Goal: Complete application form

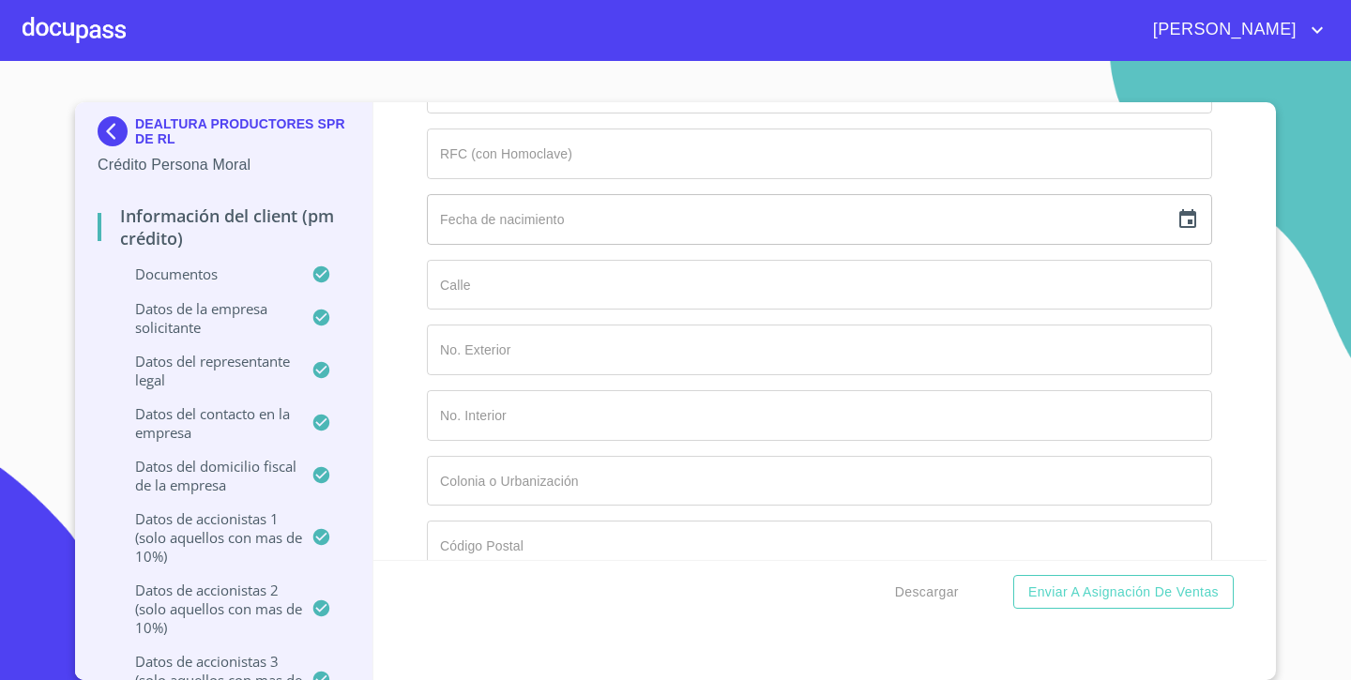
scroll to position [14718, 0]
type input "25"
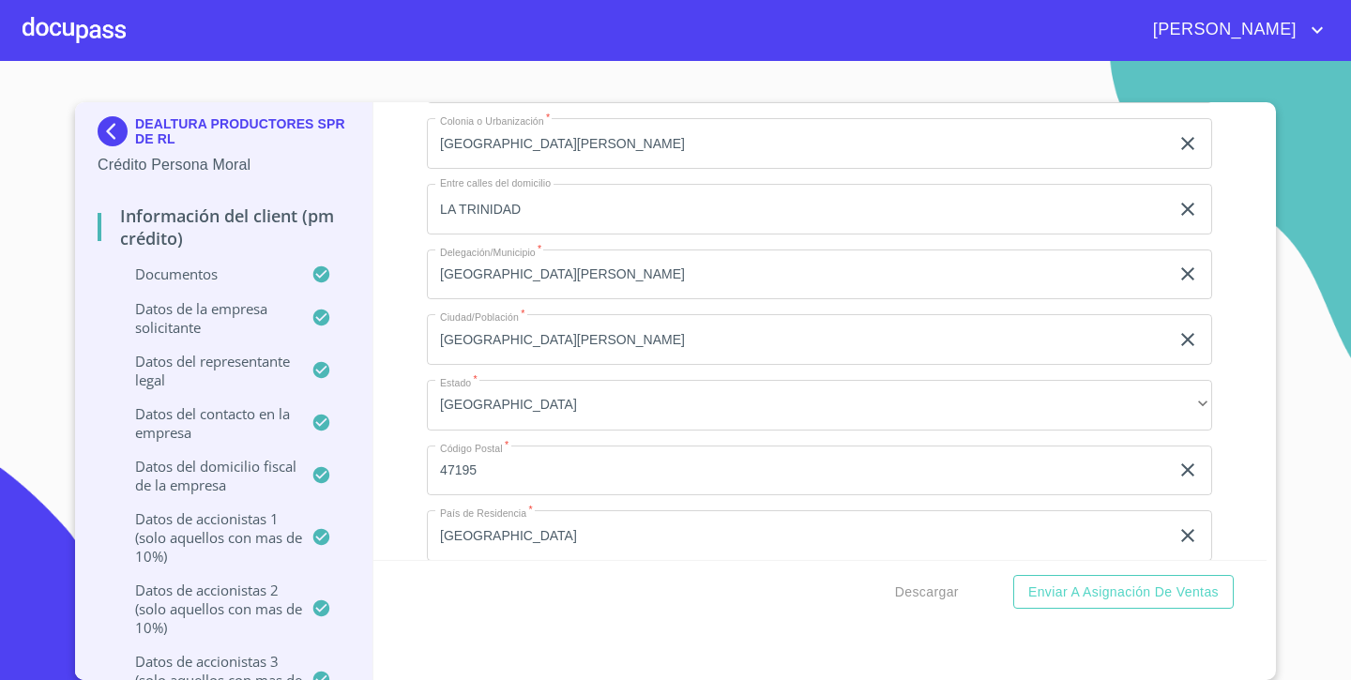
scroll to position [13008, 0]
drag, startPoint x: 547, startPoint y: 386, endPoint x: 425, endPoint y: 383, distance: 122.0
click at [425, 383] on div "Información del Client (PM crédito) Documentos Documento de identificación repr…" at bounding box center [820, 331] width 894 height 458
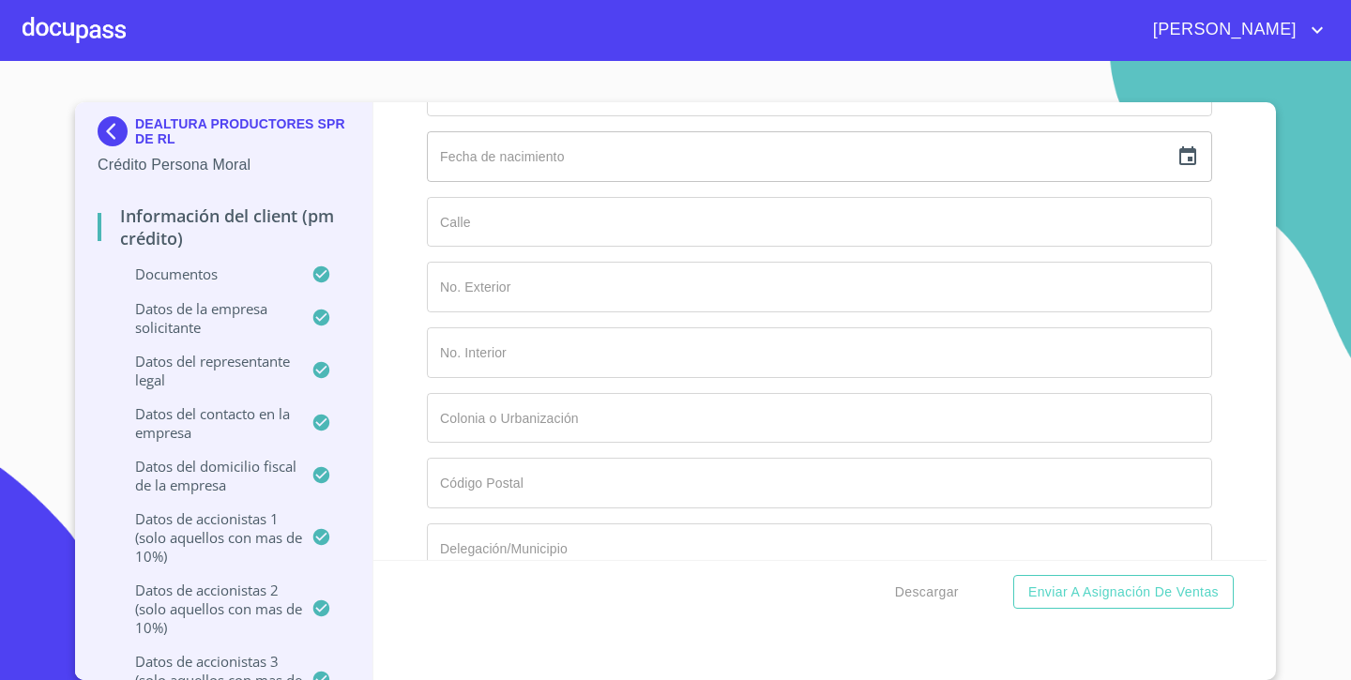
scroll to position [14813, 0]
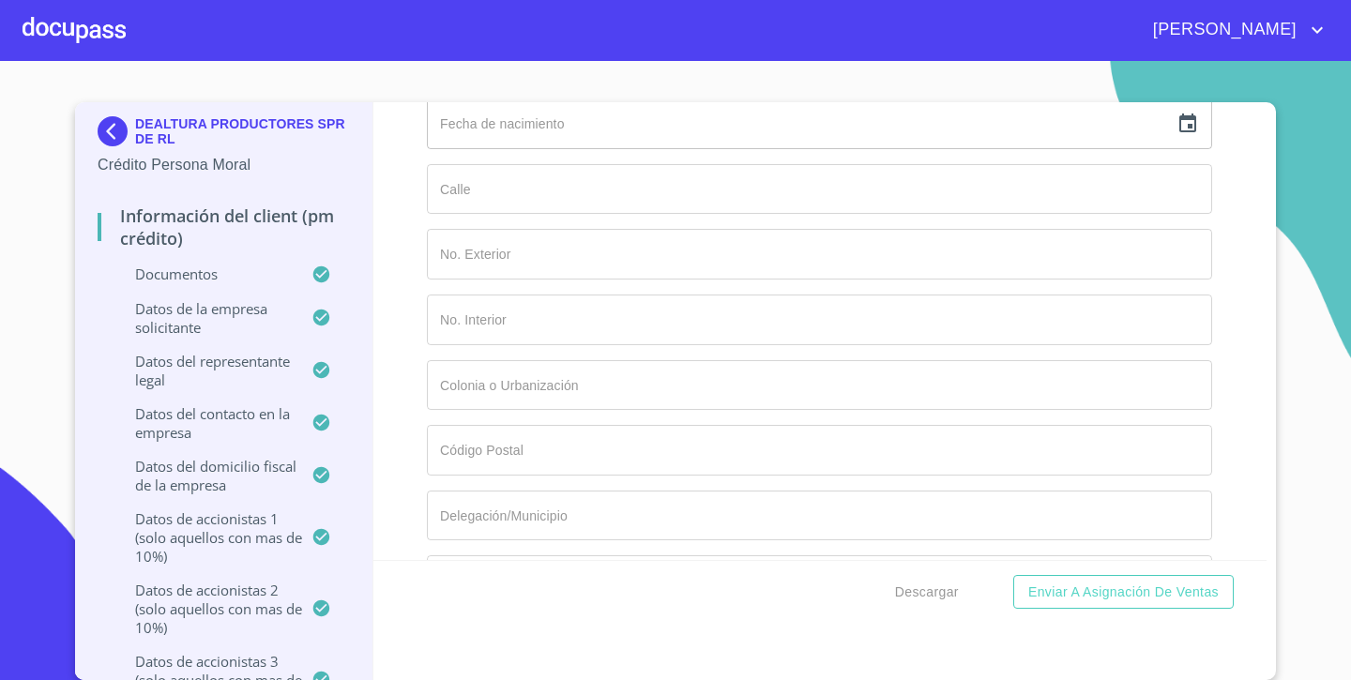
paste input "COAI600909BF4"
type input "COAI600909BF4"
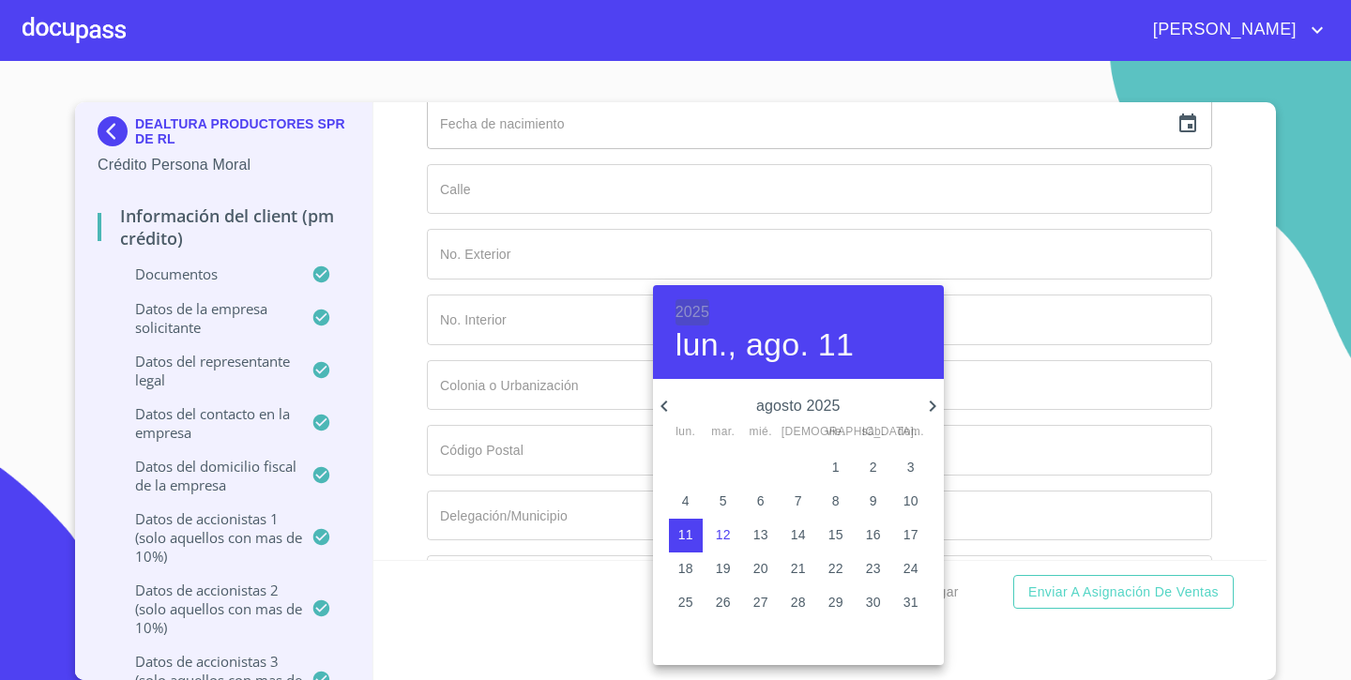
click at [687, 311] on h6 "2025" at bounding box center [692, 312] width 34 height 26
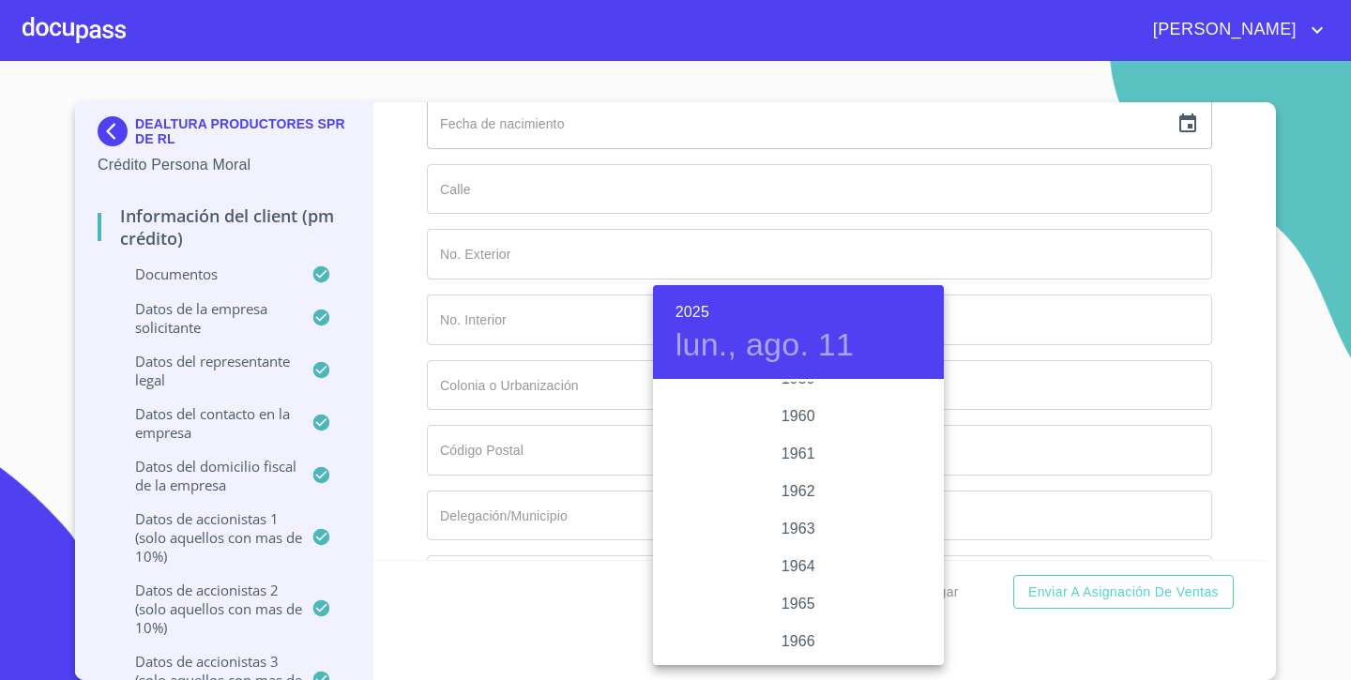
scroll to position [1274, 0]
click at [811, 442] on div "1960" at bounding box center [798, 440] width 291 height 38
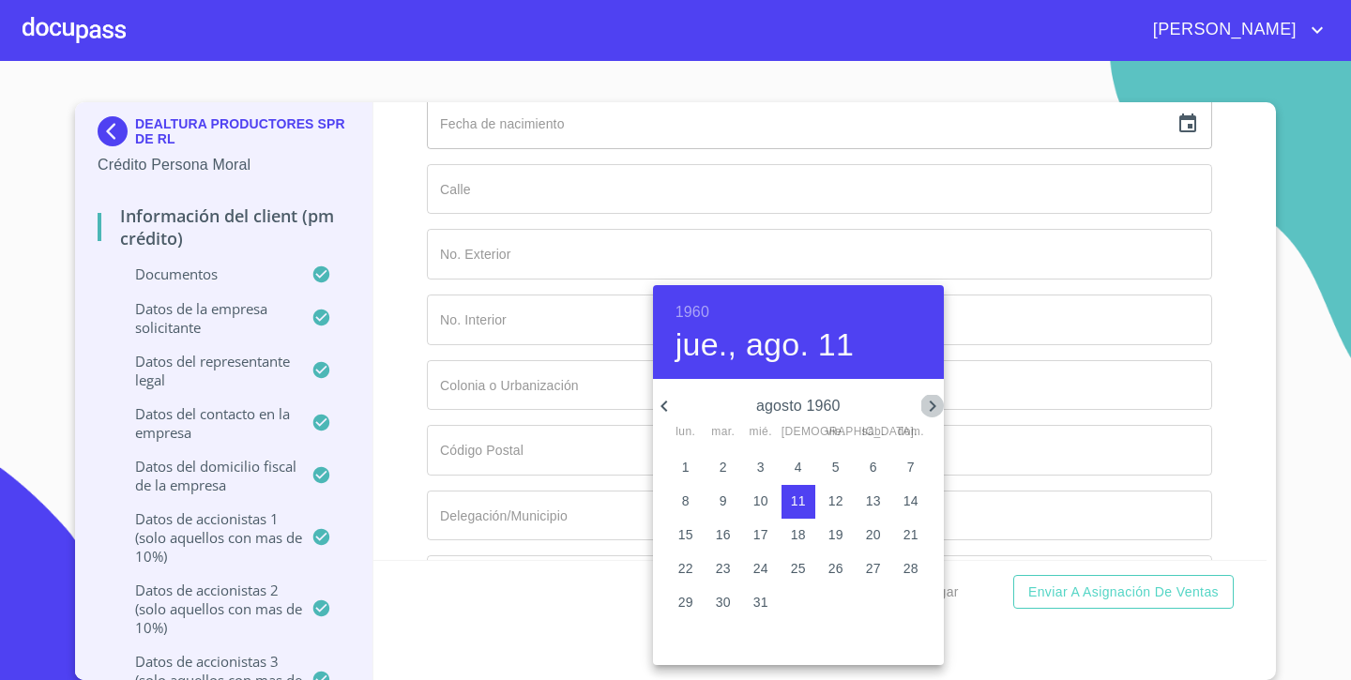
click at [933, 401] on icon "button" at bounding box center [932, 406] width 23 height 23
click at [839, 504] on p "9" at bounding box center [836, 501] width 8 height 19
type input "9 de sep. de 1960"
click at [568, 396] on div at bounding box center [675, 340] width 1351 height 680
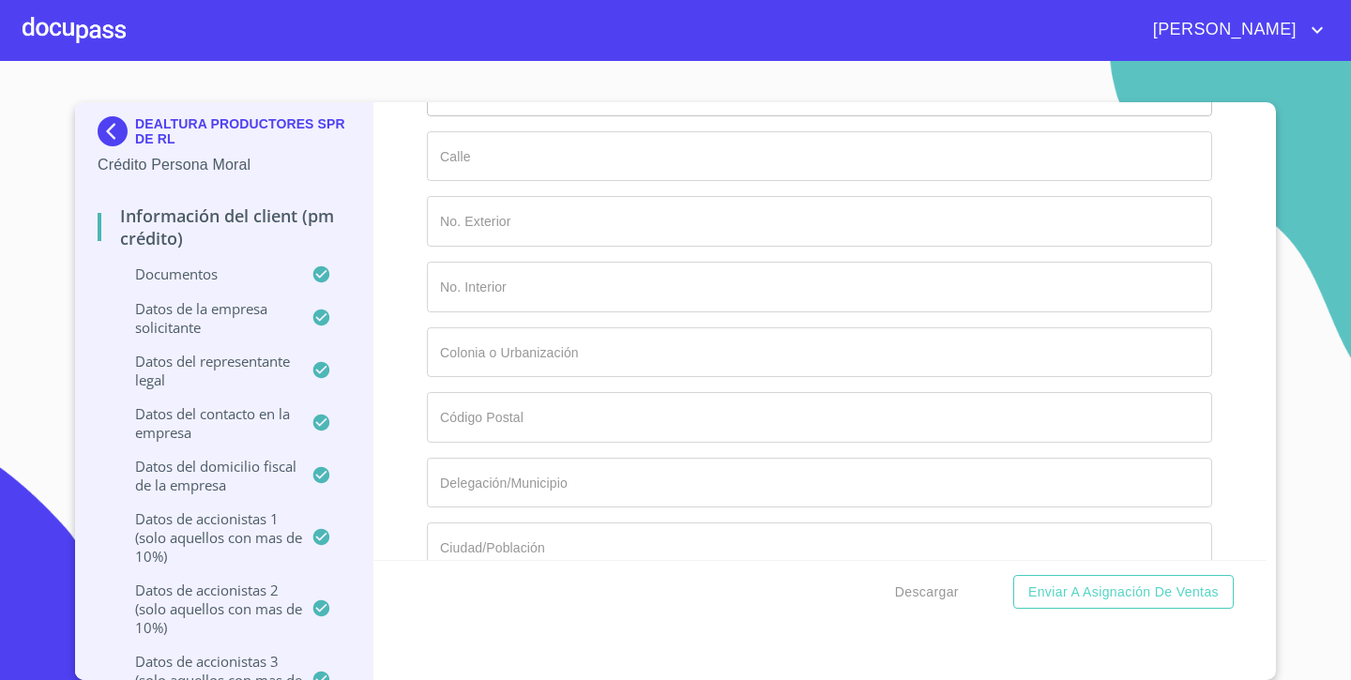
scroll to position [14860, 0]
type input "CAMINO REAL"
type input "1500"
click at [411, 486] on div "Información del Client (PM crédito) Documentos Documento de identificación repr…" at bounding box center [820, 331] width 894 height 458
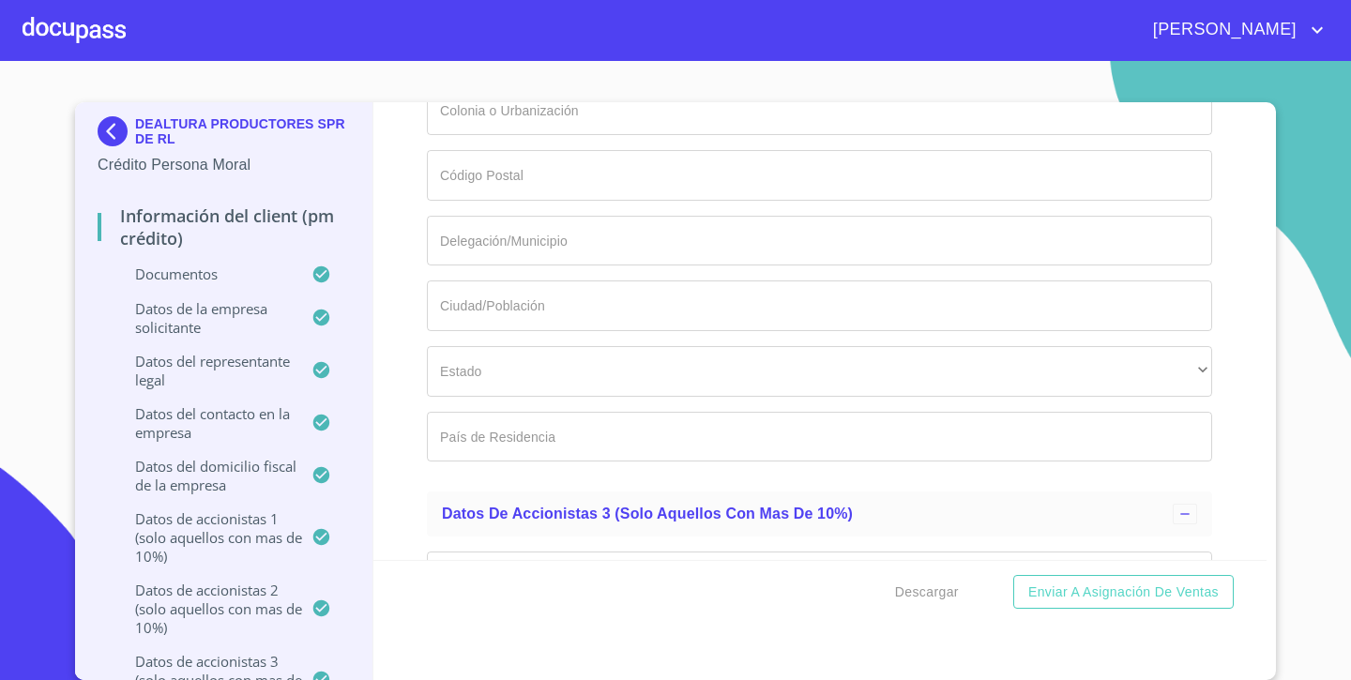
scroll to position [15092, 0]
type input "LA TRINIDAD"
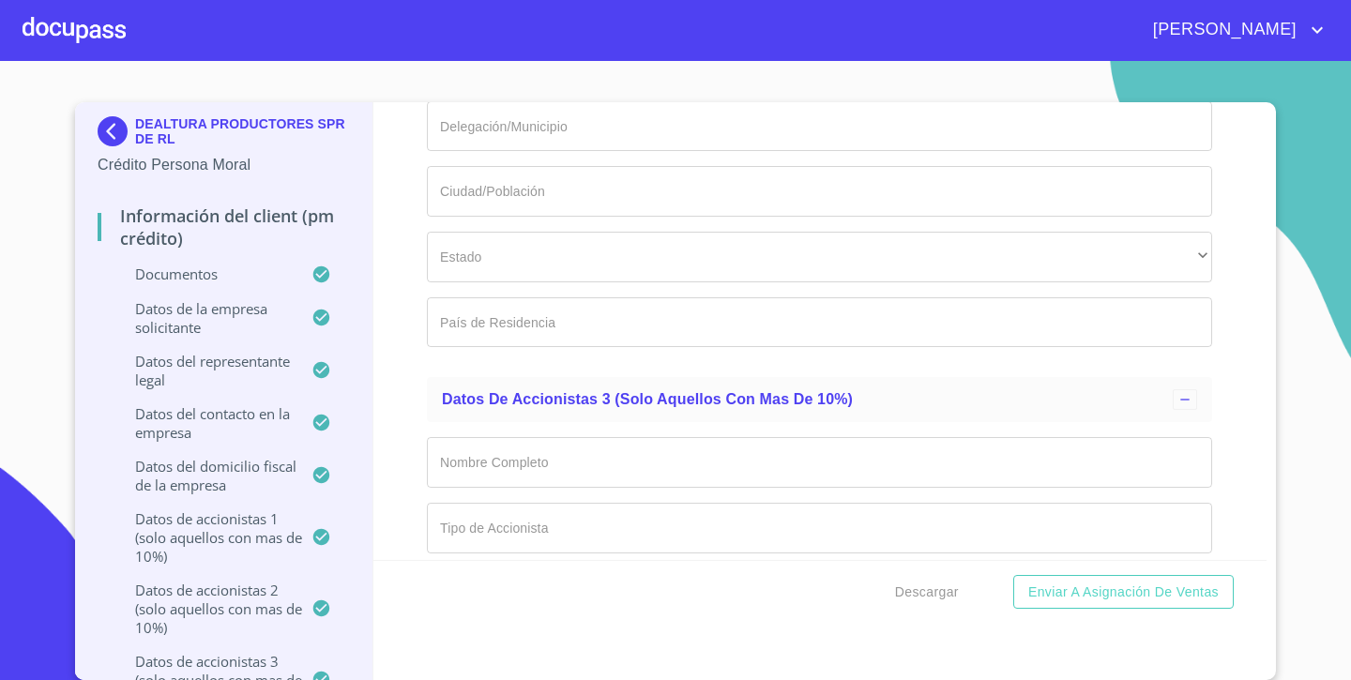
type input "47129"
type input "[GEOGRAPHIC_DATA][PERSON_NAME]"
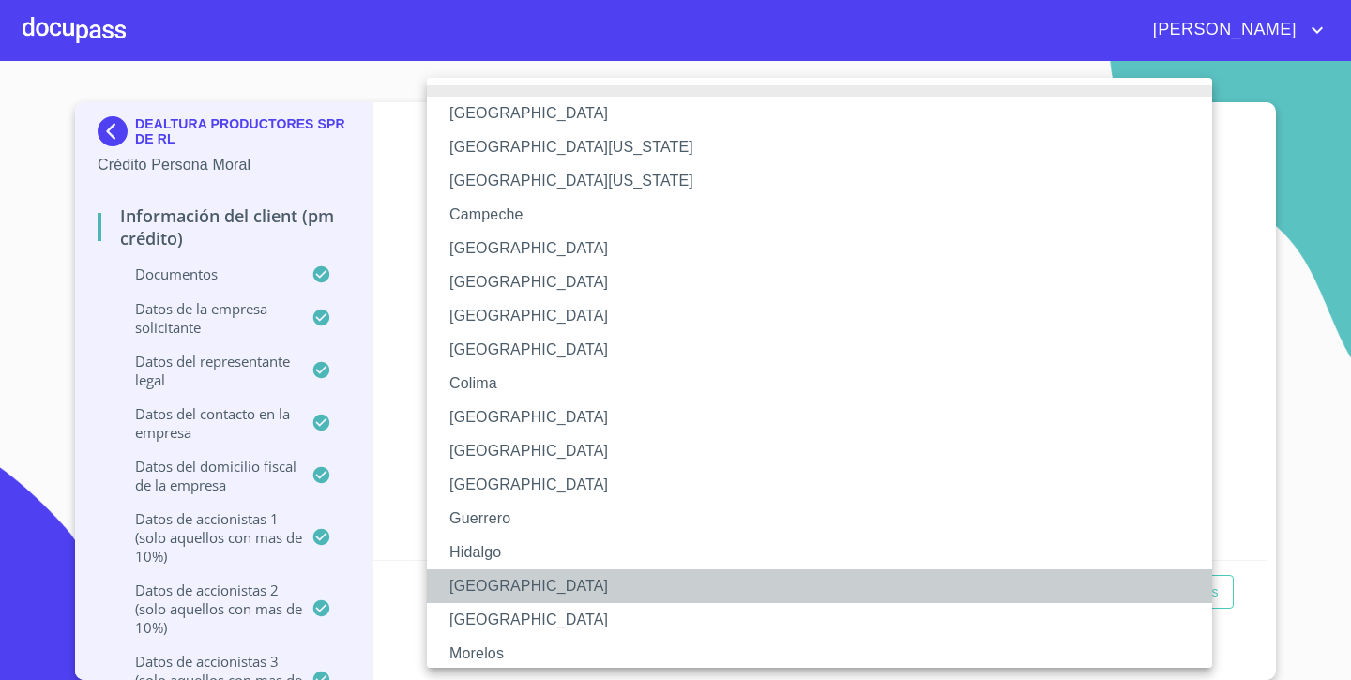
click at [483, 582] on li "[GEOGRAPHIC_DATA]" at bounding box center [819, 586] width 785 height 34
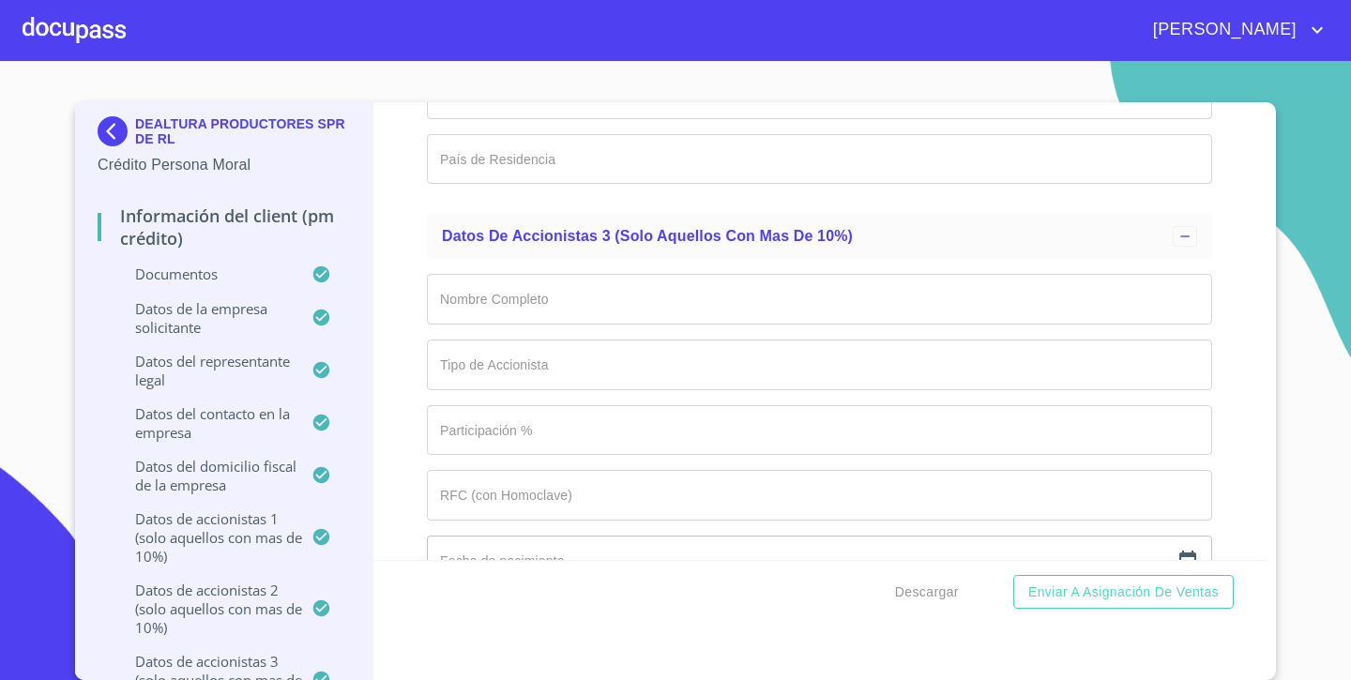
scroll to position [15370, 0]
type input "[GEOGRAPHIC_DATA]"
click at [394, 366] on div "Información del Client (PM crédito) Documentos Documento de identificación repr…" at bounding box center [820, 331] width 894 height 458
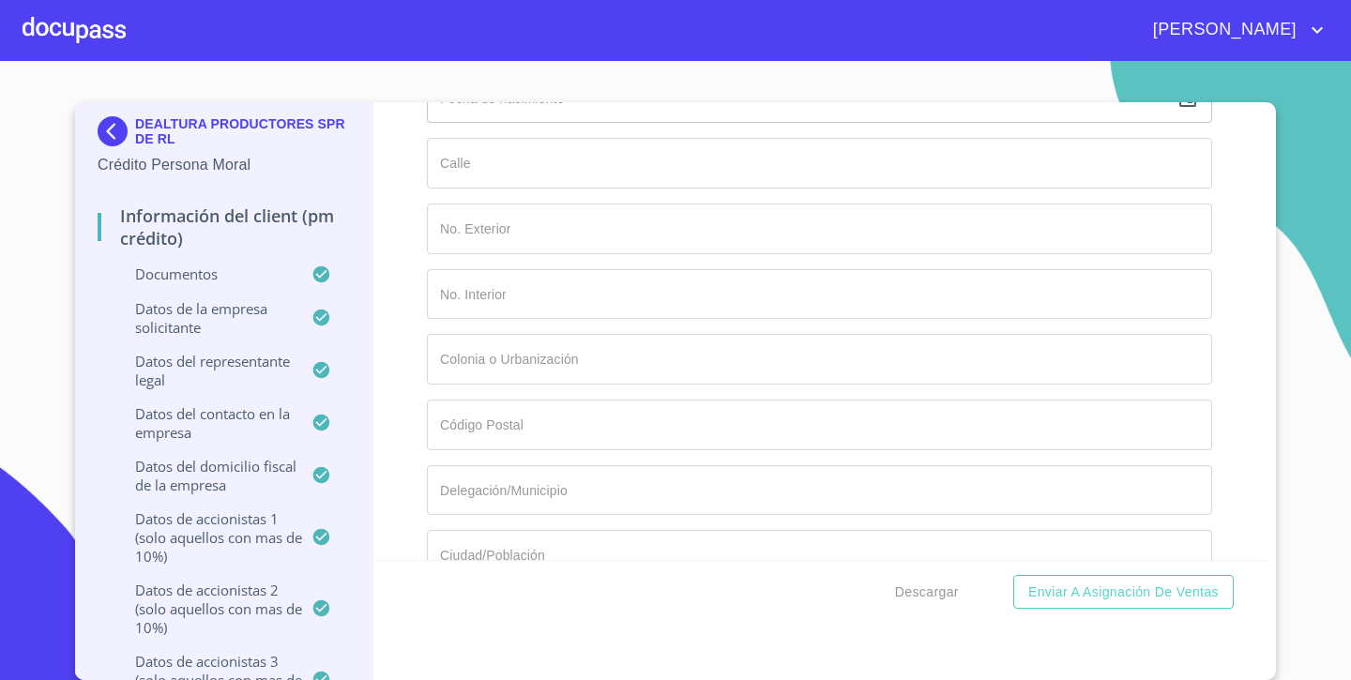
scroll to position [15830, 0]
type input "CAMINO REAL"
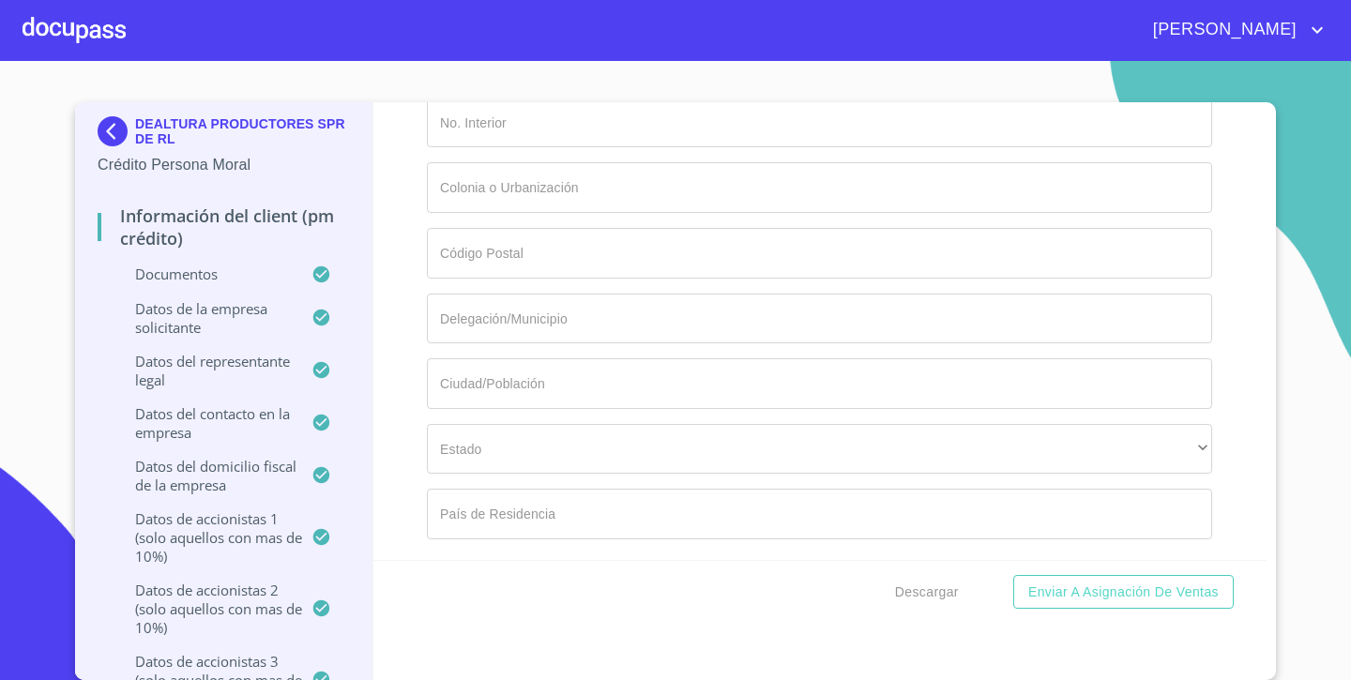
scroll to position [15999, 0]
type input "1500"
type input "LA TRINIDAD"
drag, startPoint x: 402, startPoint y: 475, endPoint x: 407, endPoint y: 327, distance: 147.4
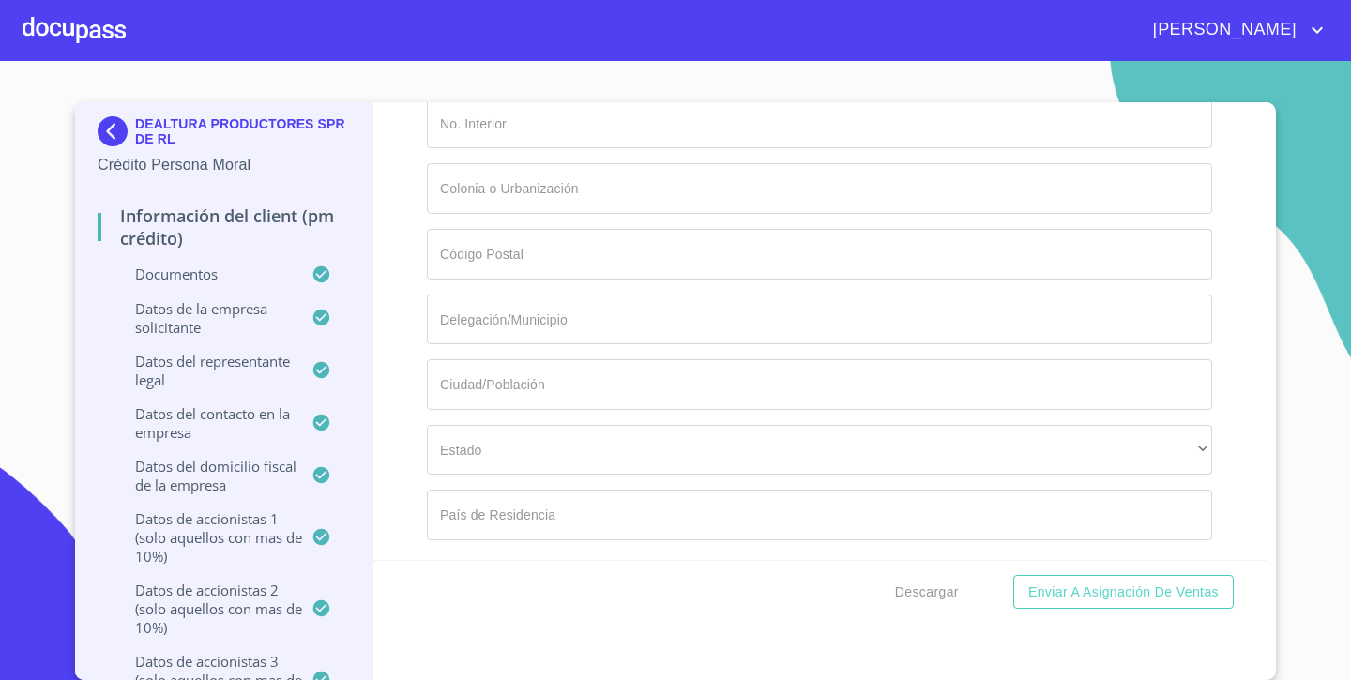
click at [407, 327] on div "Información del Client (PM crédito) Documentos Documento de identificación repr…" at bounding box center [820, 331] width 894 height 458
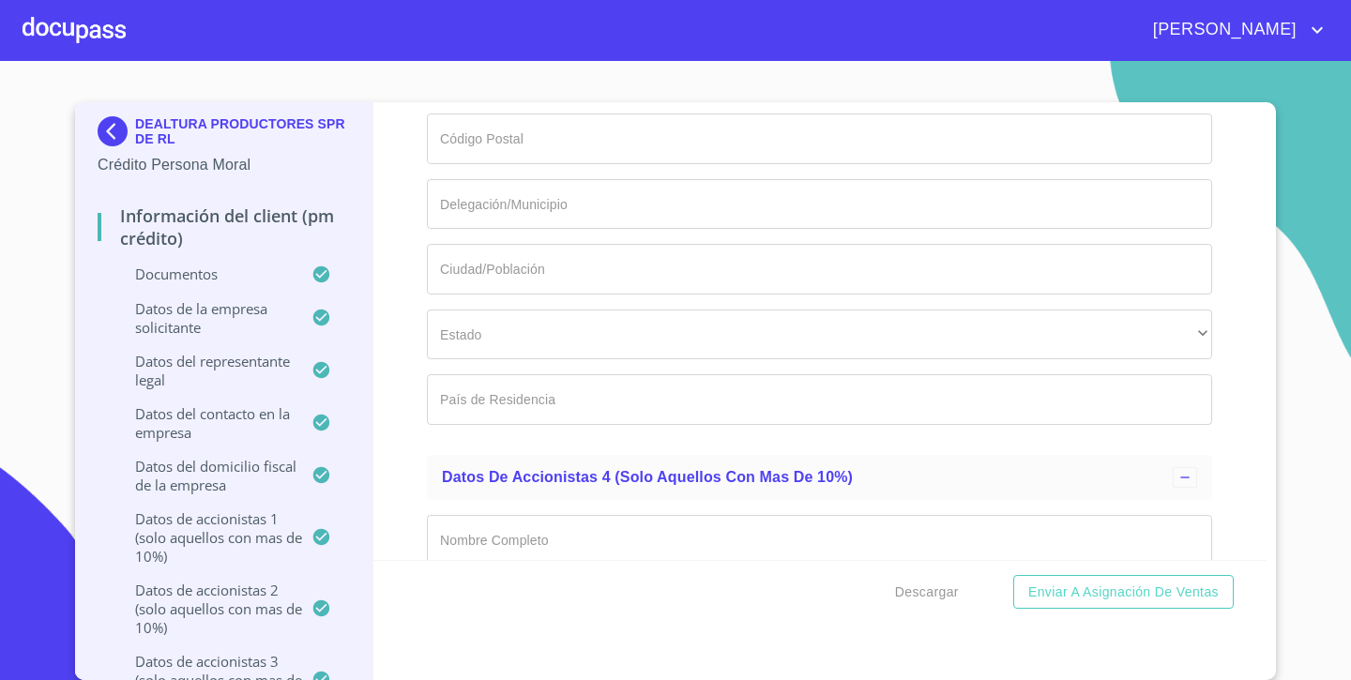
scroll to position [16117, 0]
type input "47129"
type input "[GEOGRAPHIC_DATA][PERSON_NAME]"
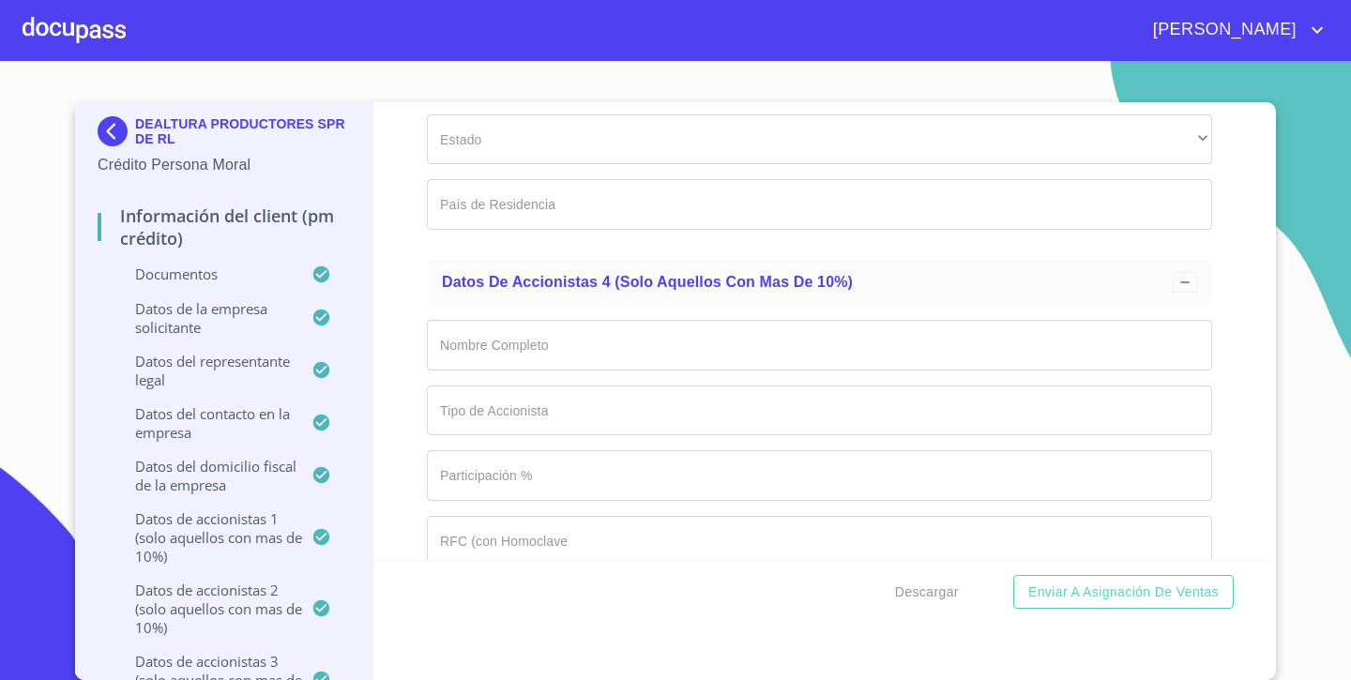
scroll to position [16331, 0]
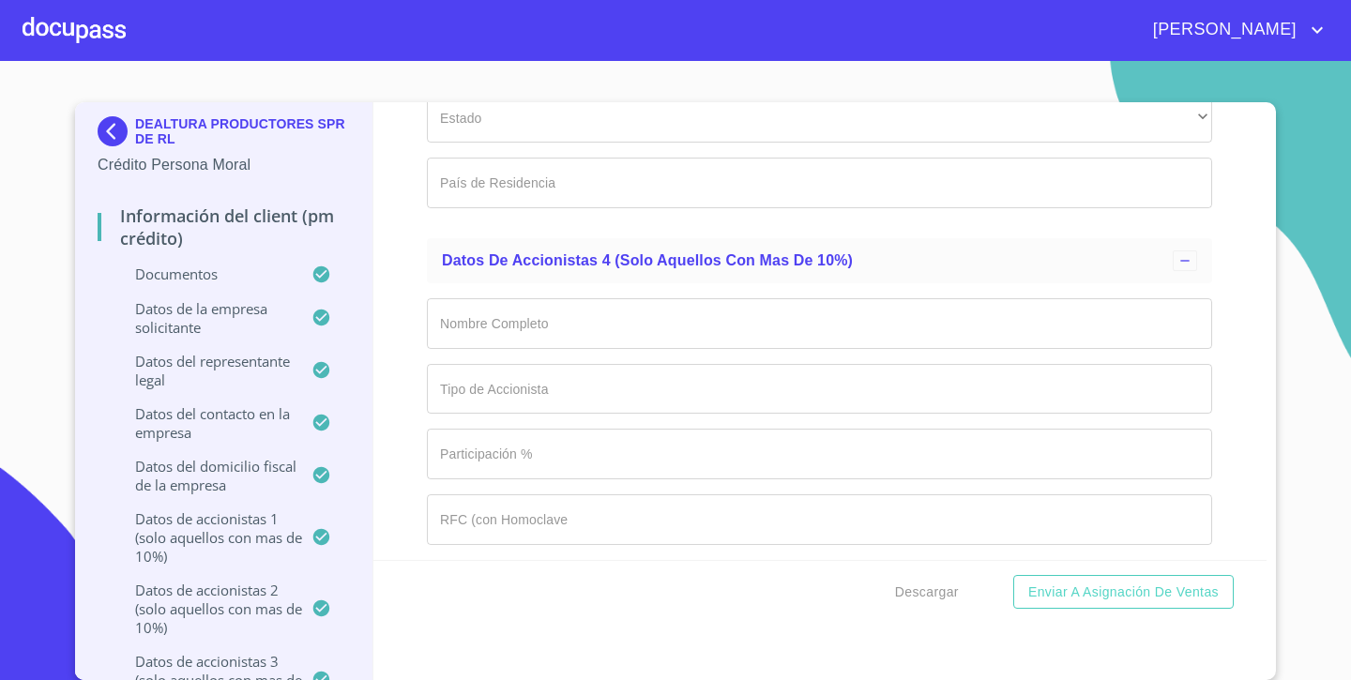
type input "[GEOGRAPHIC_DATA][PERSON_NAME]"
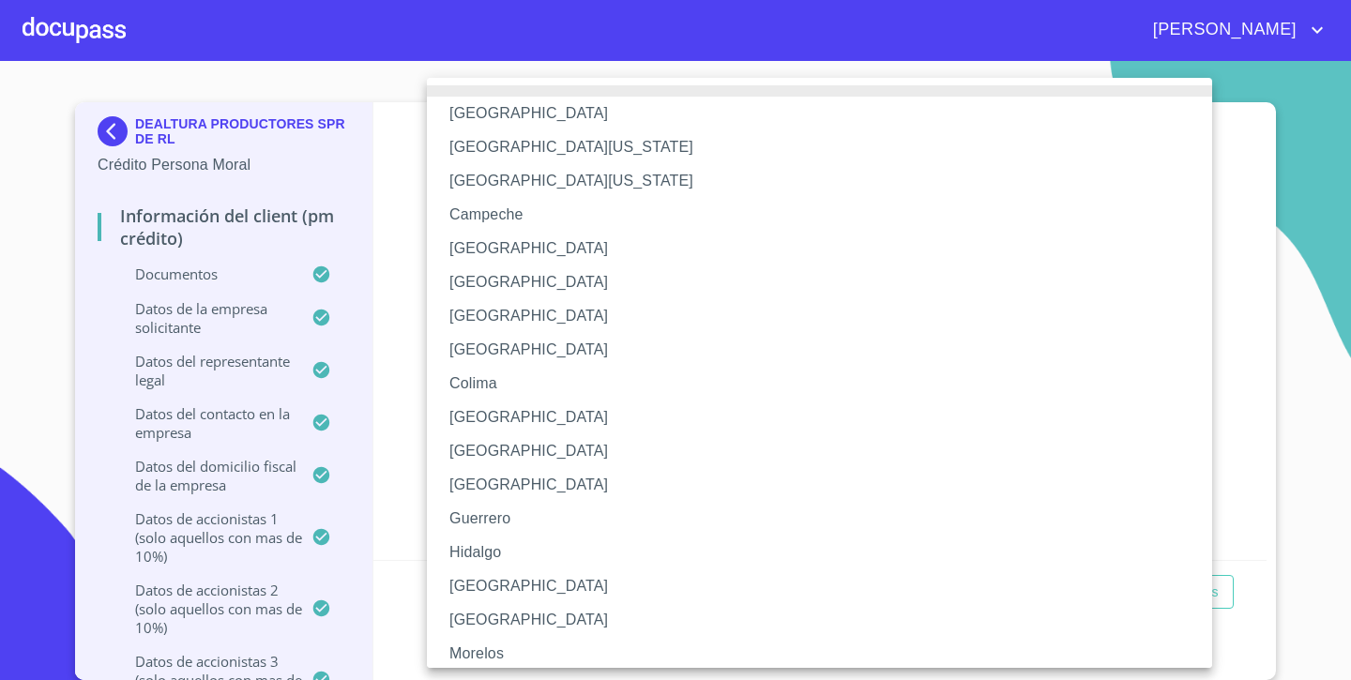
click at [476, 577] on li "[GEOGRAPHIC_DATA]" at bounding box center [819, 586] width 785 height 34
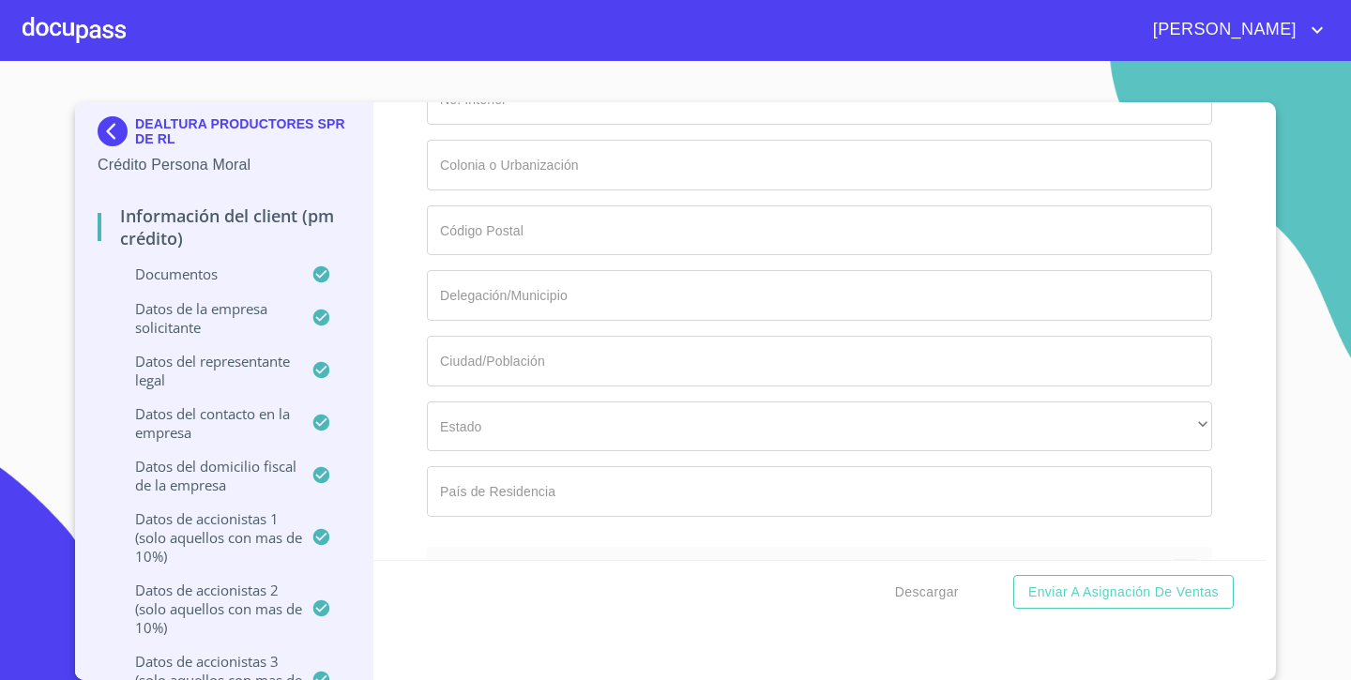
scroll to position [16999, 0]
type input "[GEOGRAPHIC_DATA]"
type input "CAMINO REAL"
type input "1500"
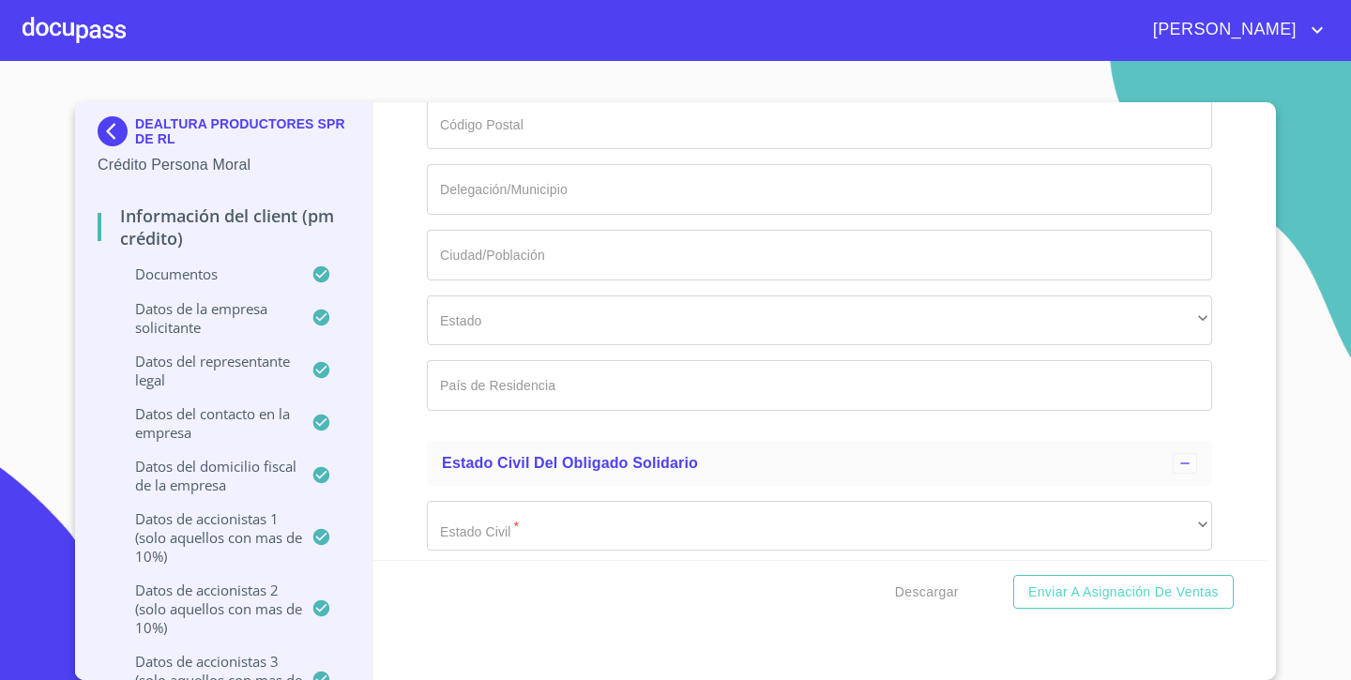
scroll to position [17136, 0]
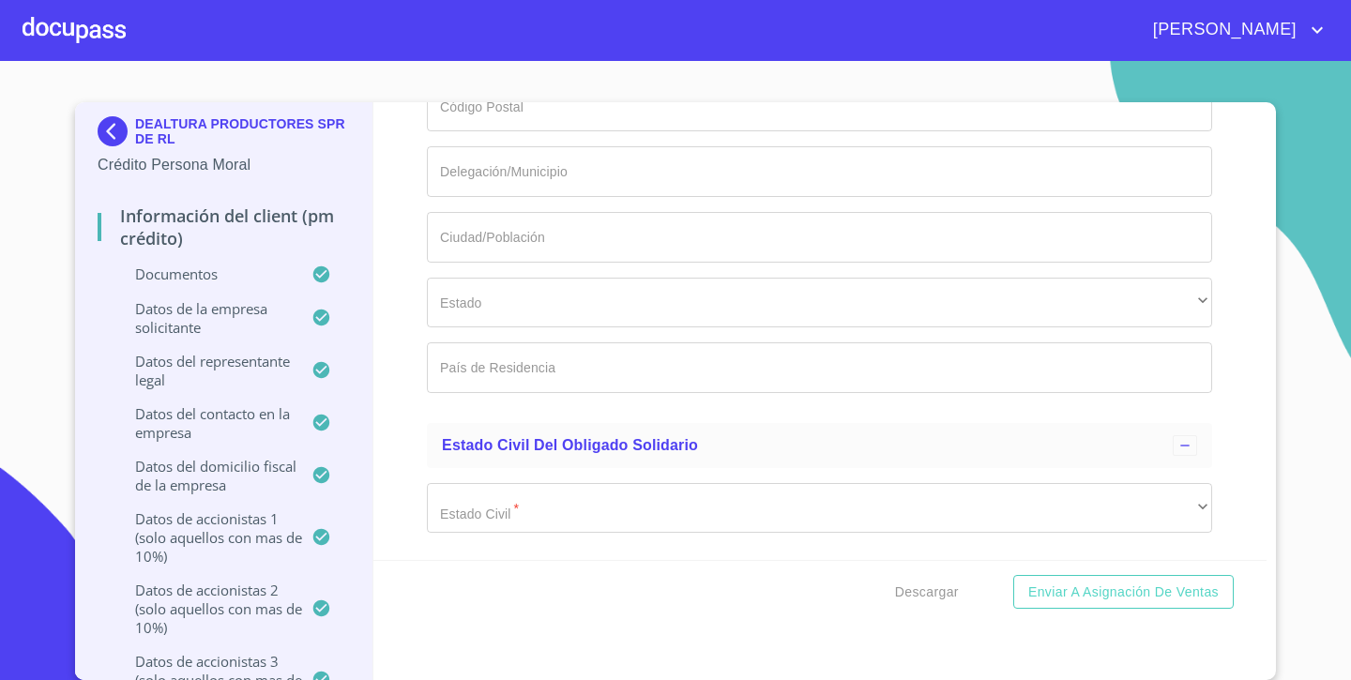
type input "LA TRINIDAD"
type input "47129"
type input "[GEOGRAPHIC_DATA][PERSON_NAME]"
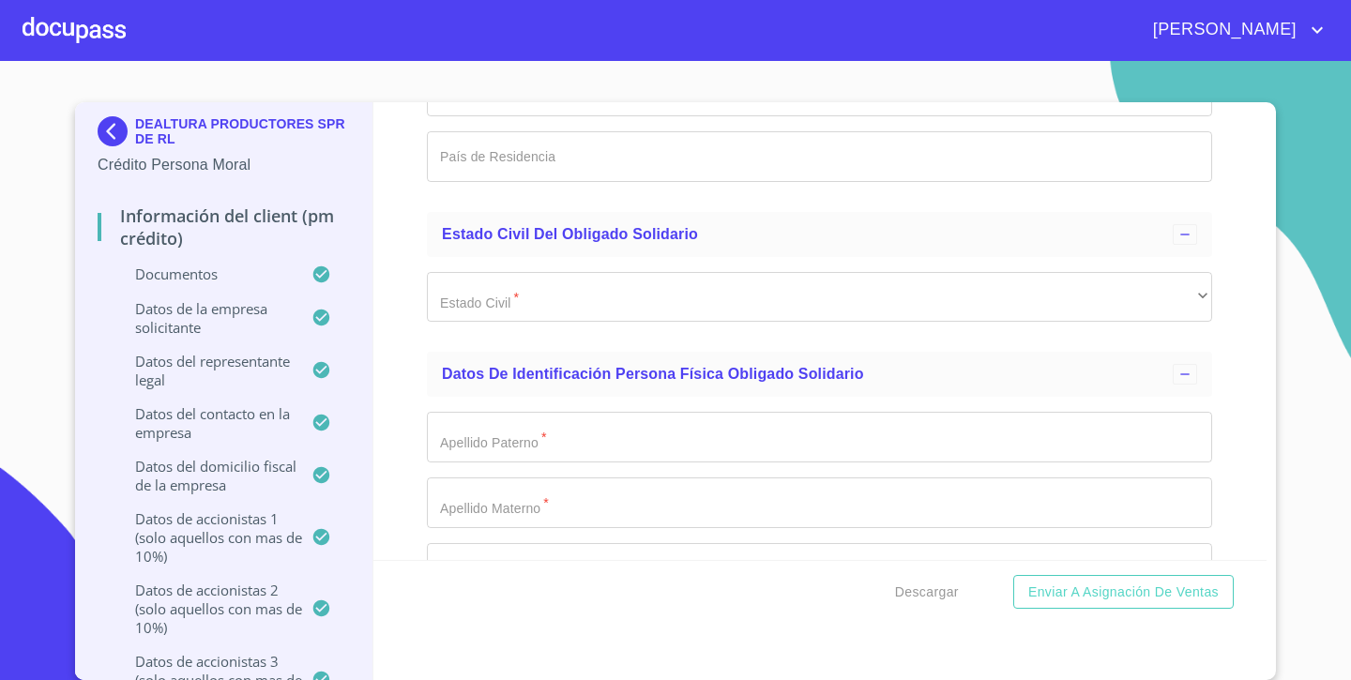
scroll to position [17353, 0]
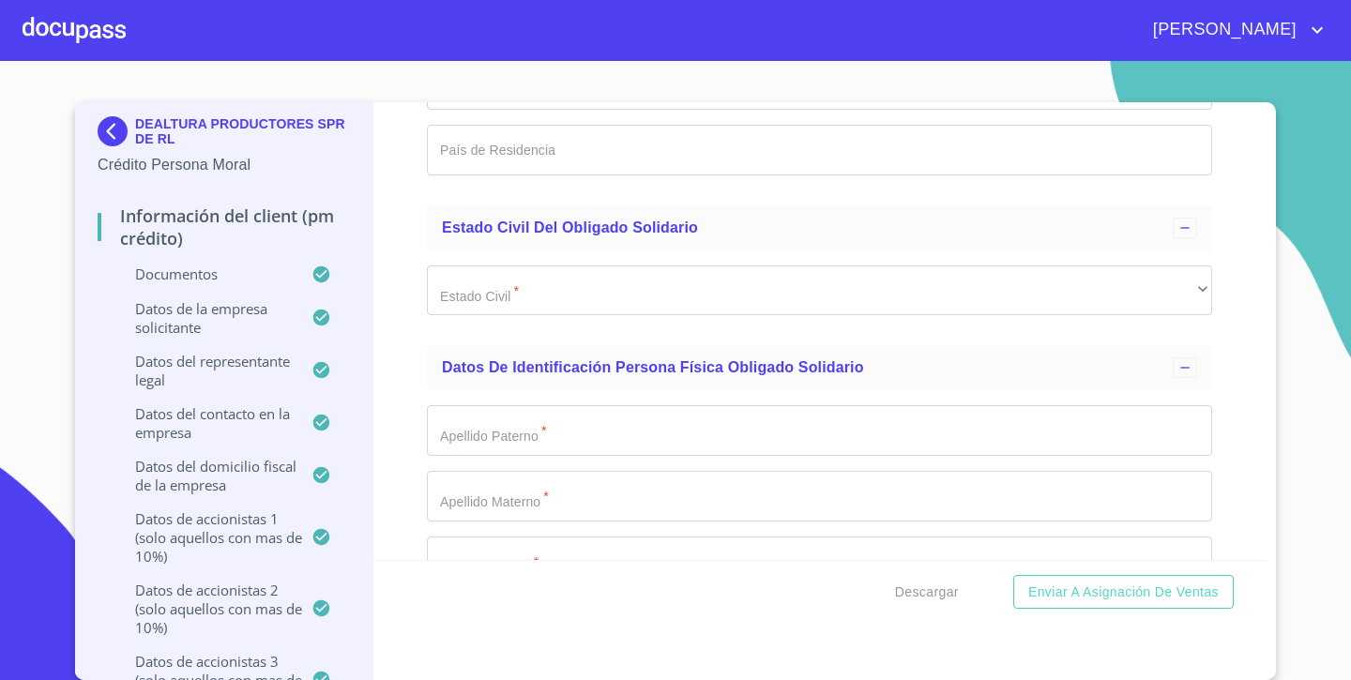
type input "[GEOGRAPHIC_DATA][PERSON_NAME]"
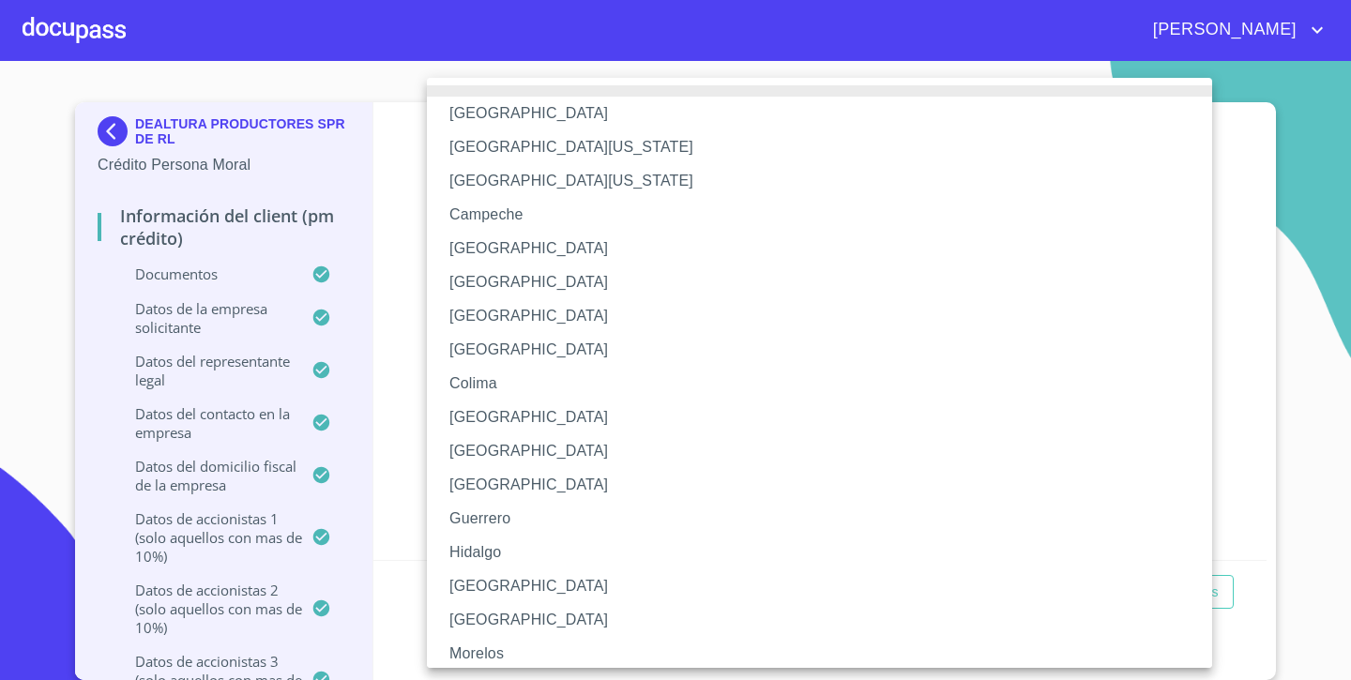
click at [464, 579] on li "[GEOGRAPHIC_DATA]" at bounding box center [819, 586] width 785 height 34
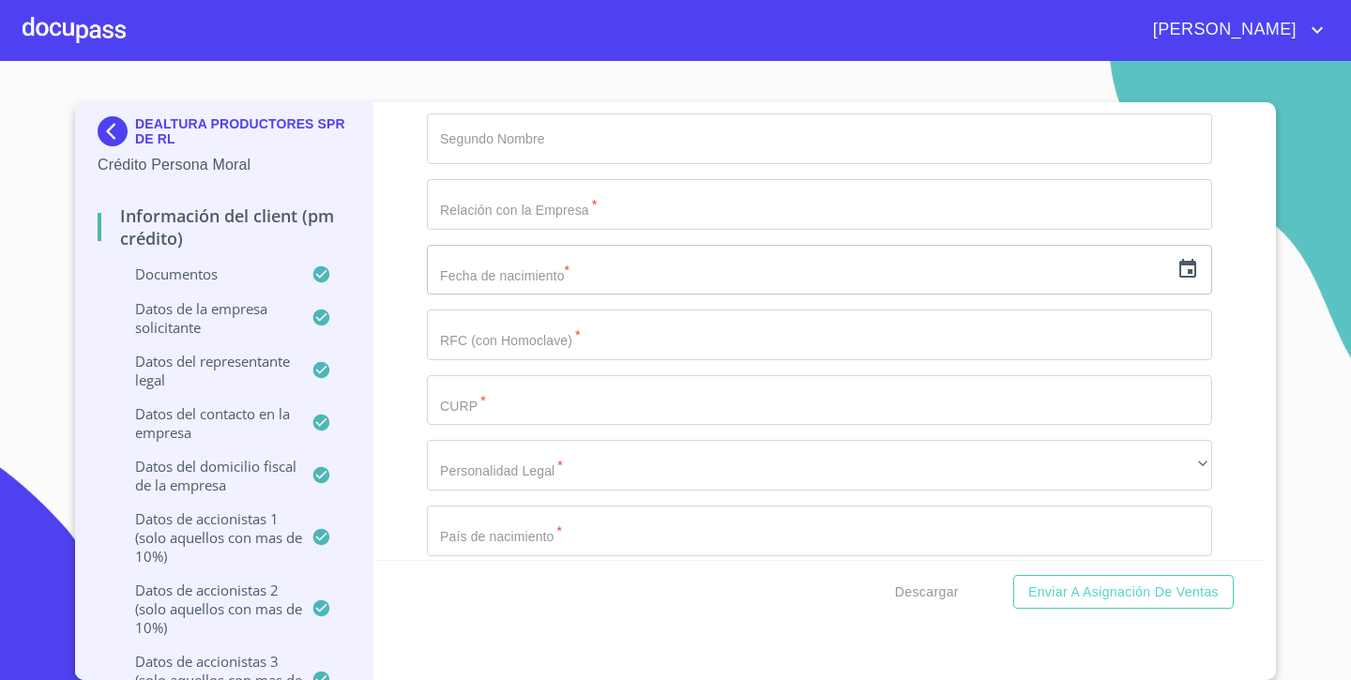
scroll to position [17851, 0]
type input "[GEOGRAPHIC_DATA]"
type input "CAMINO REAL"
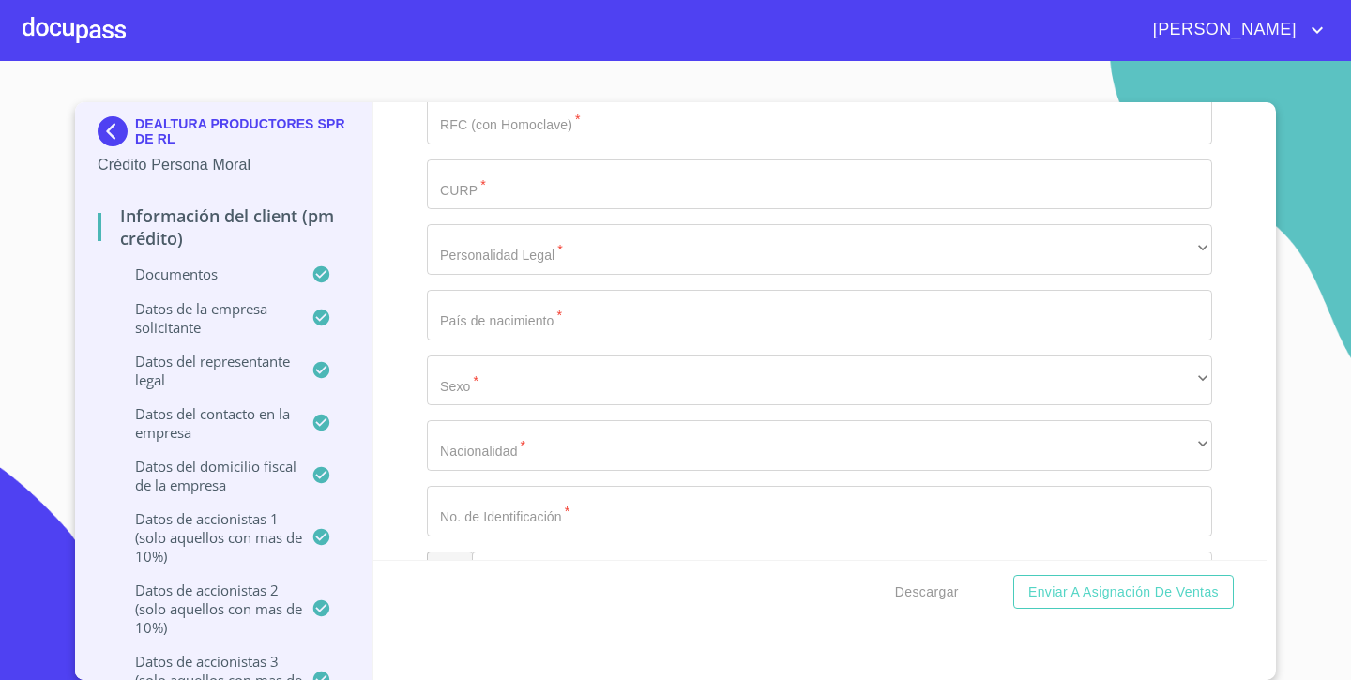
type input "1500"
type input "LA TRINIDAD"
type input "47129"
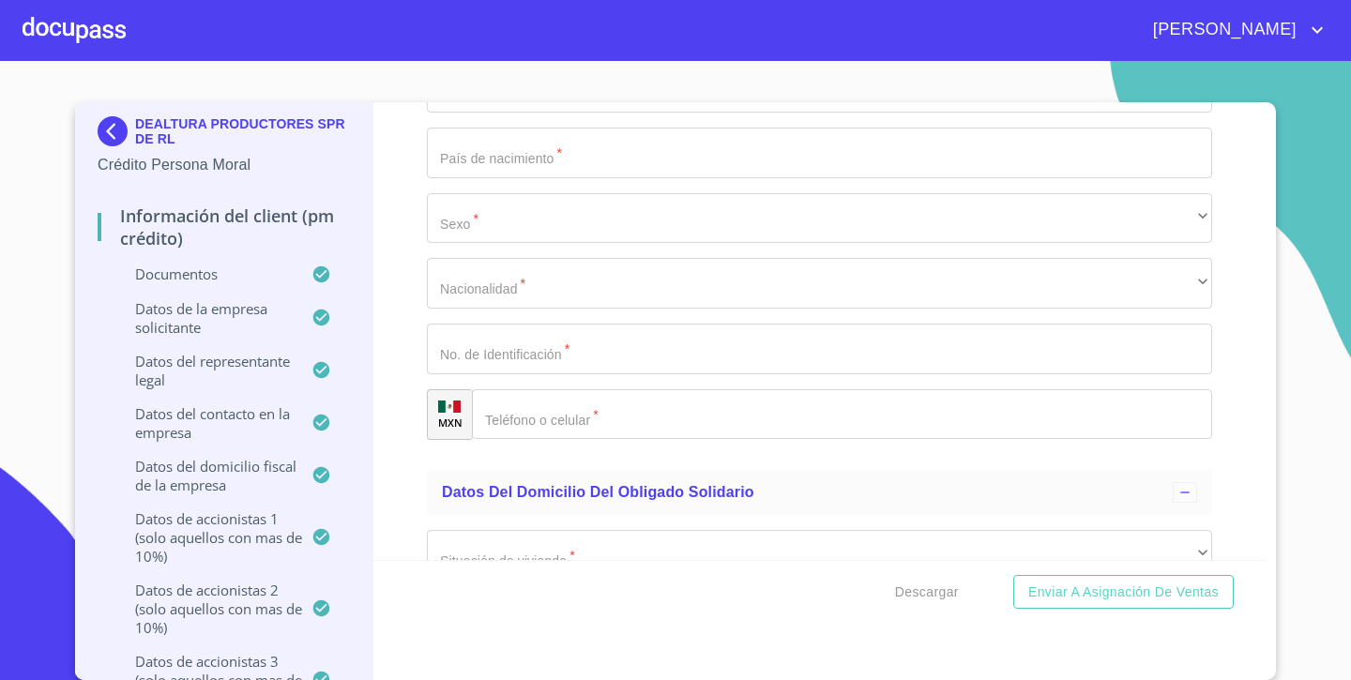
scroll to position [18222, 0]
type input "[GEOGRAPHIC_DATA][PERSON_NAME]"
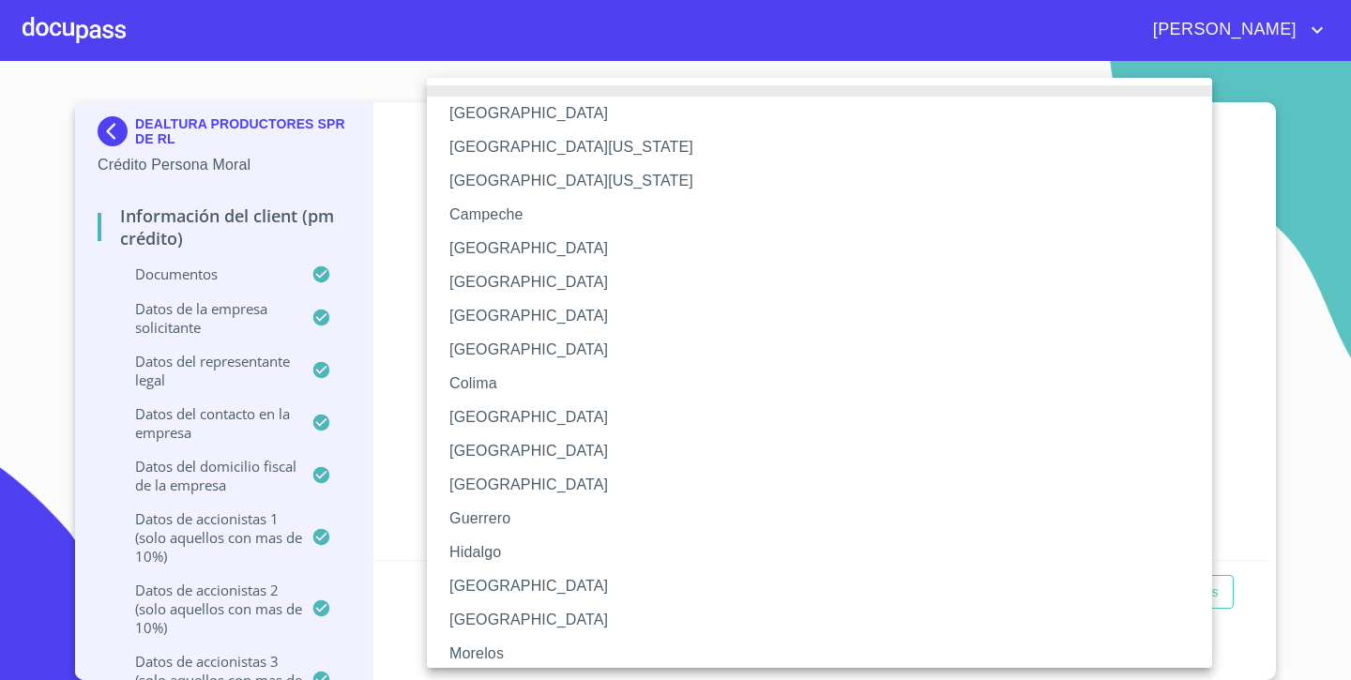
click at [486, 585] on li "[GEOGRAPHIC_DATA]" at bounding box center [819, 586] width 785 height 34
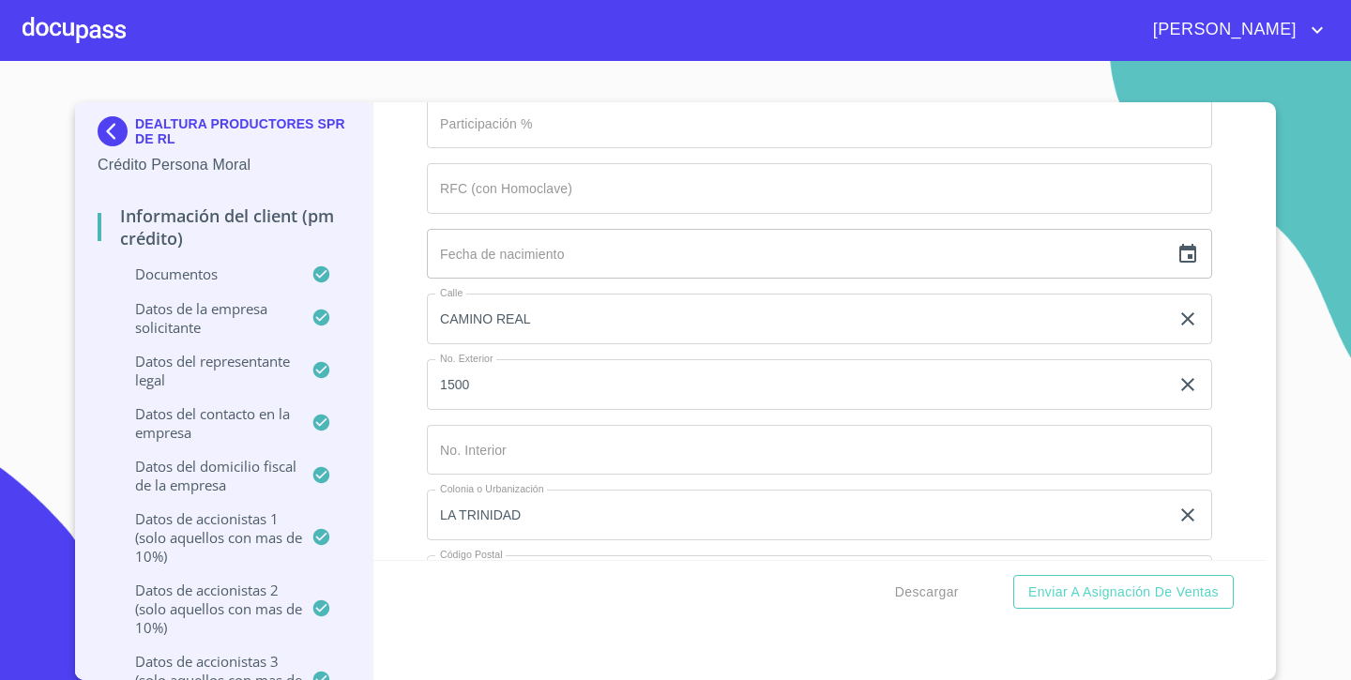
scroll to position [15659, 0]
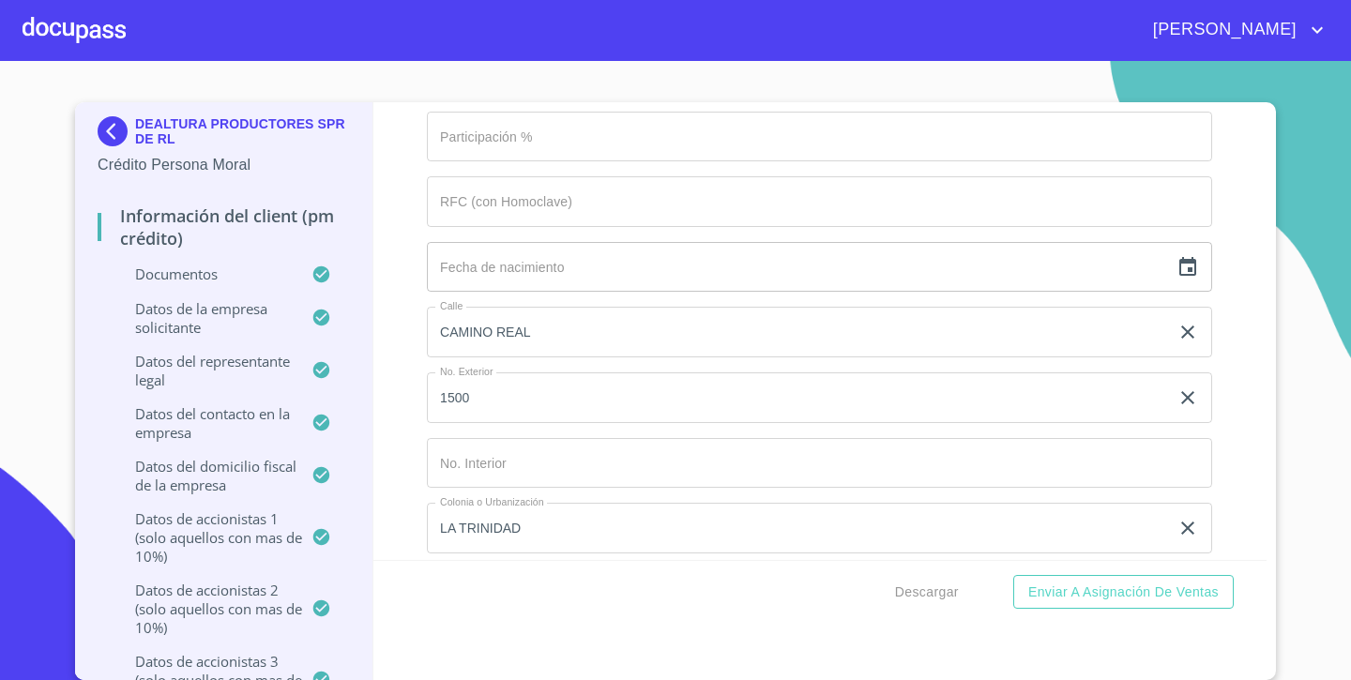
type input "[GEOGRAPHIC_DATA]"
type input "[PERSON_NAME] Y [PERSON_NAME]"
type input "PF"
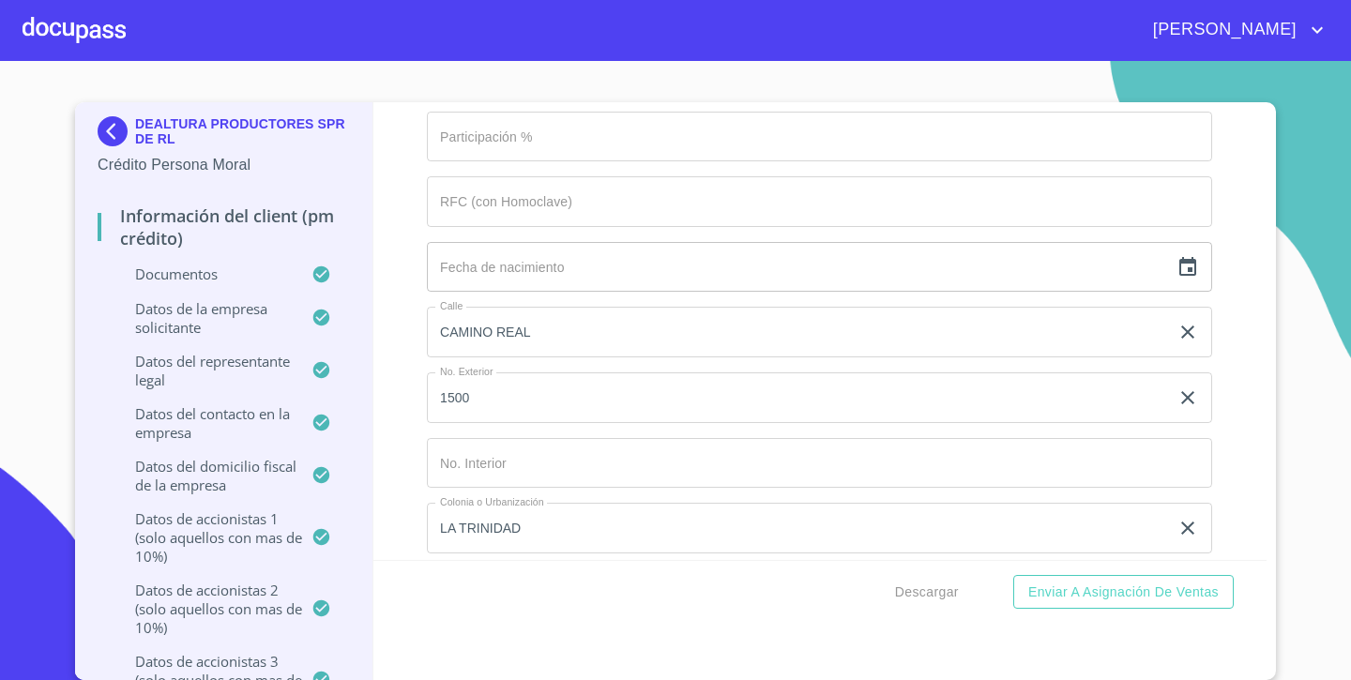
type input "25"
type input "COAC4108199Q2"
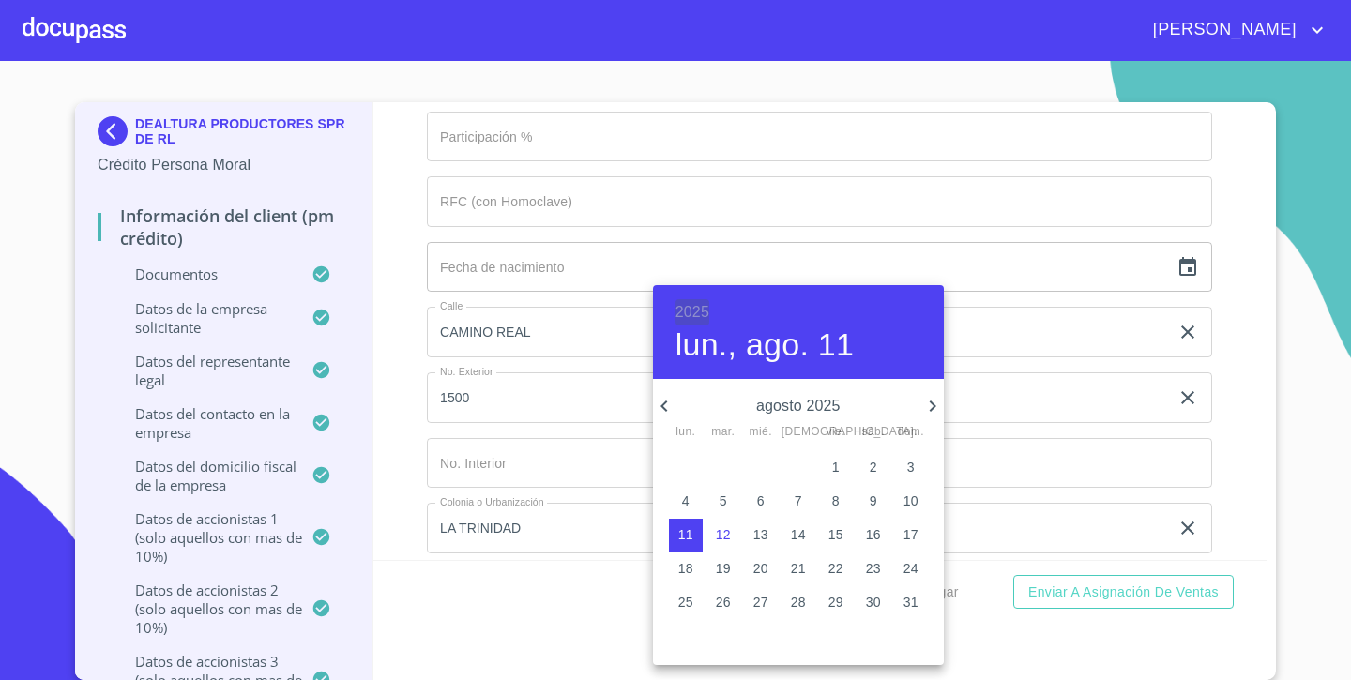
click at [689, 311] on h6 "2025" at bounding box center [692, 312] width 34 height 26
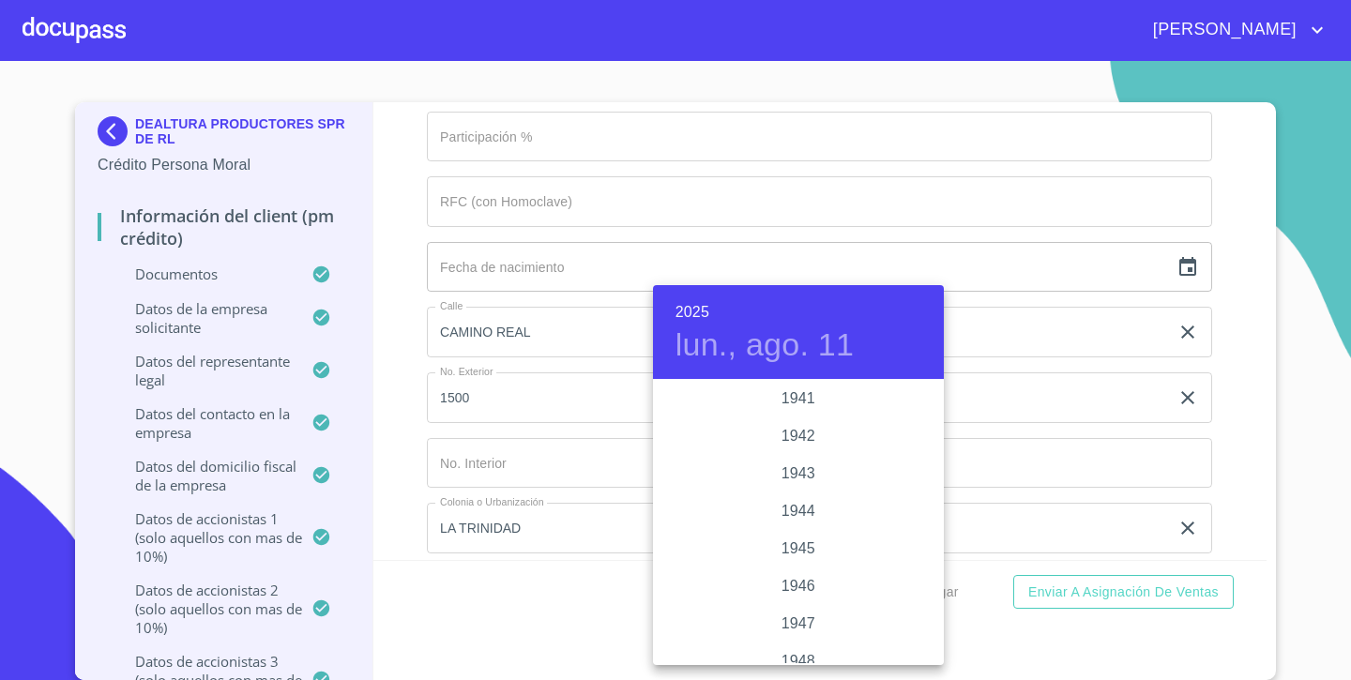
scroll to position [583, 0]
click at [796, 414] on div "1941" at bounding box center [798, 418] width 291 height 38
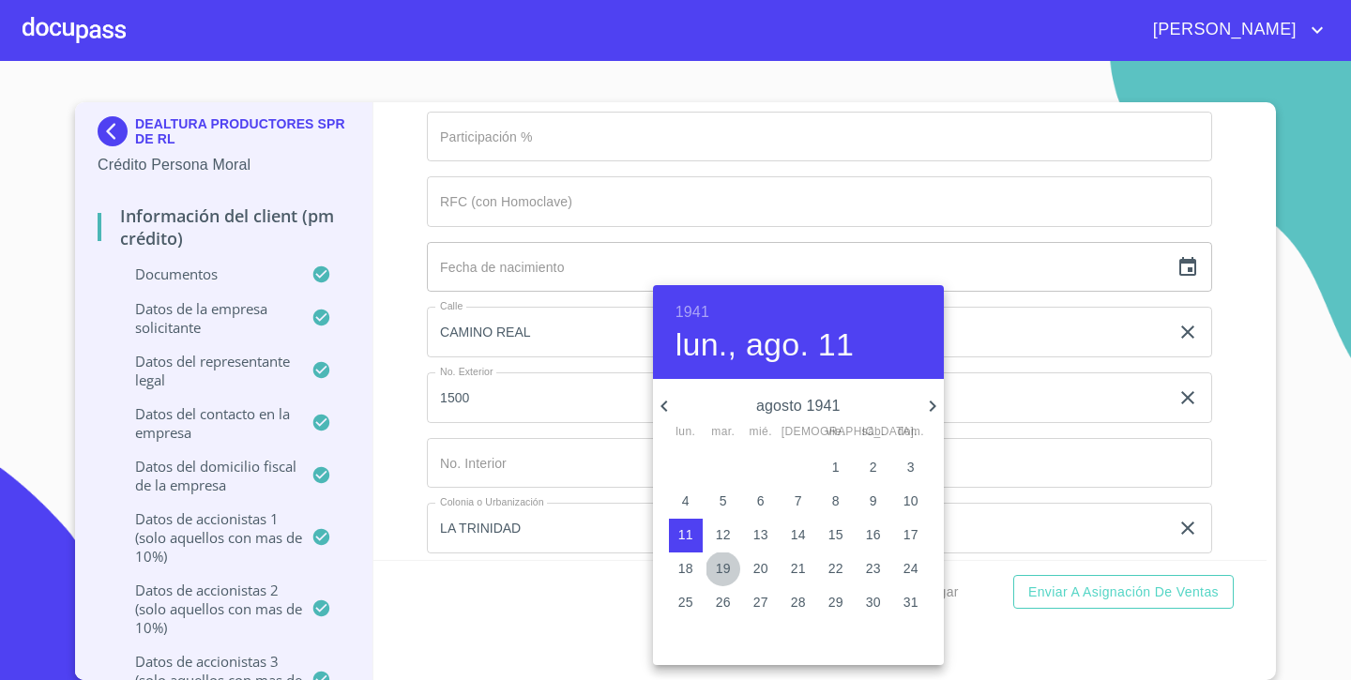
click at [725, 574] on p "19" at bounding box center [723, 568] width 15 height 19
type input "19 de ago. de 1941"
click at [410, 504] on div at bounding box center [675, 340] width 1351 height 680
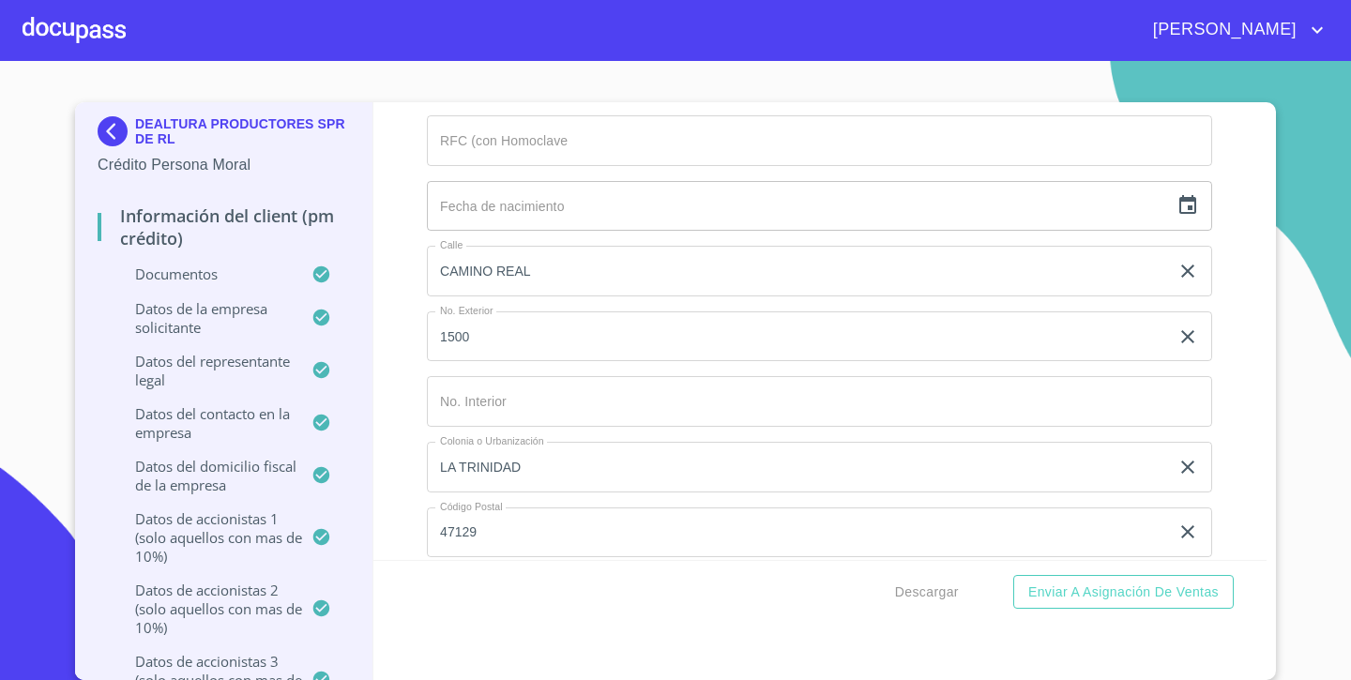
scroll to position [16713, 0]
type input "[PERSON_NAME] Y [PERSON_NAME]"
type input "PF"
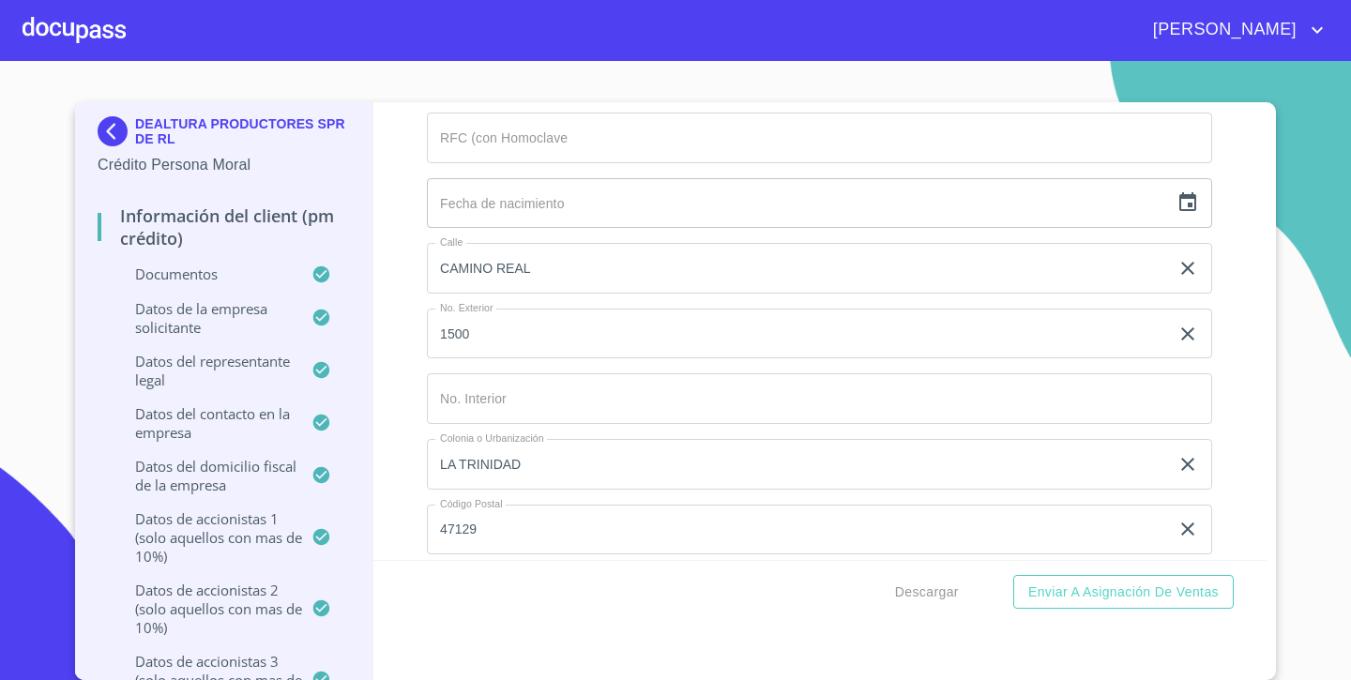
type input "25"
click at [385, 255] on div "Información del Client (PM crédito) Documentos Documento de identificación repr…" at bounding box center [820, 331] width 894 height 458
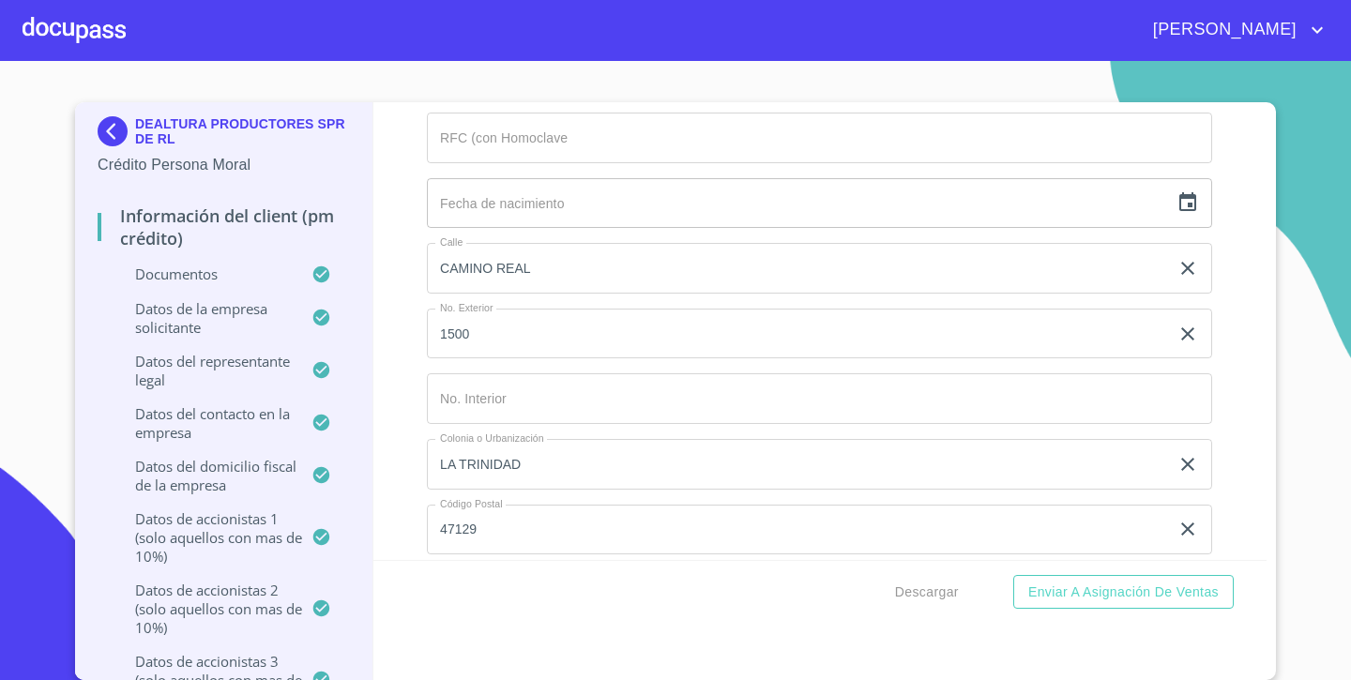
click at [385, 255] on div "Información del Client (PM crédito) Documentos Documento de identificación repr…" at bounding box center [820, 331] width 894 height 458
type input "COGD020913EX9"
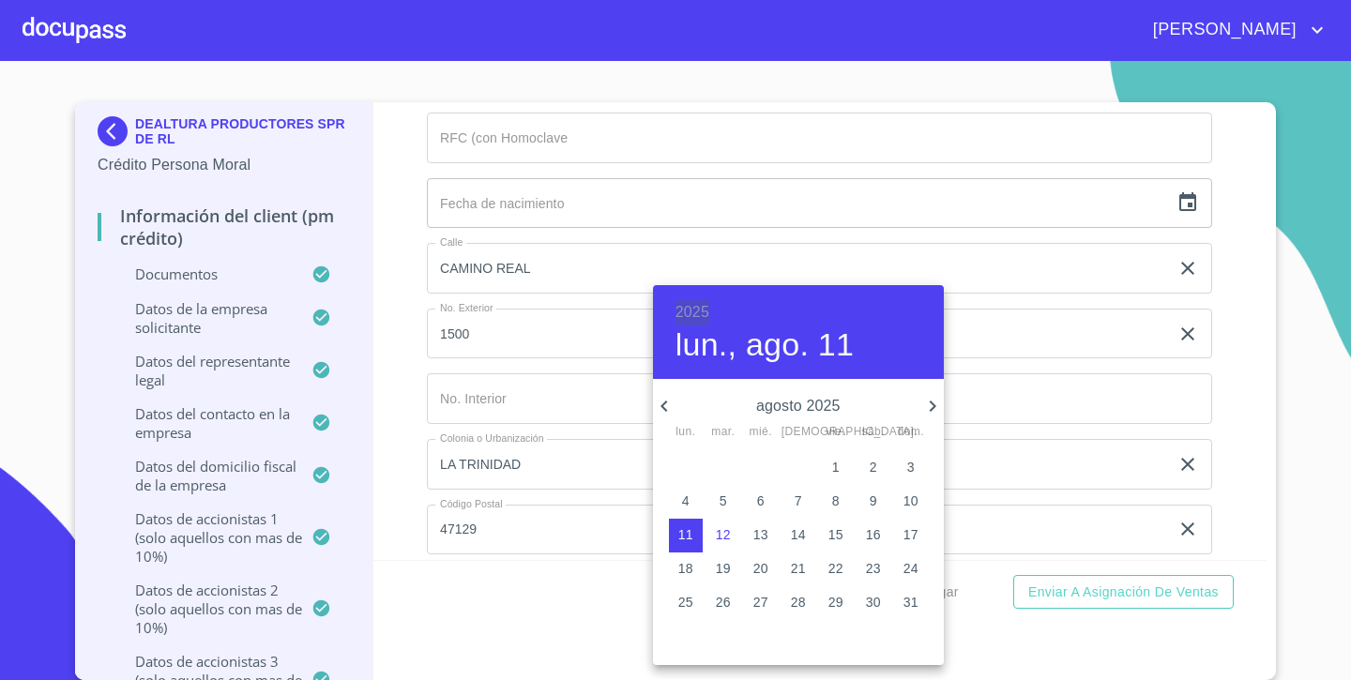
click at [685, 310] on h6 "2025" at bounding box center [692, 312] width 34 height 26
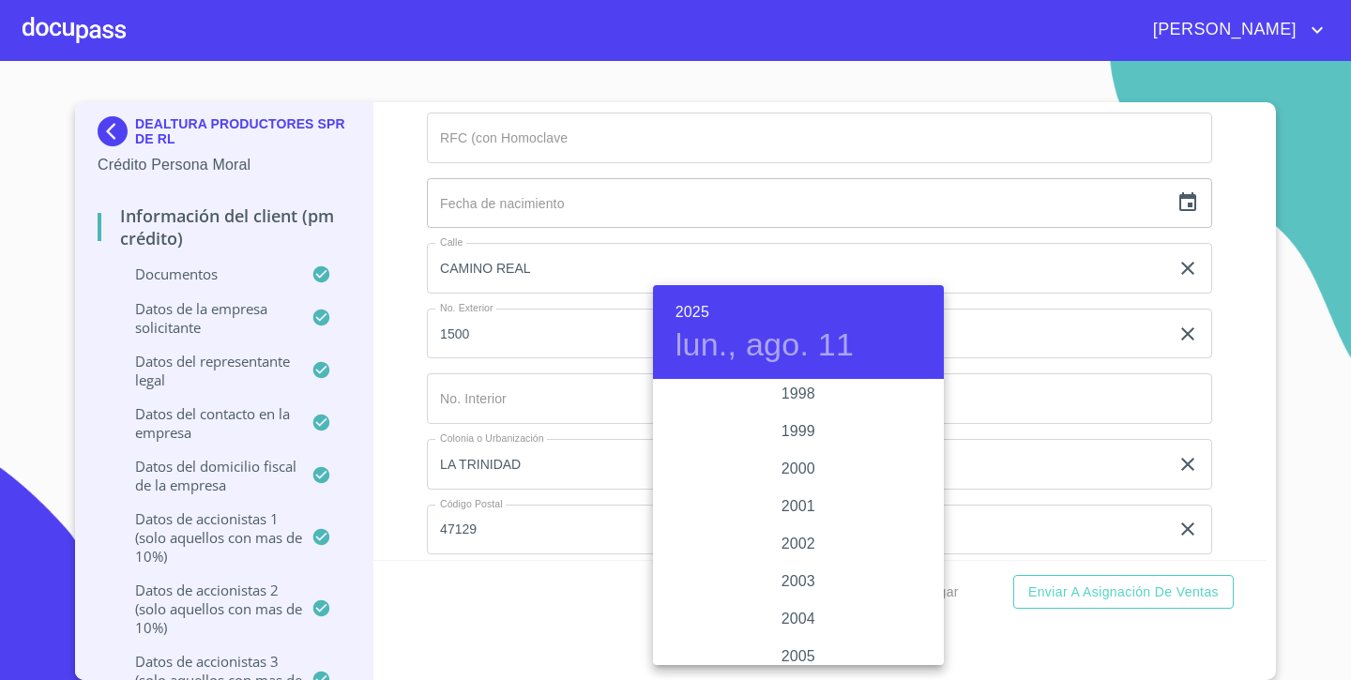
scroll to position [2743, 0]
click at [799, 555] on div "2002" at bounding box center [798, 547] width 291 height 38
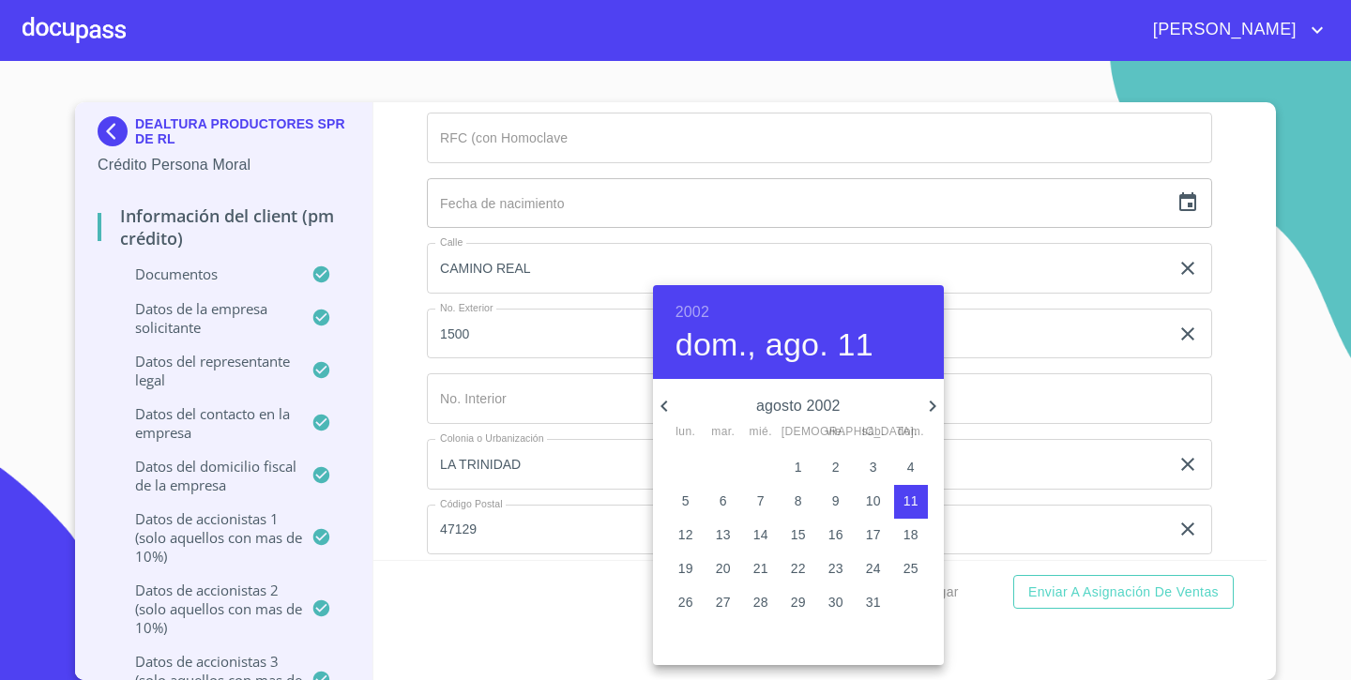
click at [930, 405] on icon "button" at bounding box center [932, 406] width 23 height 23
click at [841, 531] on p "13" at bounding box center [835, 534] width 15 height 19
type input "13 de sep. de 2002"
click at [402, 403] on div at bounding box center [675, 340] width 1351 height 680
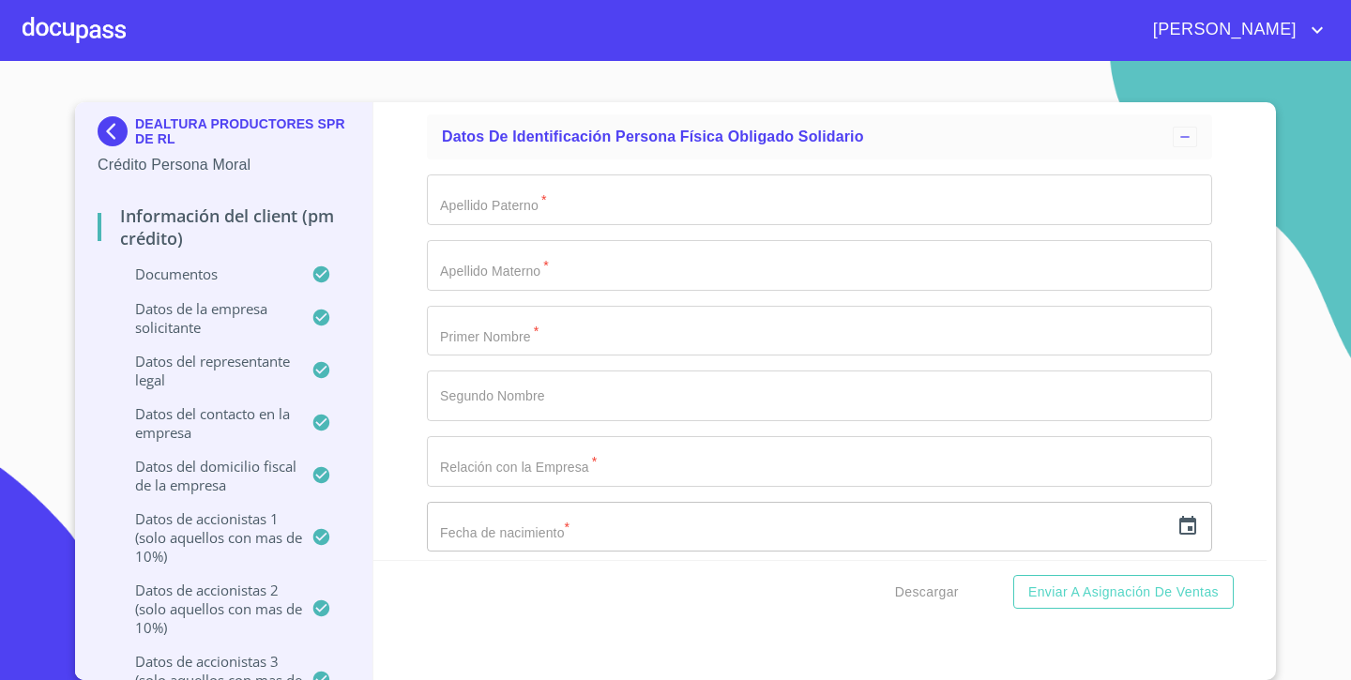
scroll to position [17577, 0]
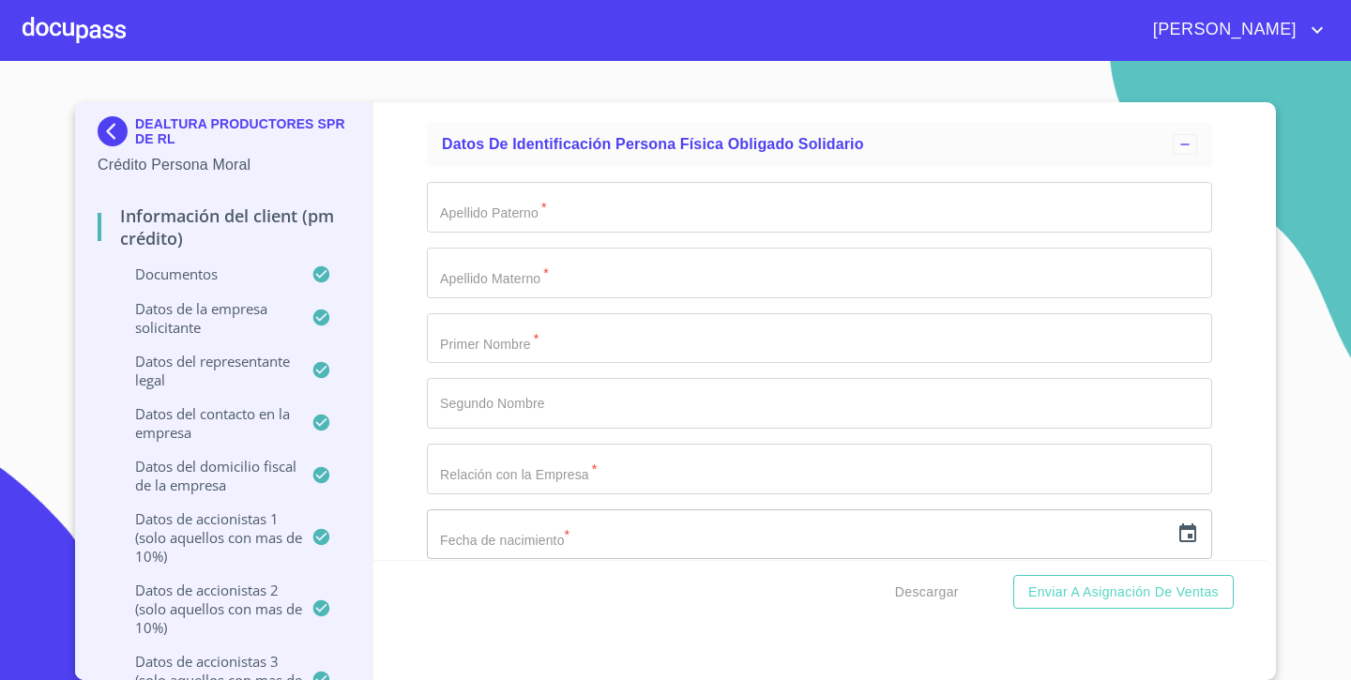
type input "[PERSON_NAME]"
type input "PF"
type input "25"
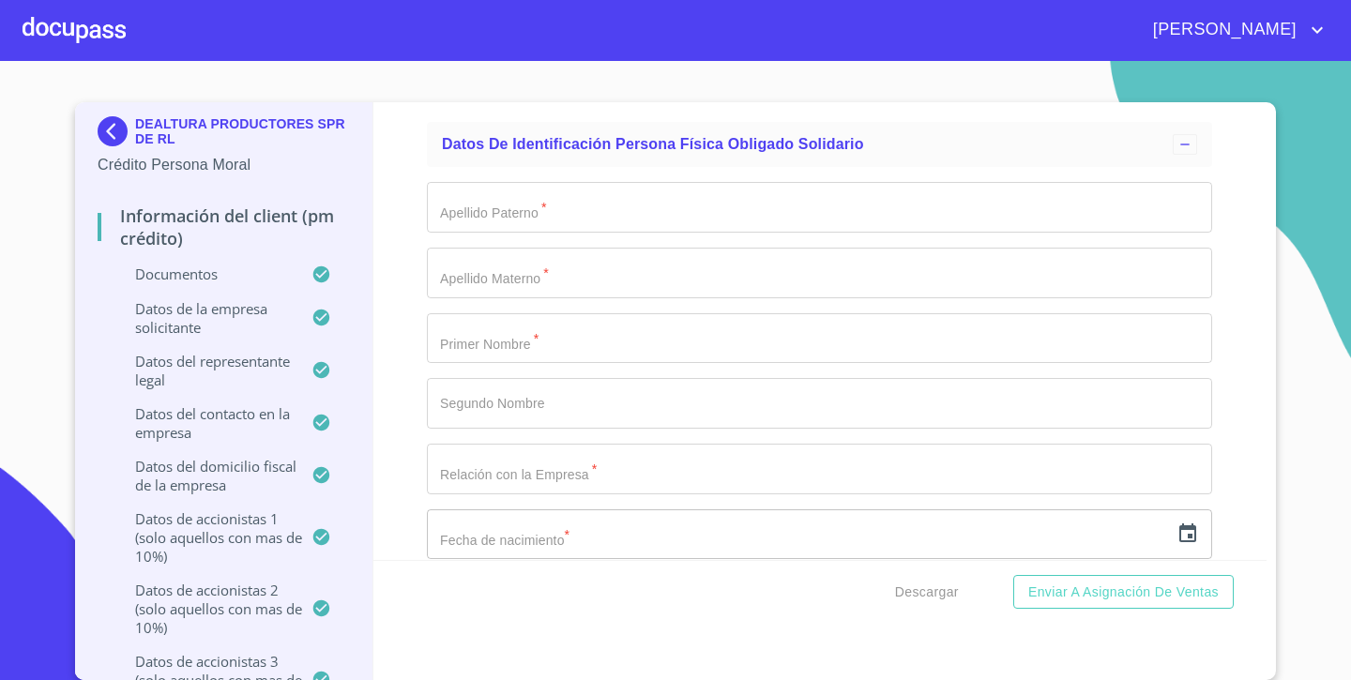
type input "GARC7208213FA"
click at [411, 477] on div "Información del Client (PM crédito) Documentos Documento de identificación repr…" at bounding box center [820, 331] width 894 height 458
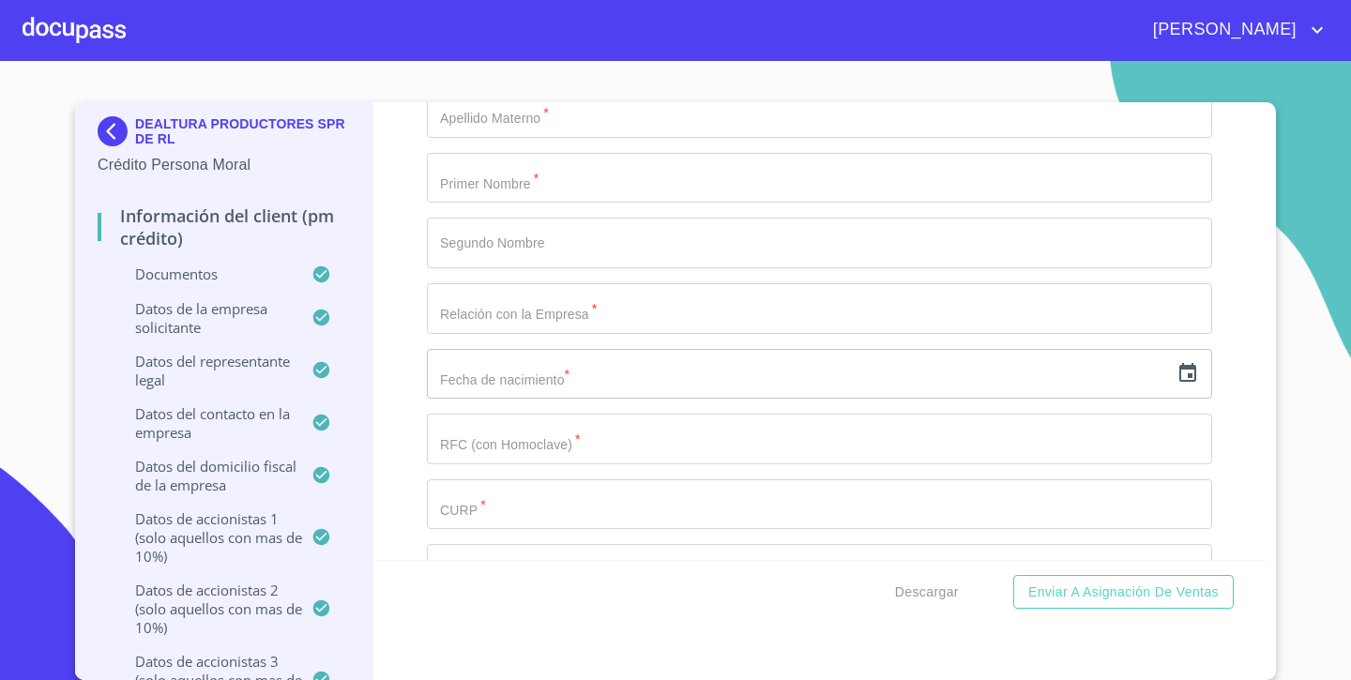
scroll to position [17758, 0]
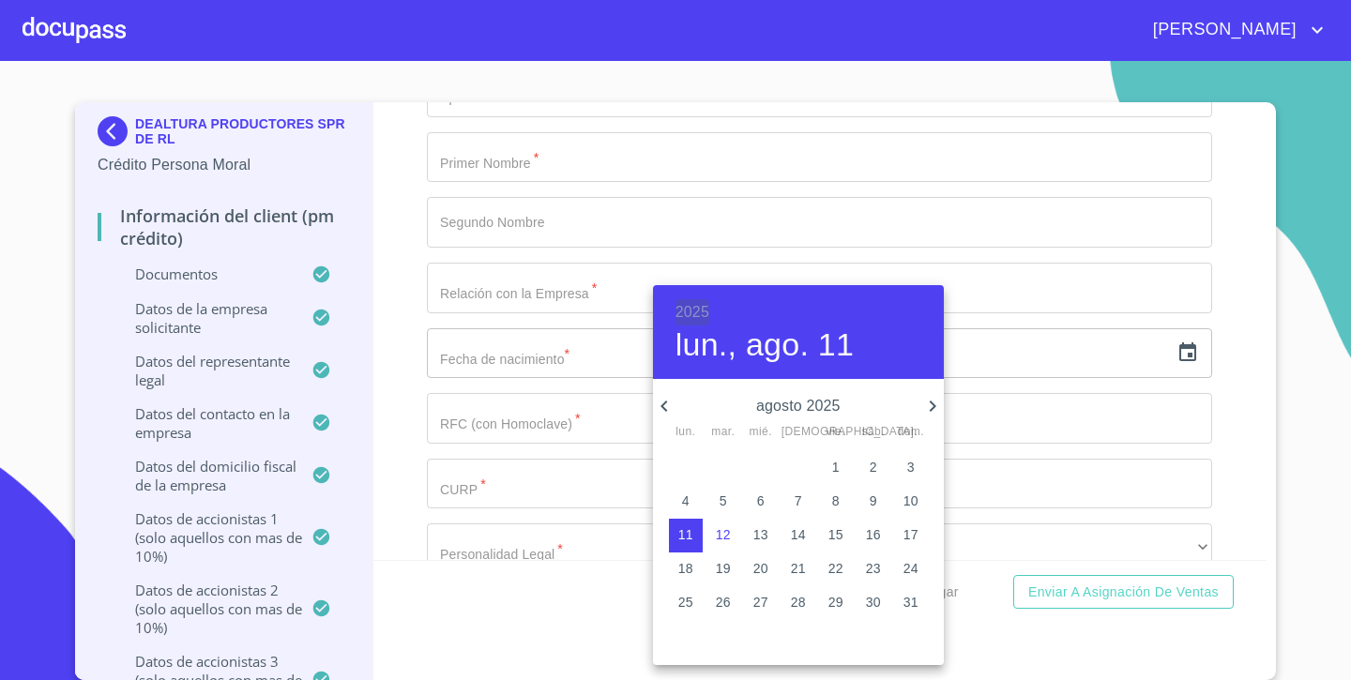
click at [697, 311] on h6 "2025" at bounding box center [692, 312] width 34 height 26
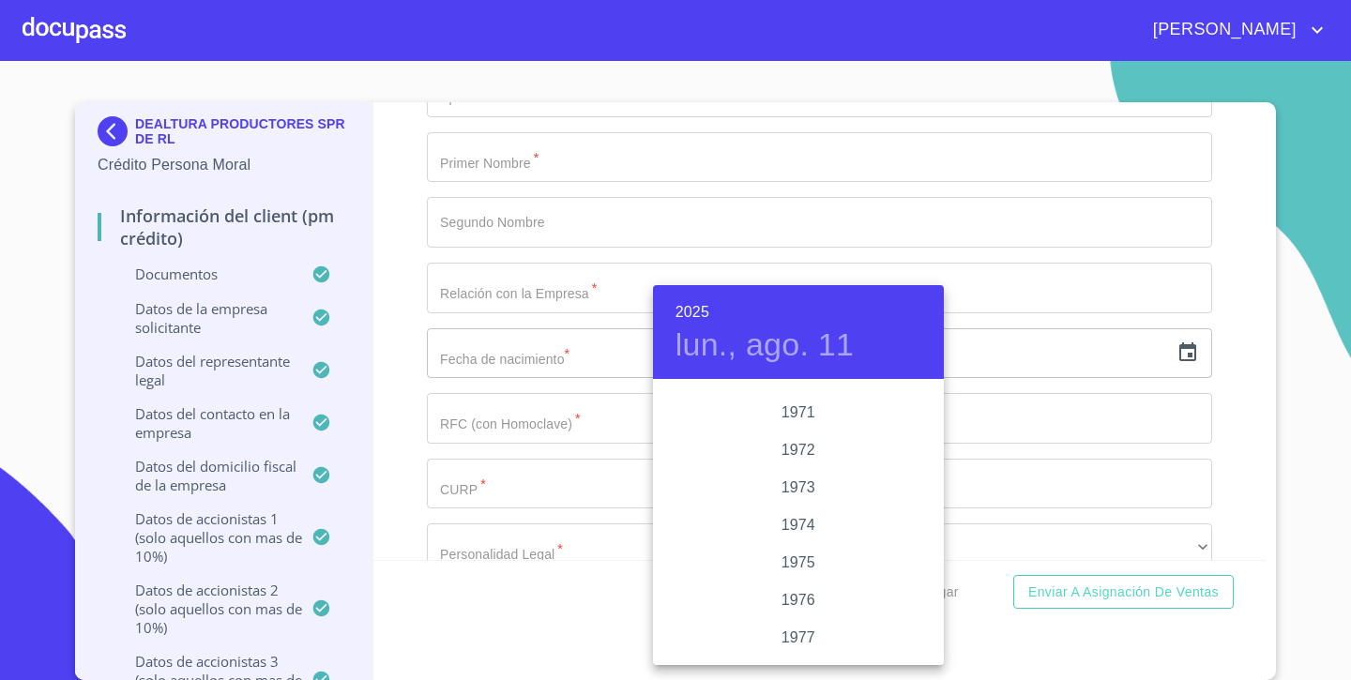
scroll to position [1713, 0]
click at [795, 448] on div "1972" at bounding box center [798, 451] width 291 height 38
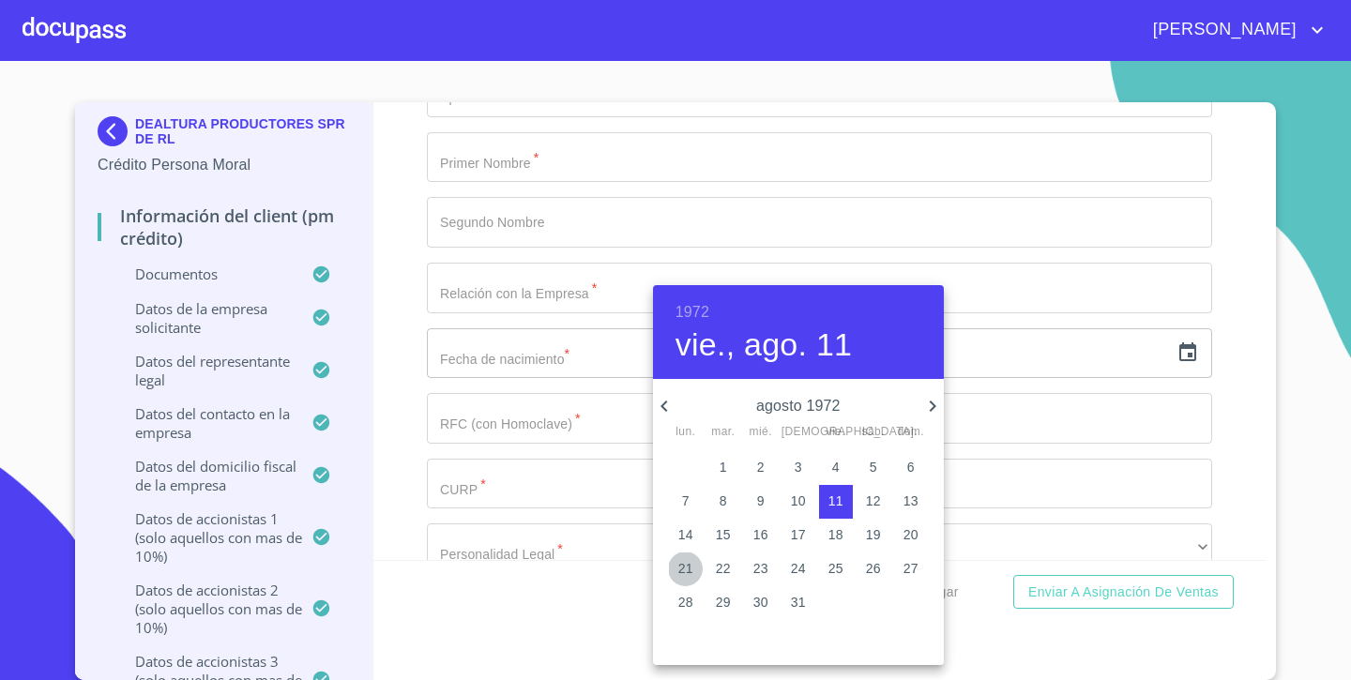
click at [695, 573] on span "21" at bounding box center [686, 568] width 34 height 19
type input "21 de ago. de 1972"
click at [396, 434] on div at bounding box center [675, 340] width 1351 height 680
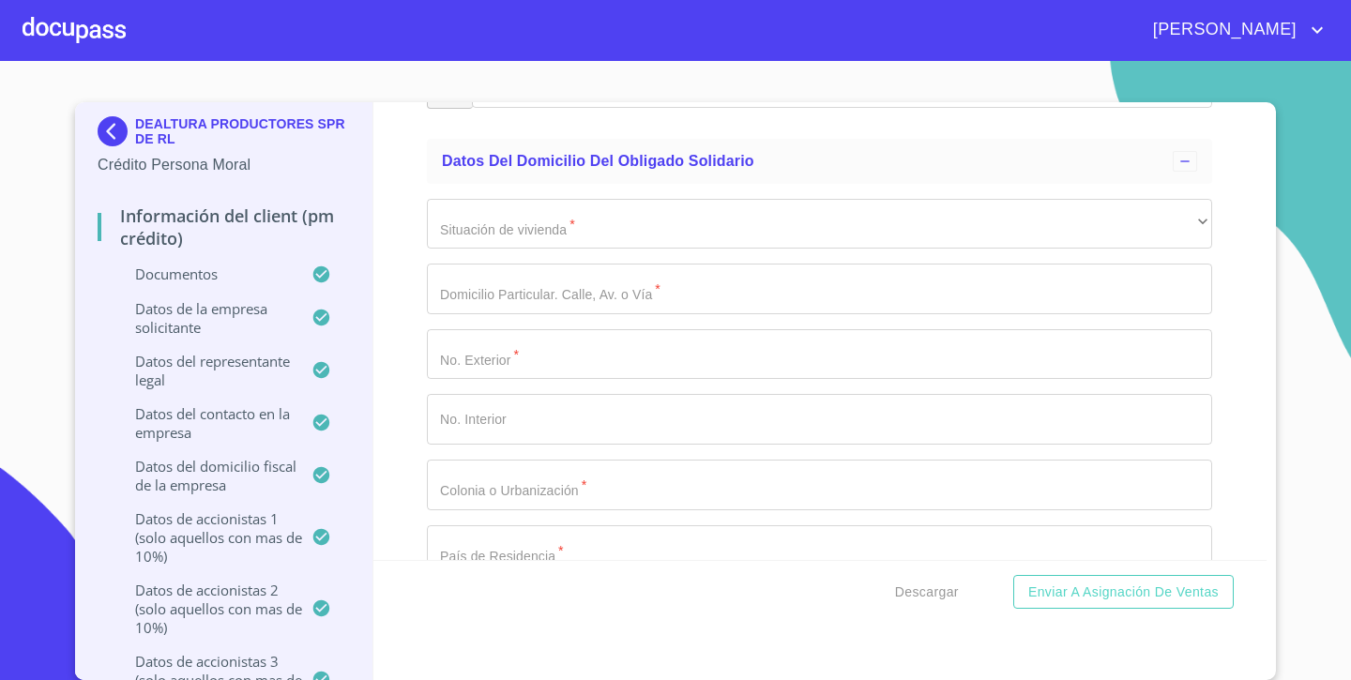
scroll to position [18537, 0]
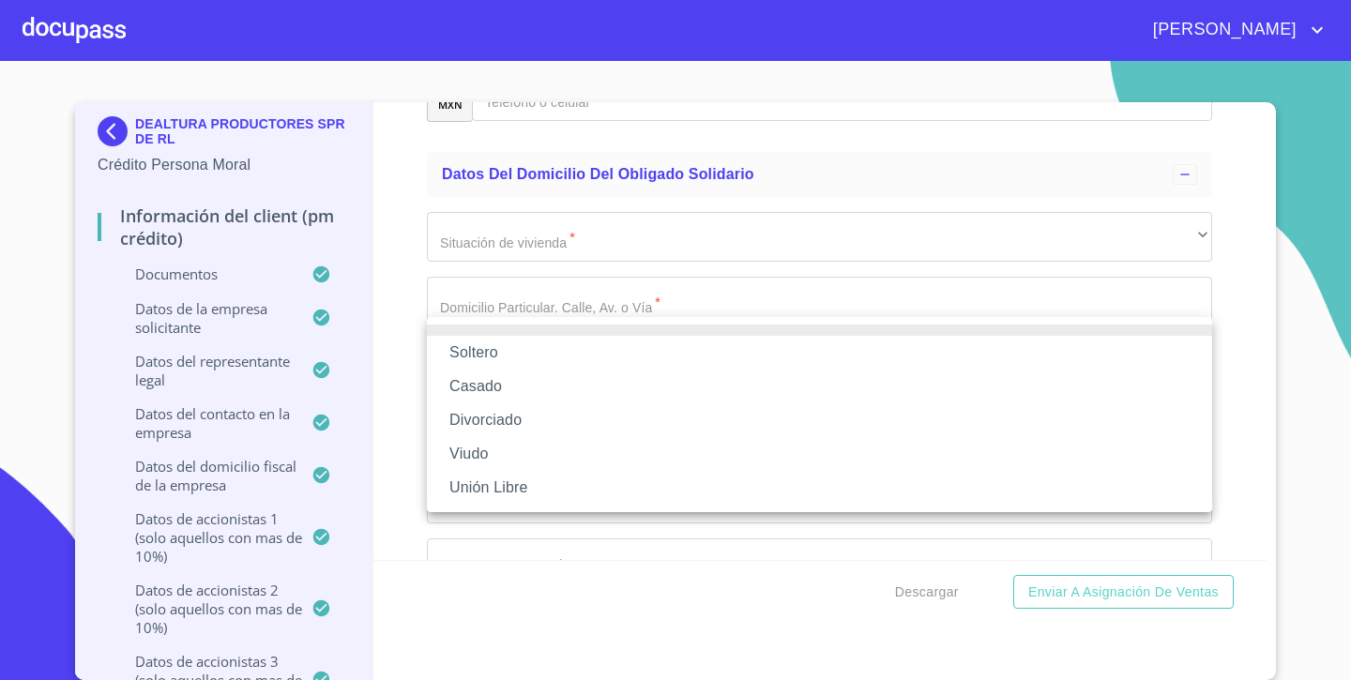
click at [516, 378] on li "Casado" at bounding box center [819, 387] width 785 height 34
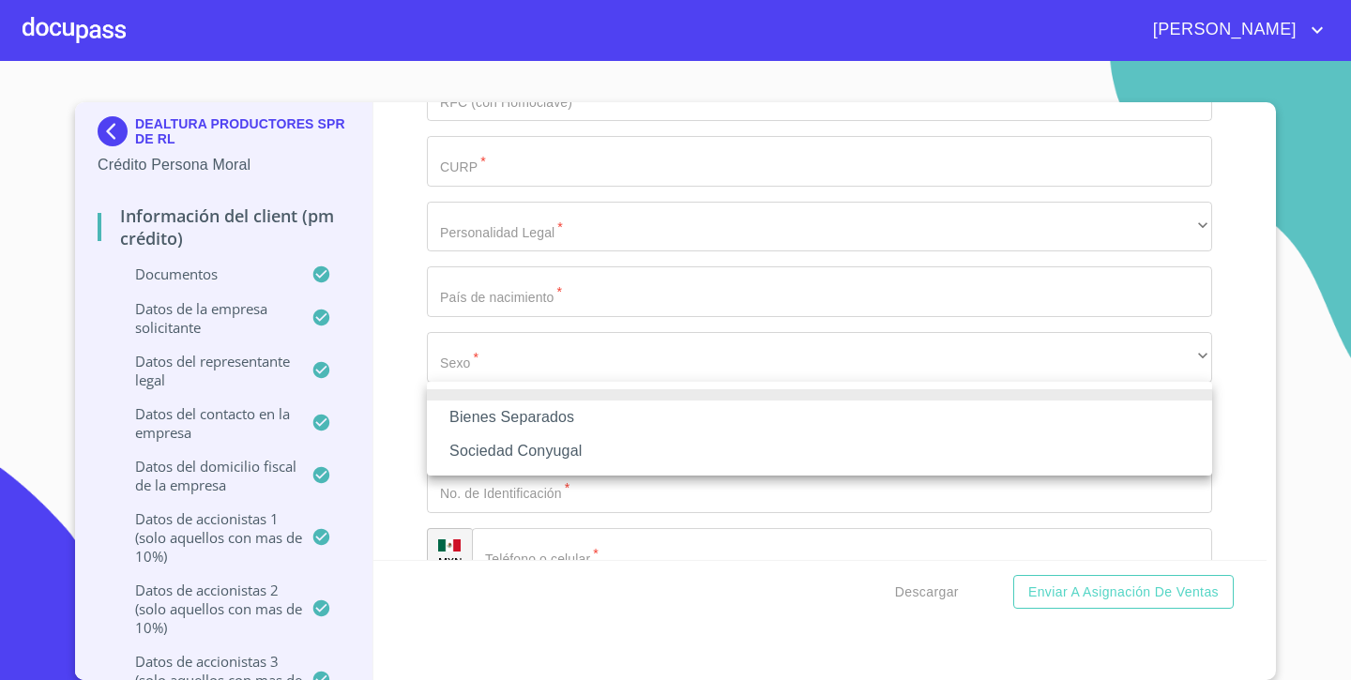
click at [518, 446] on li "Sociedad Conyugal" at bounding box center [819, 451] width 785 height 34
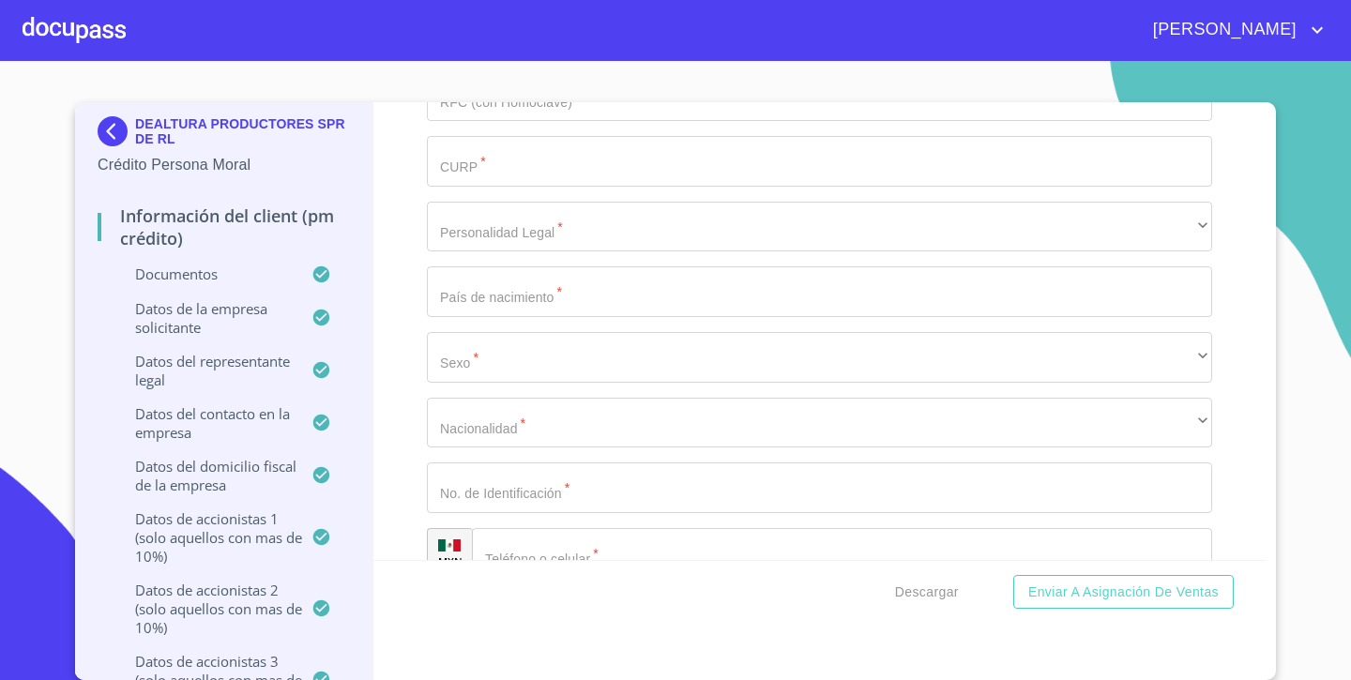
type input "[PERSON_NAME]"
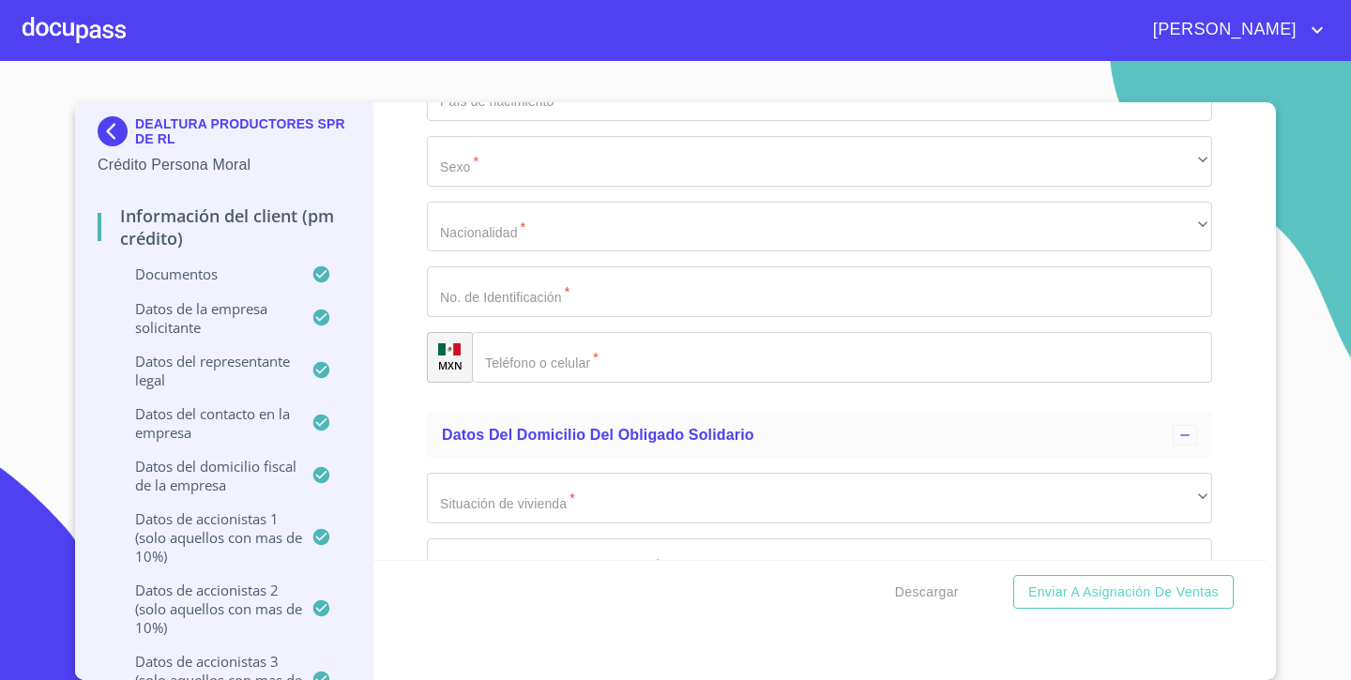
scroll to position [18781, 0]
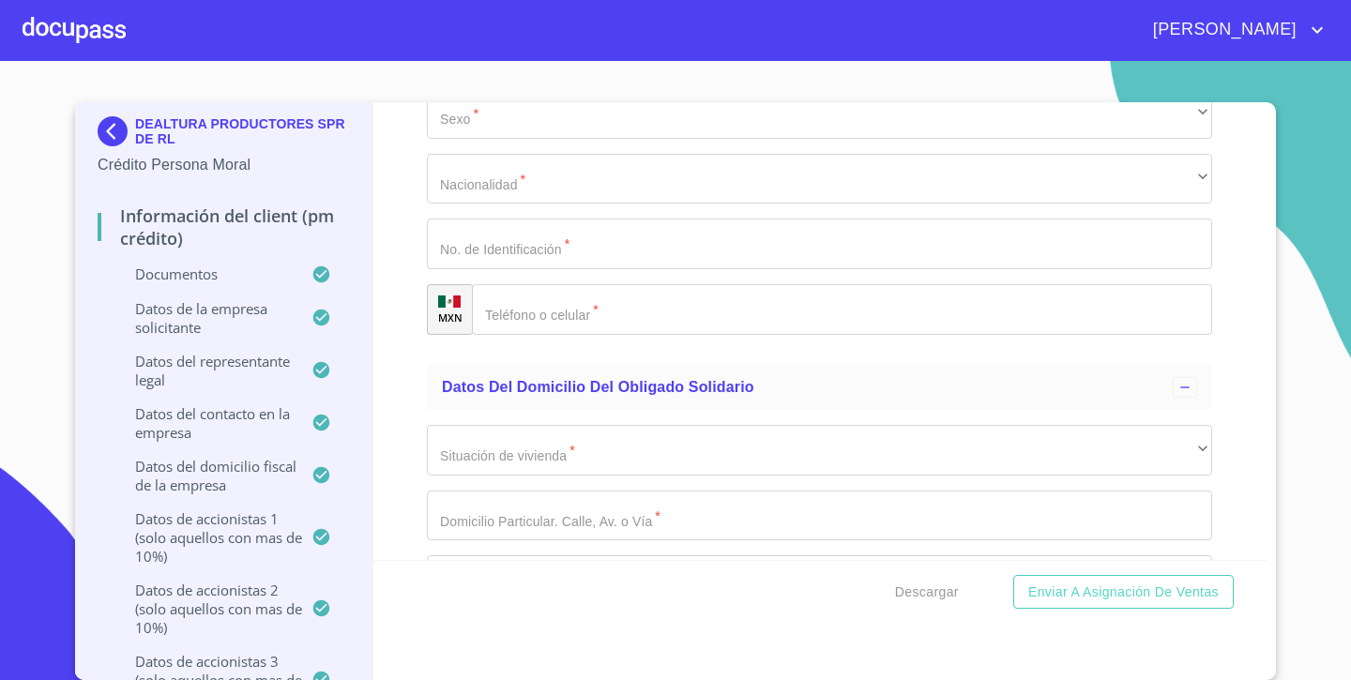
type input "CELINA"
type input "[PERSON_NAME]"
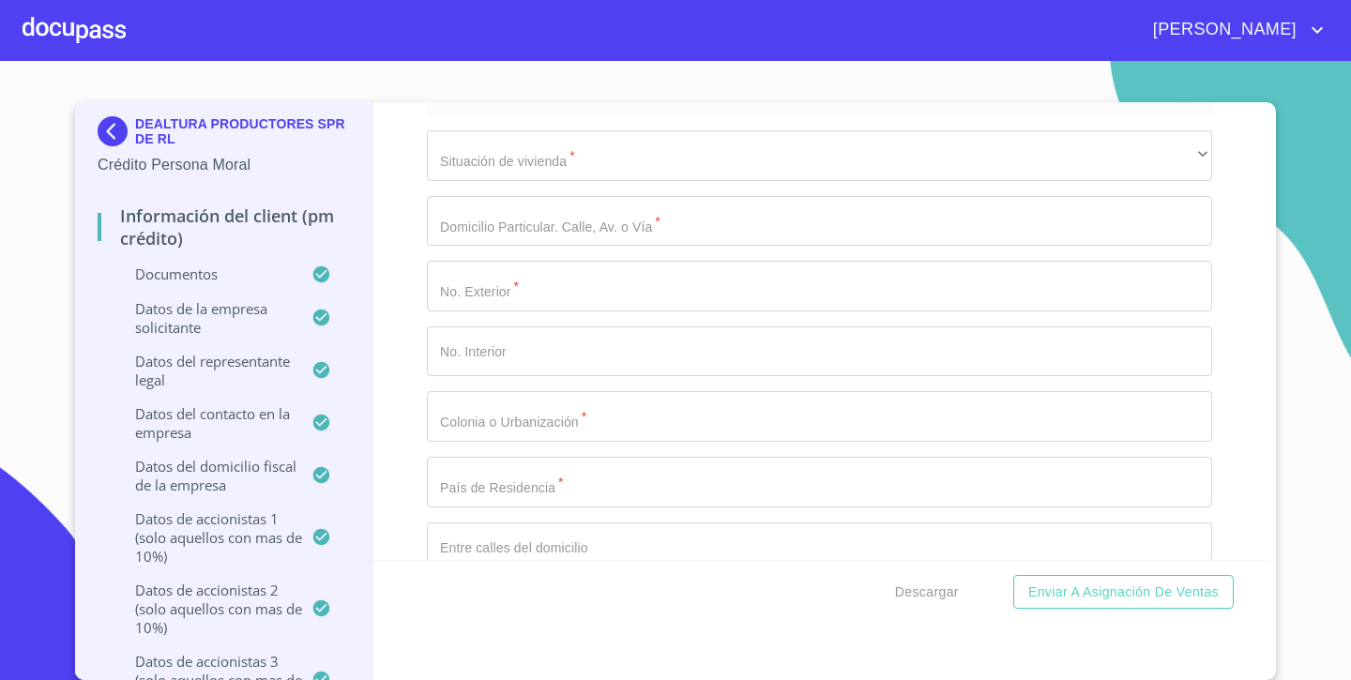
scroll to position [19112, 0]
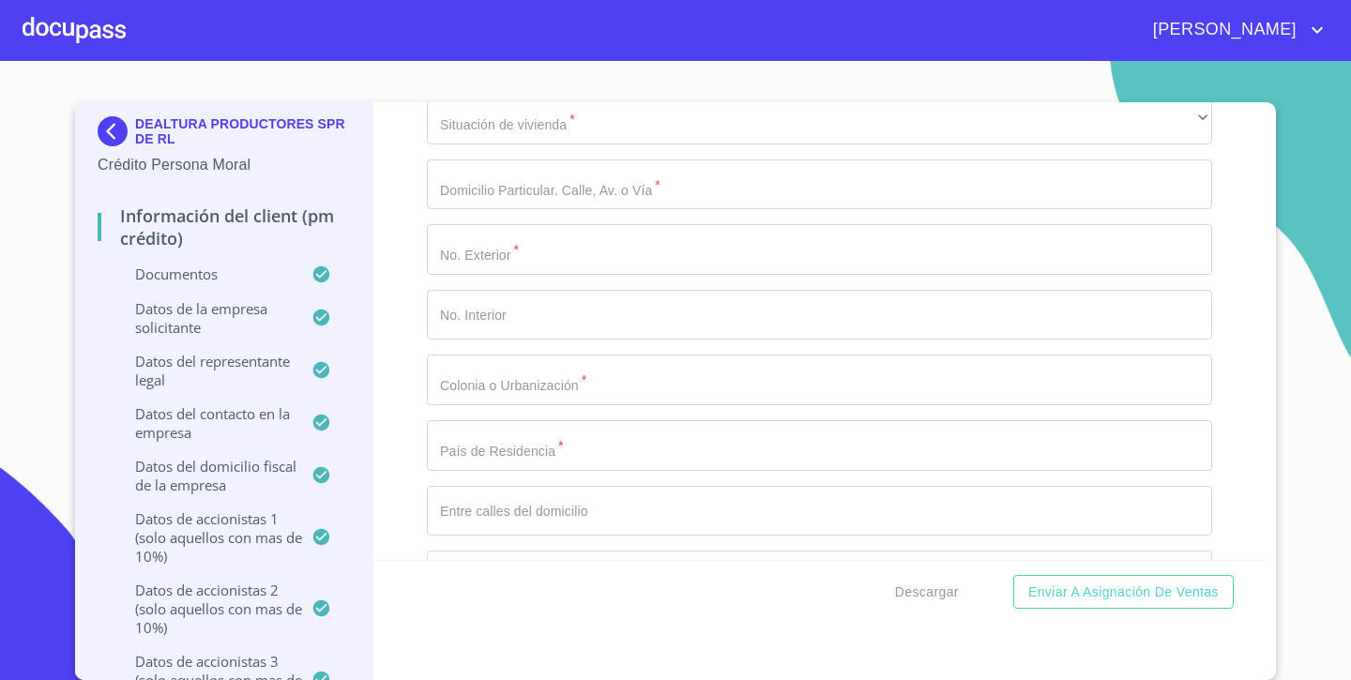
type input "0"
type input "I"
type input "[PERSON_NAME] Y [PERSON_NAME]"
type input "[PERSON_NAME]"
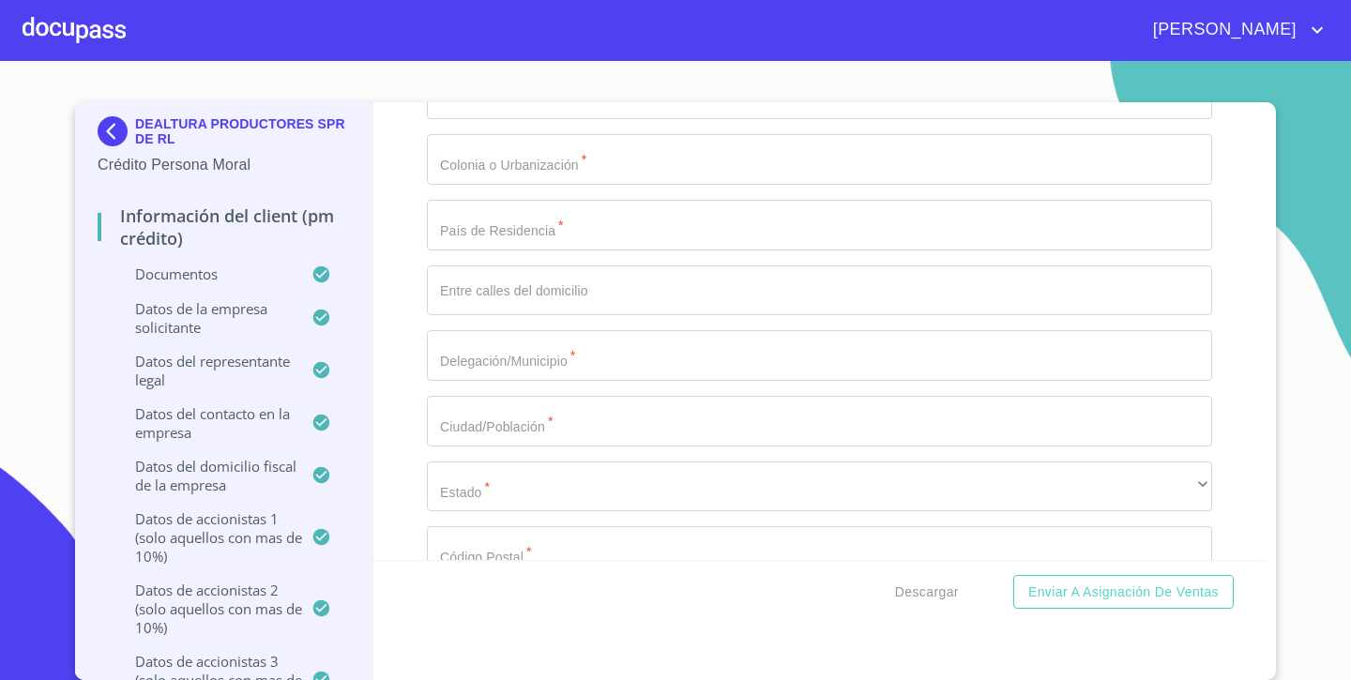
scroll to position [19340, 0]
type input "[PERSON_NAME]"
type input "REPRESENTANTE LEGAL Y ACCIONISTA"
click at [387, 371] on div "Información del Client (PM crédito) Documentos Documento de identificación repr…" at bounding box center [820, 331] width 894 height 458
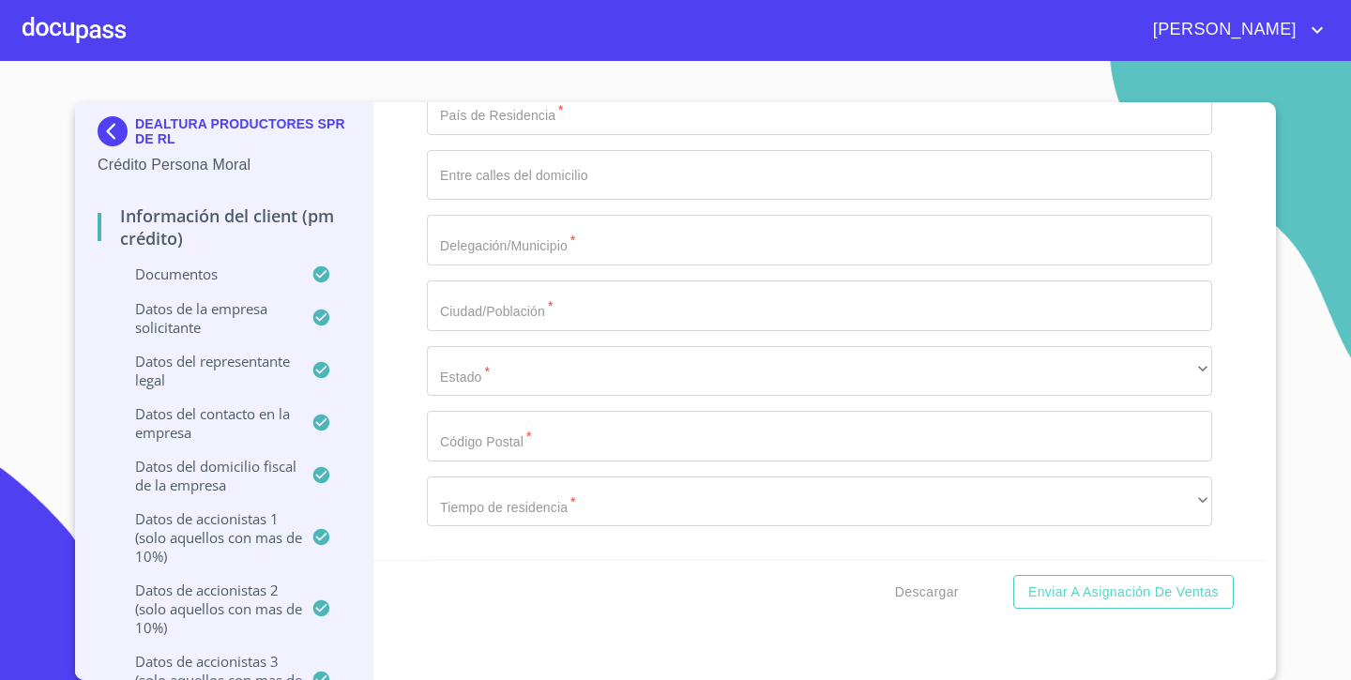
scroll to position [19466, 0]
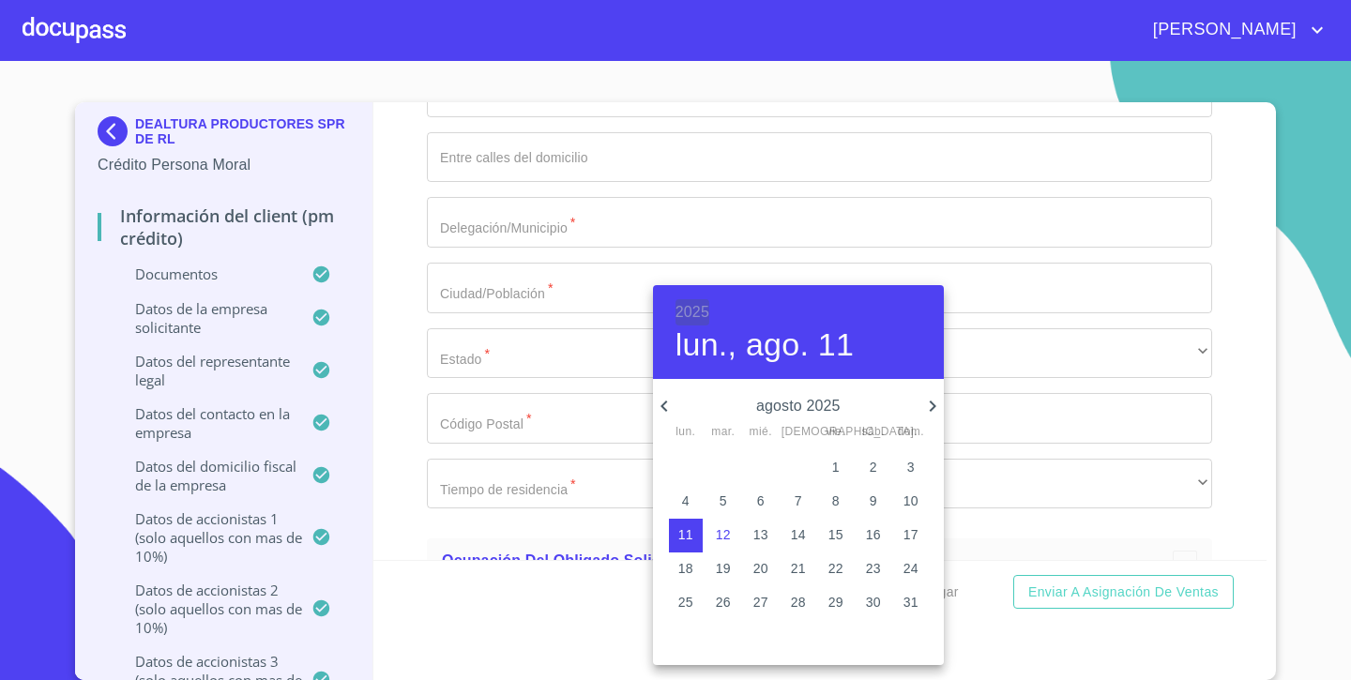
click at [703, 311] on h6 "2025" at bounding box center [692, 312] width 34 height 26
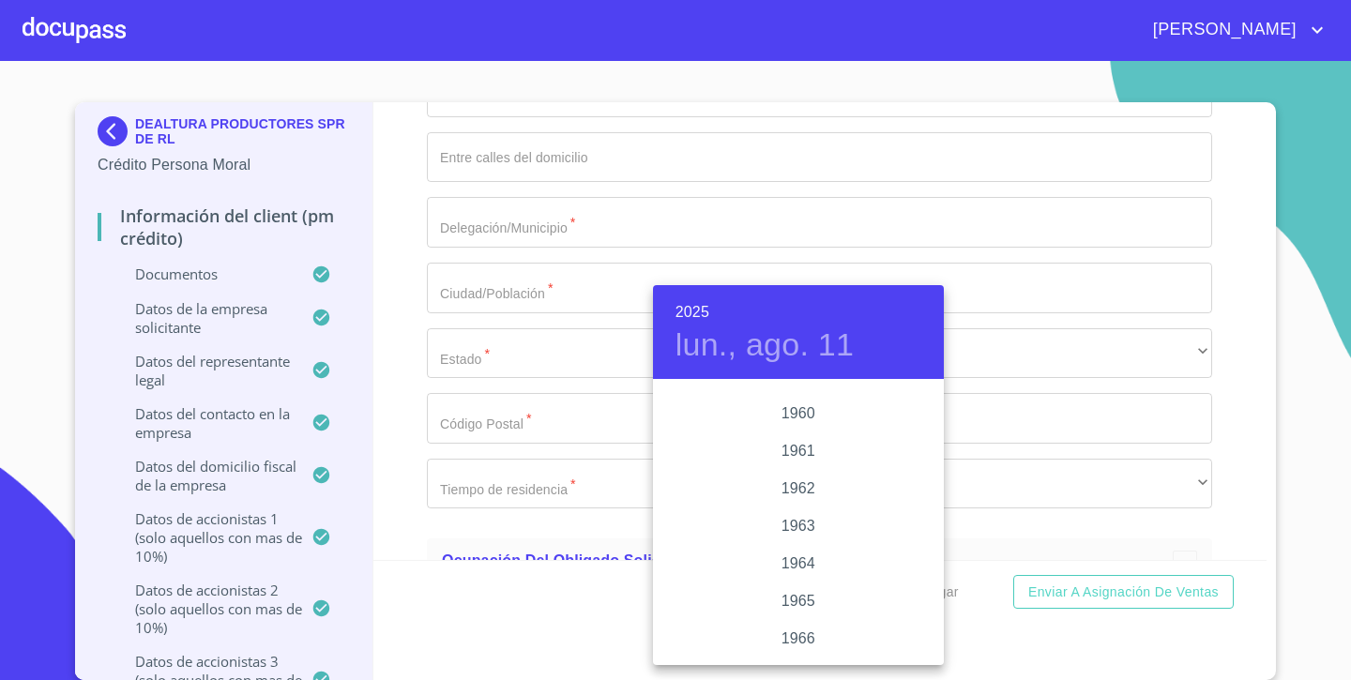
scroll to position [1288, 0]
click at [804, 421] on div "1960" at bounding box center [798, 426] width 291 height 38
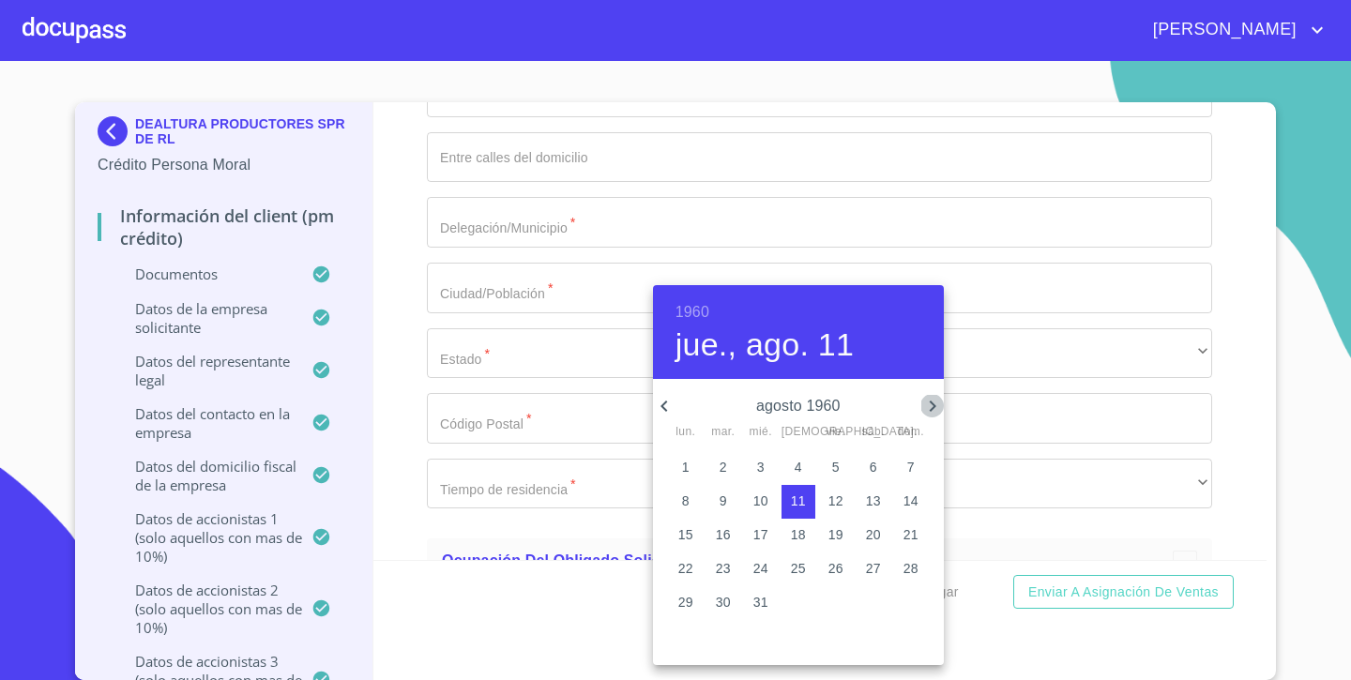
click at [931, 404] on icon "button" at bounding box center [932, 406] width 23 height 23
click at [836, 506] on p "9" at bounding box center [836, 501] width 8 height 19
type input "9 de sep. de 1960"
click at [1096, 366] on div at bounding box center [675, 340] width 1351 height 680
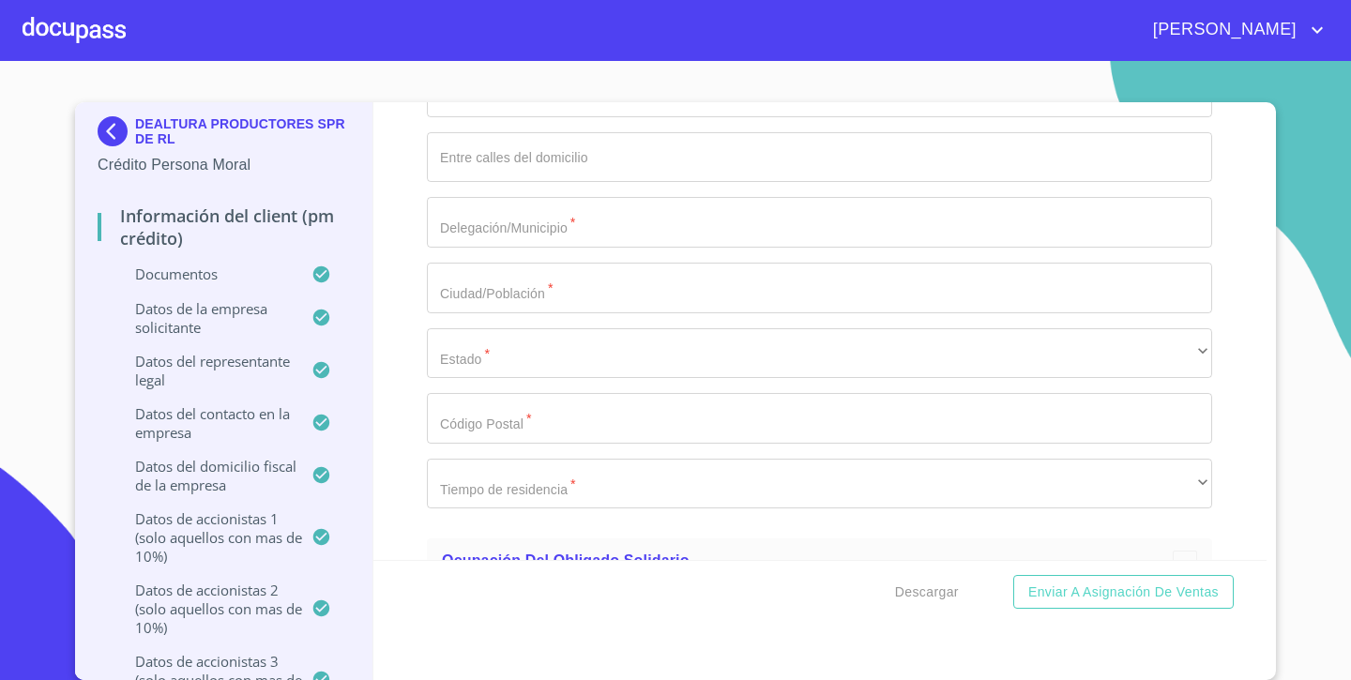
type input "COAI600909BF4"
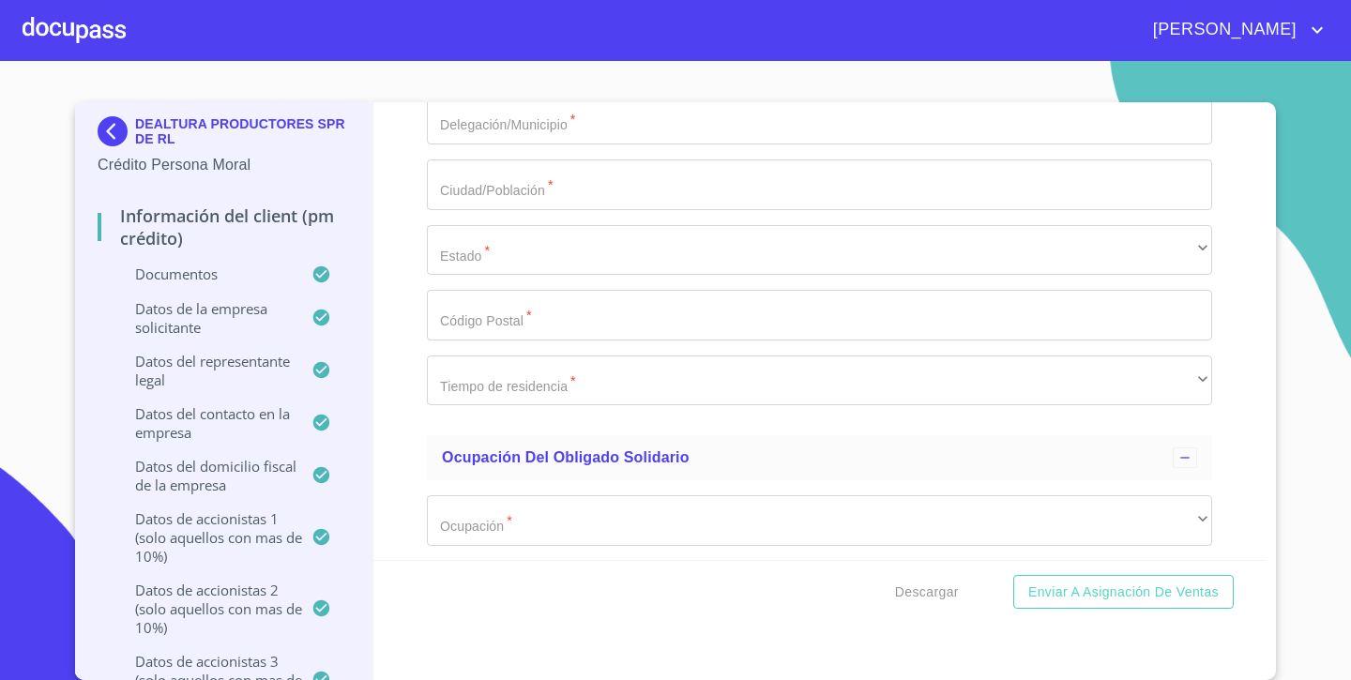
scroll to position [19582, 0]
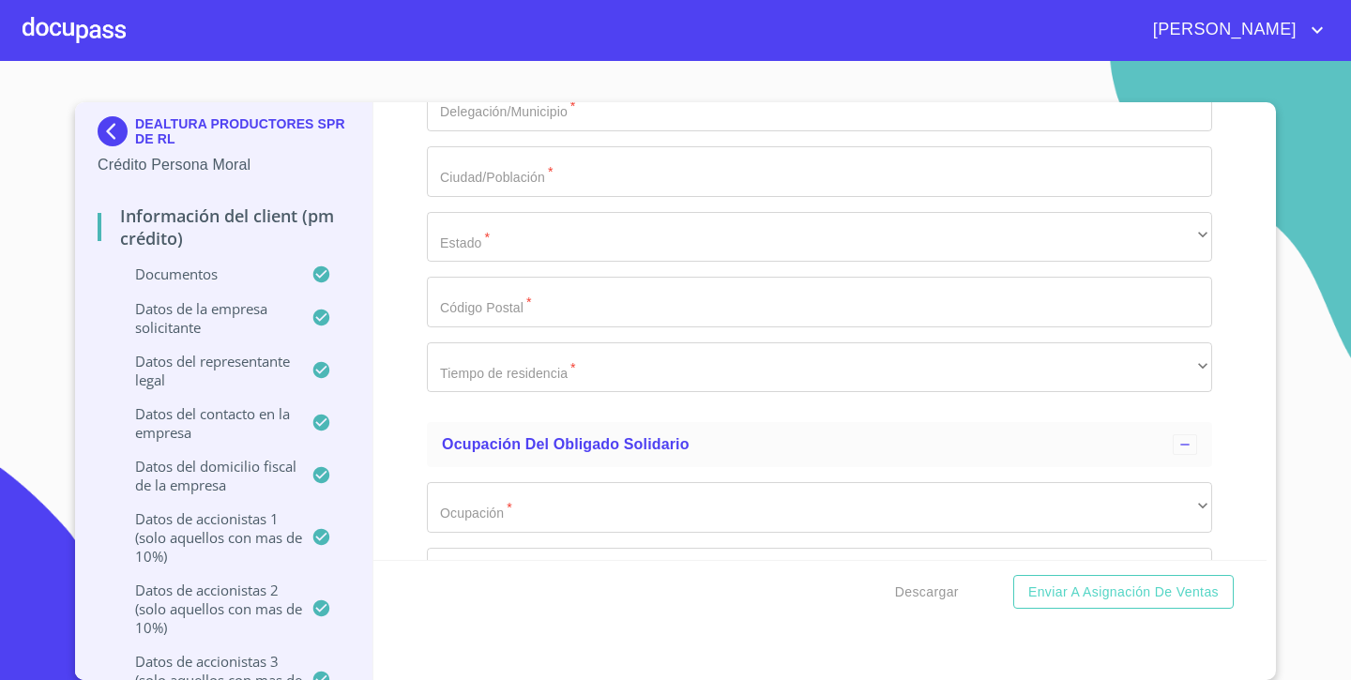
type input "COAI600909HJCSLG07"
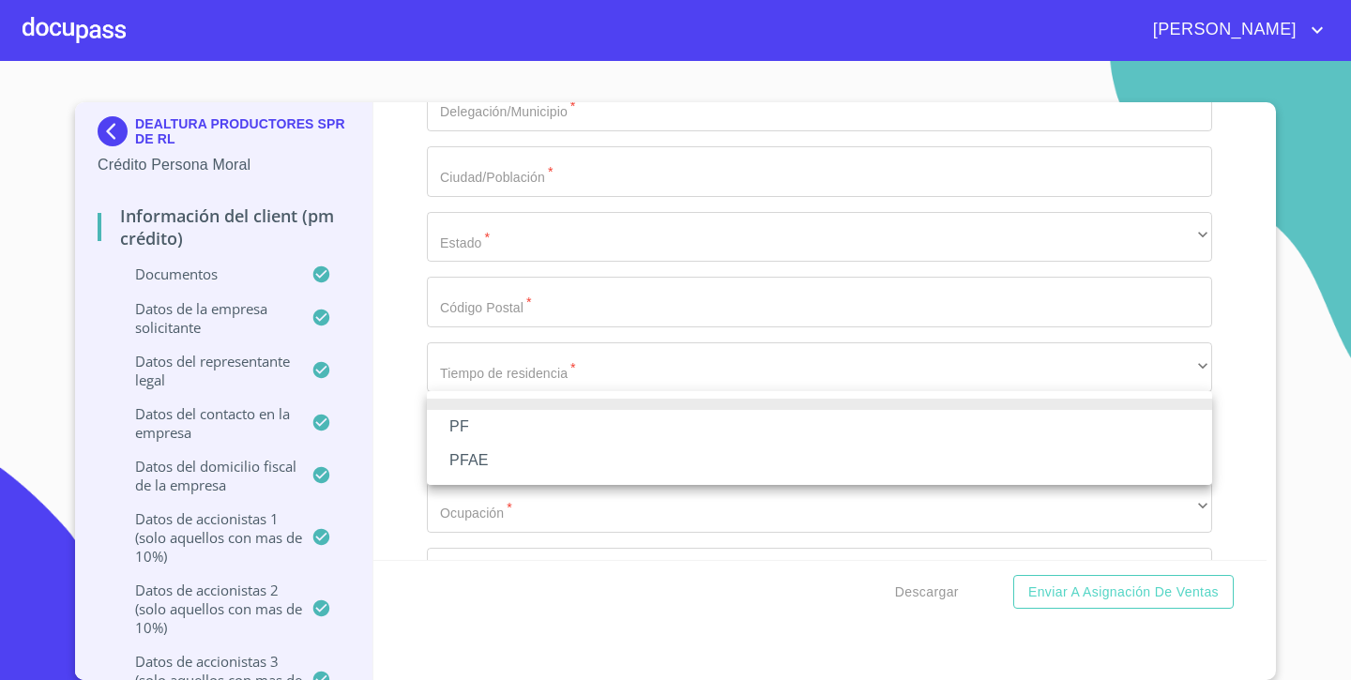
click at [463, 425] on li "PF" at bounding box center [819, 427] width 785 height 34
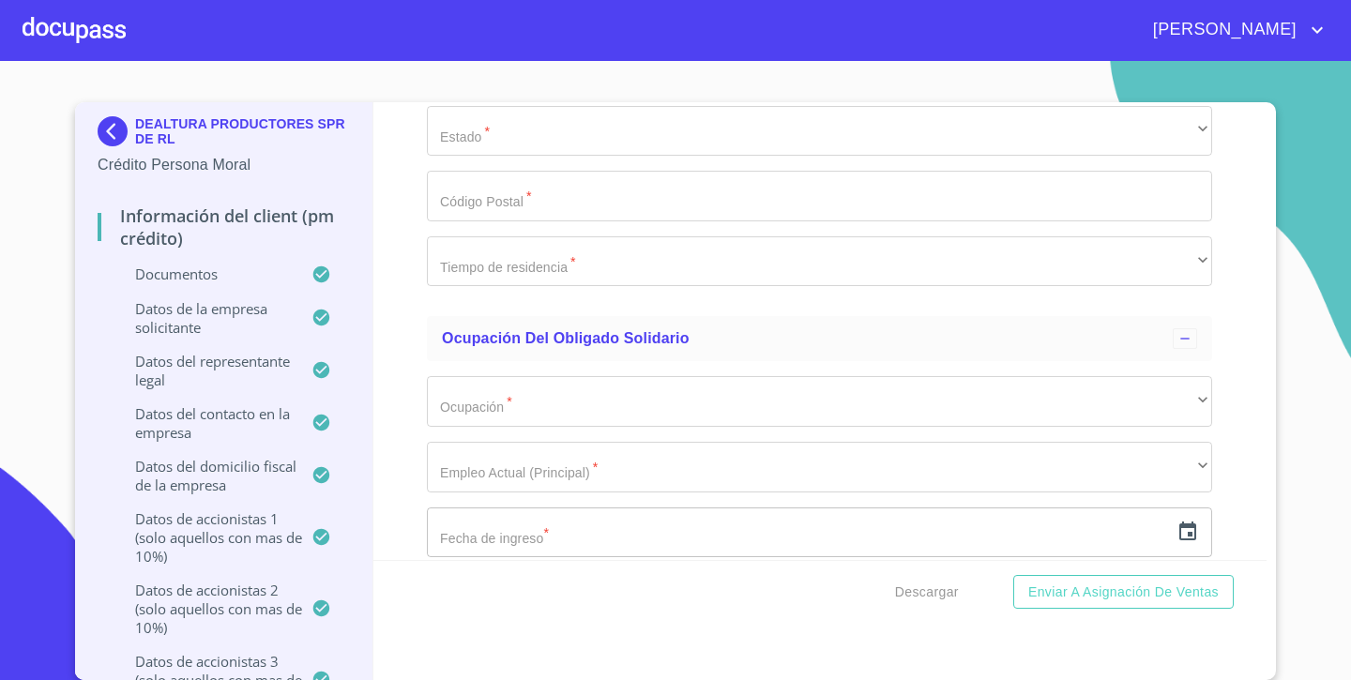
scroll to position [19692, 0]
type input "[GEOGRAPHIC_DATA]"
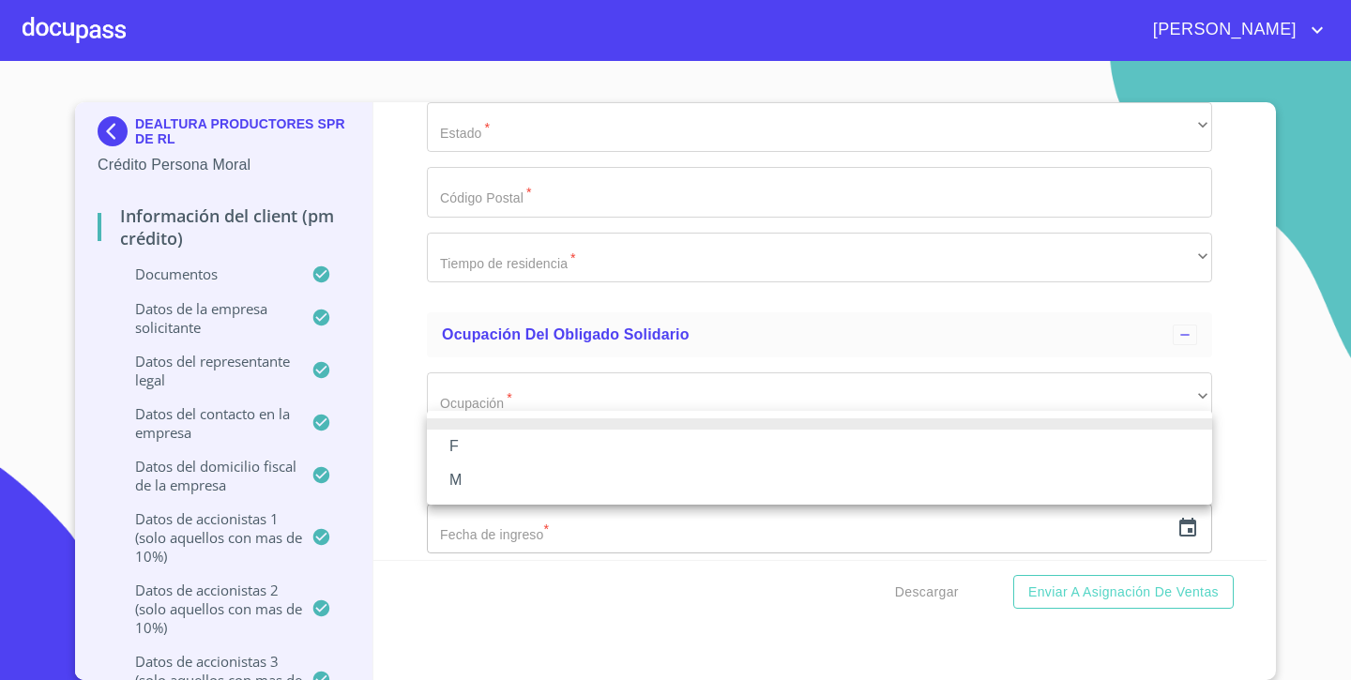
click at [451, 480] on li "M" at bounding box center [819, 480] width 785 height 34
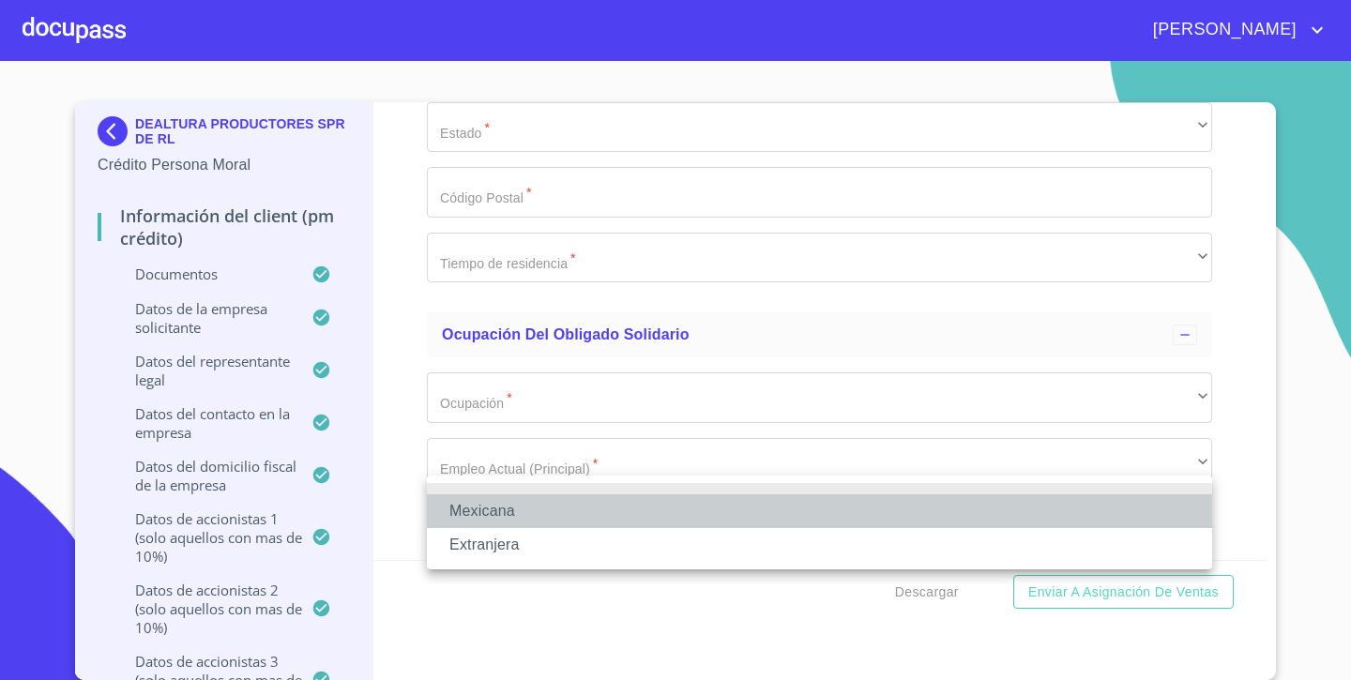
click at [445, 501] on li "Mexicana" at bounding box center [819, 511] width 785 height 34
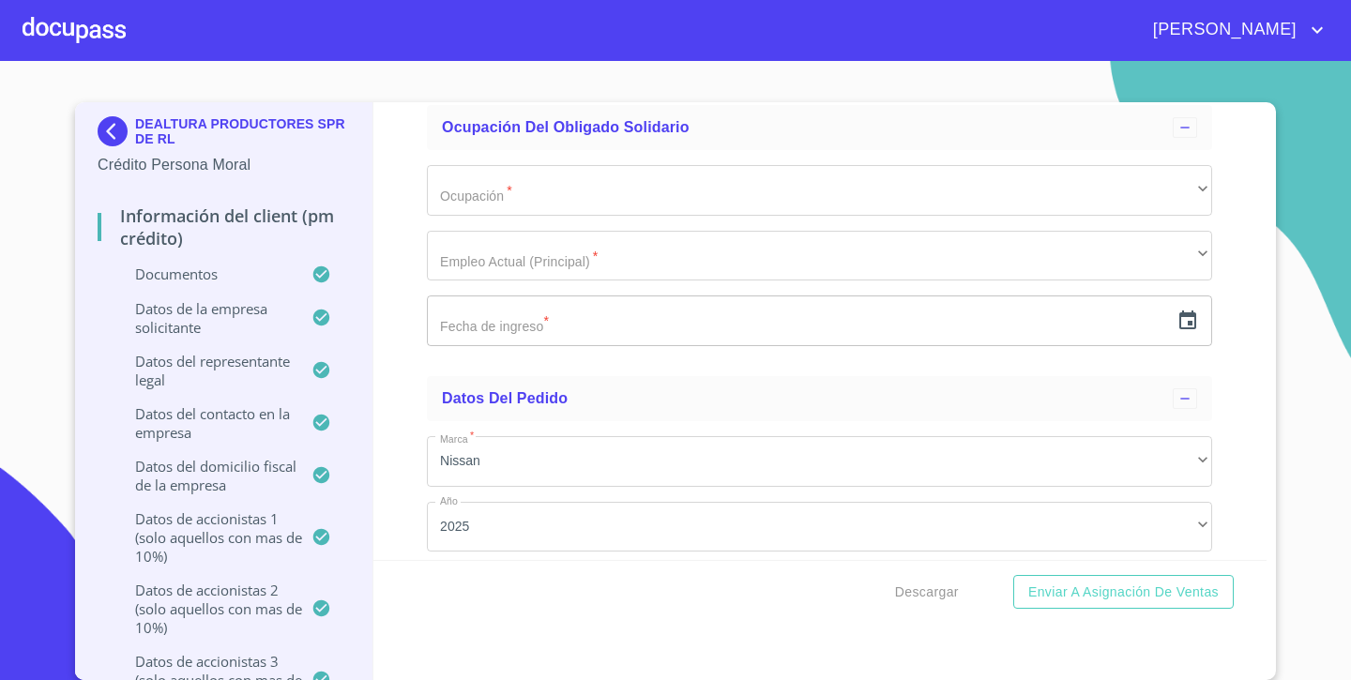
scroll to position [19967, 0]
type input "2074462207"
type input "[PHONE_NUMBER]"
click at [405, 476] on div "Información del Client (PM crédito) Documentos Documento de identificación repr…" at bounding box center [820, 331] width 894 height 458
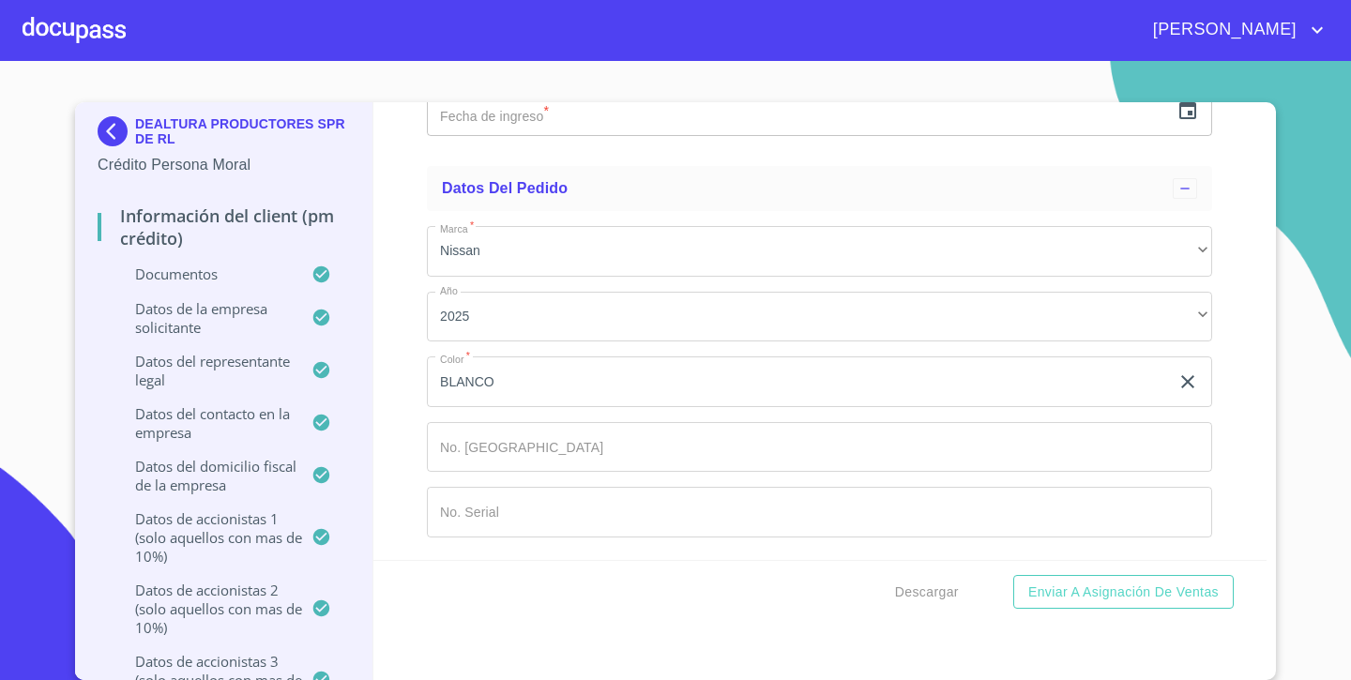
scroll to position [20244, 0]
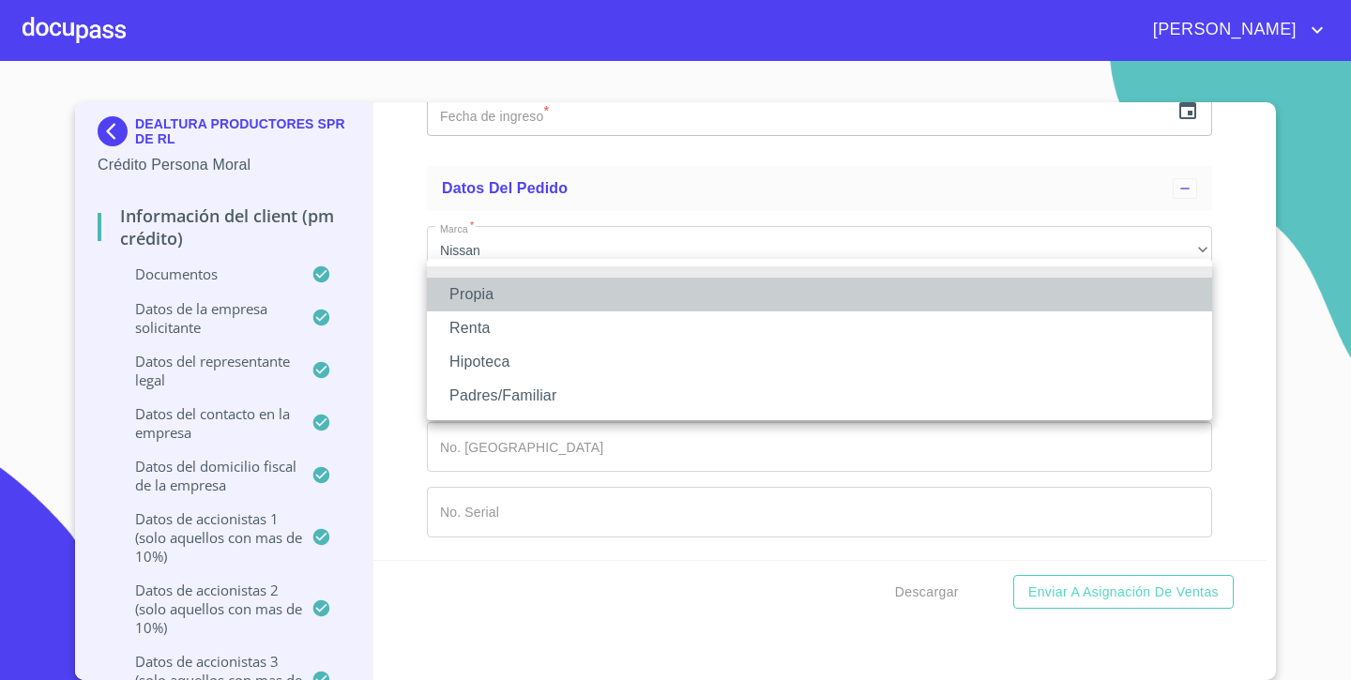
click at [538, 297] on li "Propia" at bounding box center [819, 295] width 785 height 34
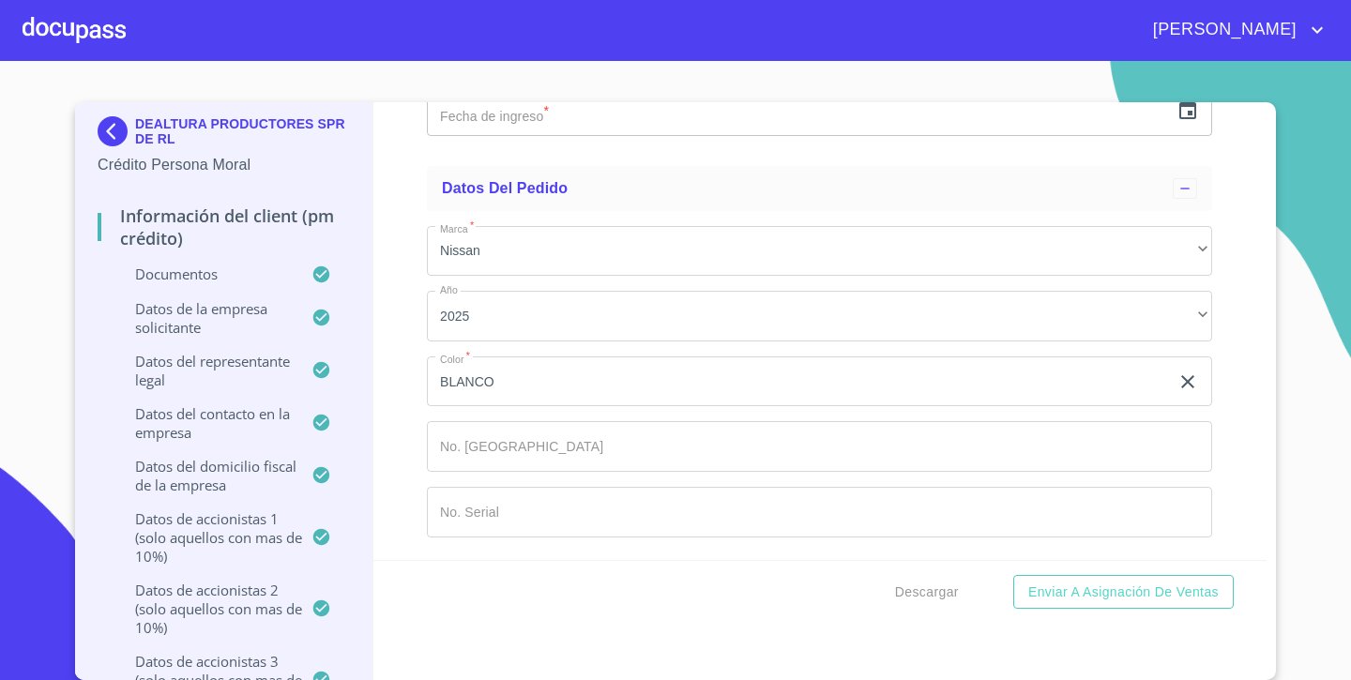
type input "CAMINO REAL"
type input "1500"
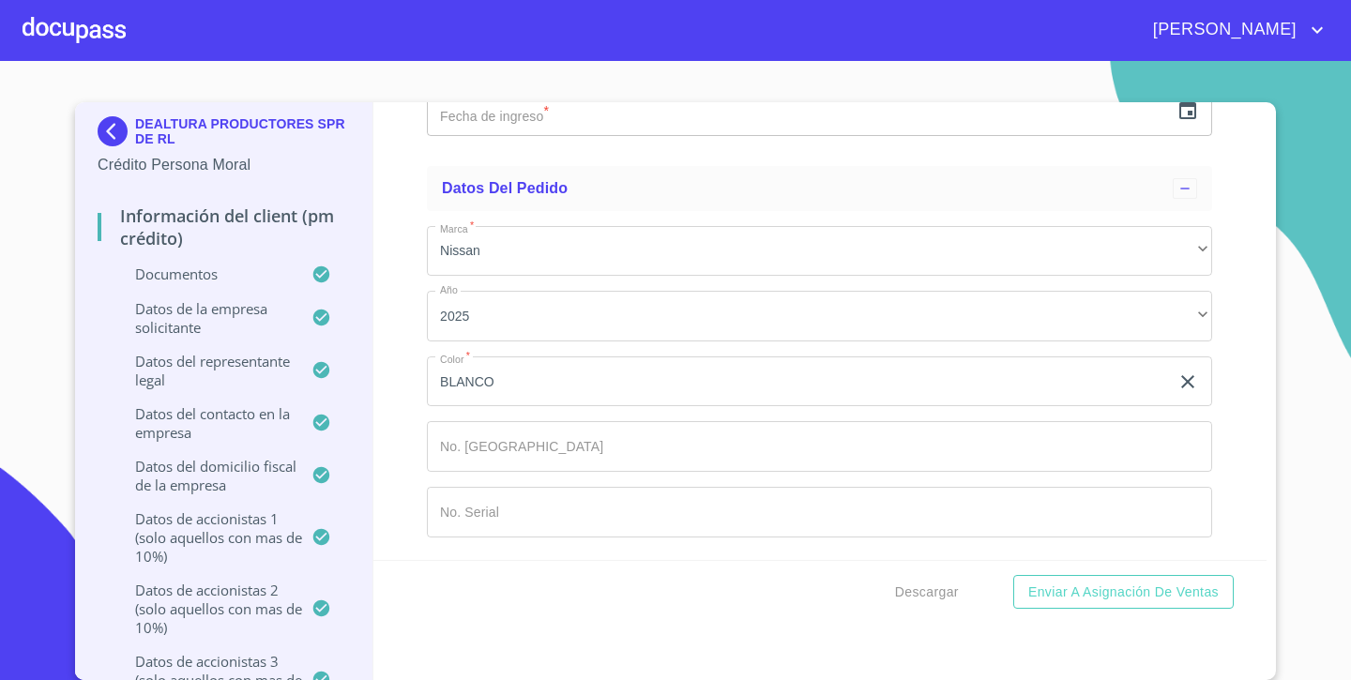
scroll to position [20475, 0]
type input "LA TRINIDAD"
type input "[GEOGRAPHIC_DATA]"
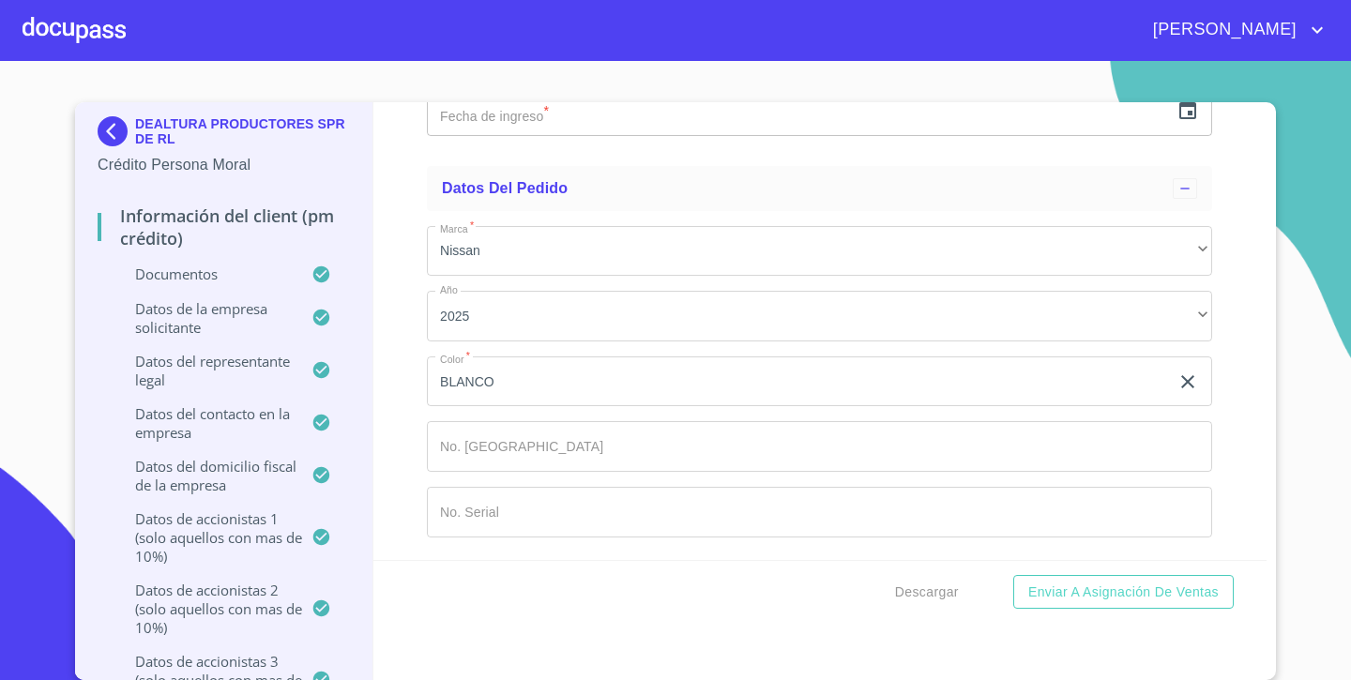
type input "FTE A LOS INVERNADEROS"
type input "[GEOGRAPHIC_DATA][PERSON_NAME]"
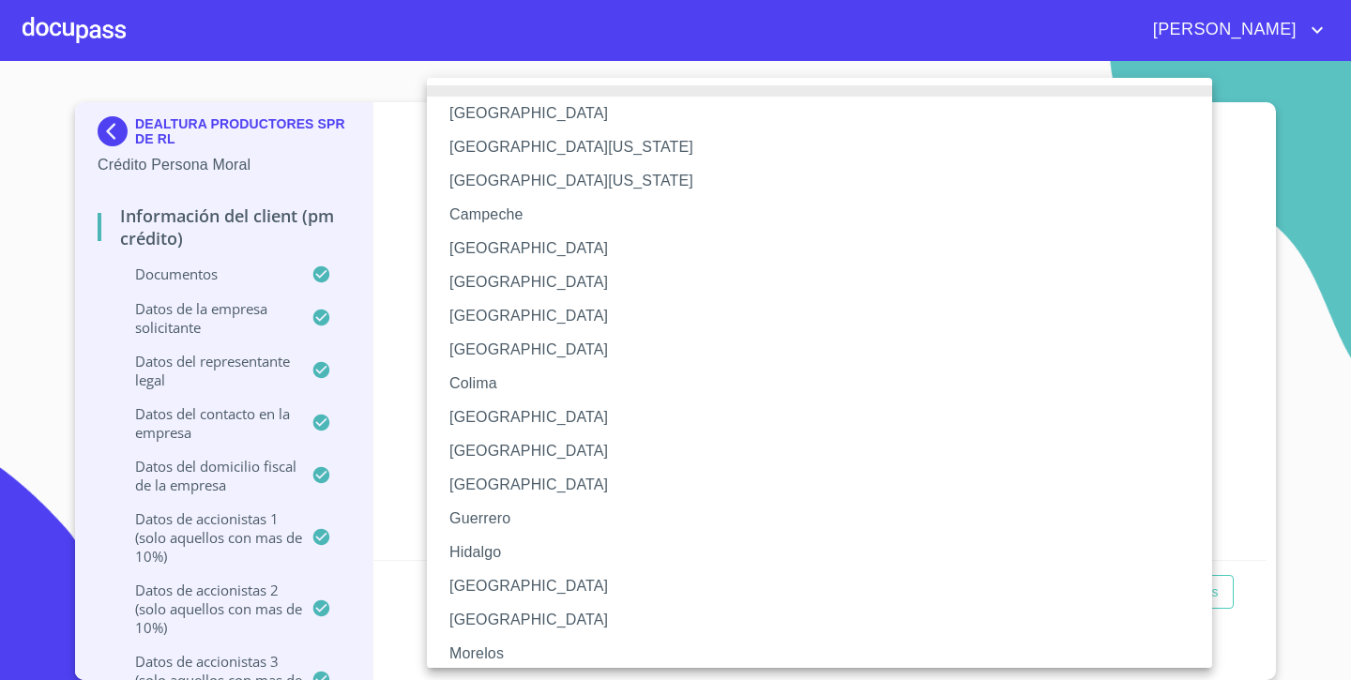
click at [505, 587] on li "[GEOGRAPHIC_DATA]" at bounding box center [819, 586] width 785 height 34
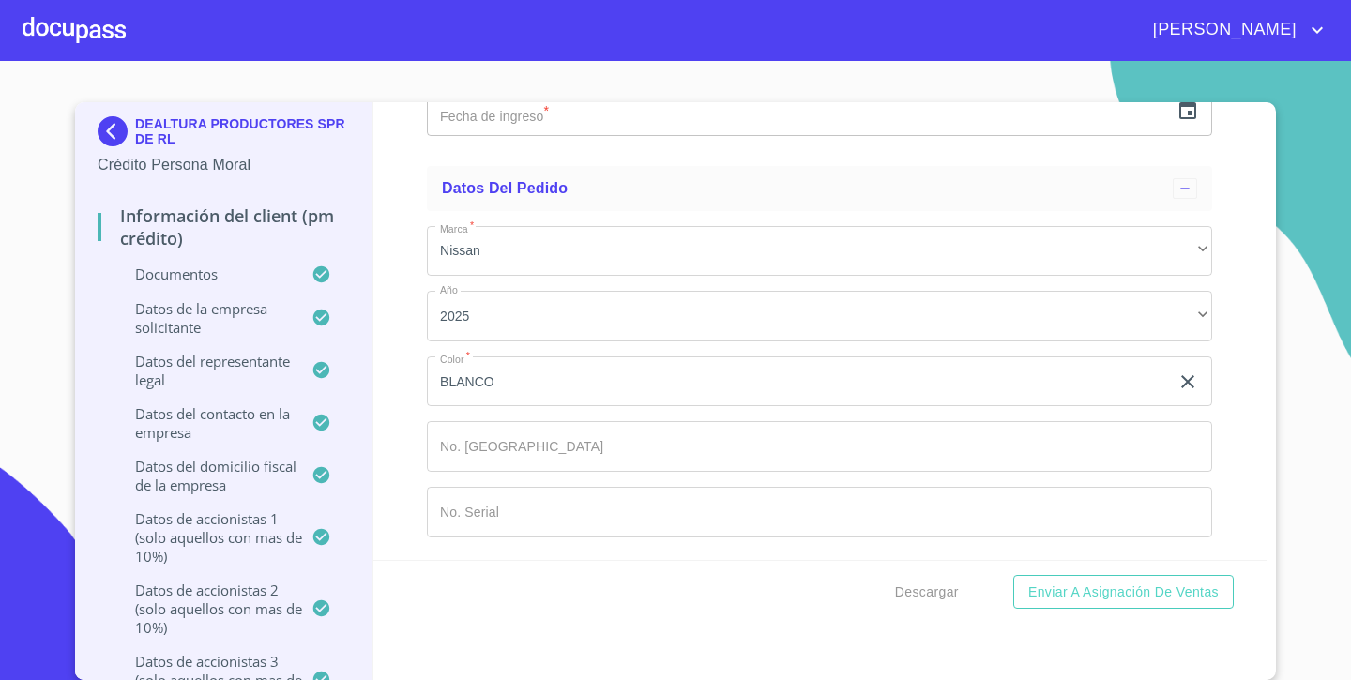
scroll to position [20866, 0]
type input "47129"
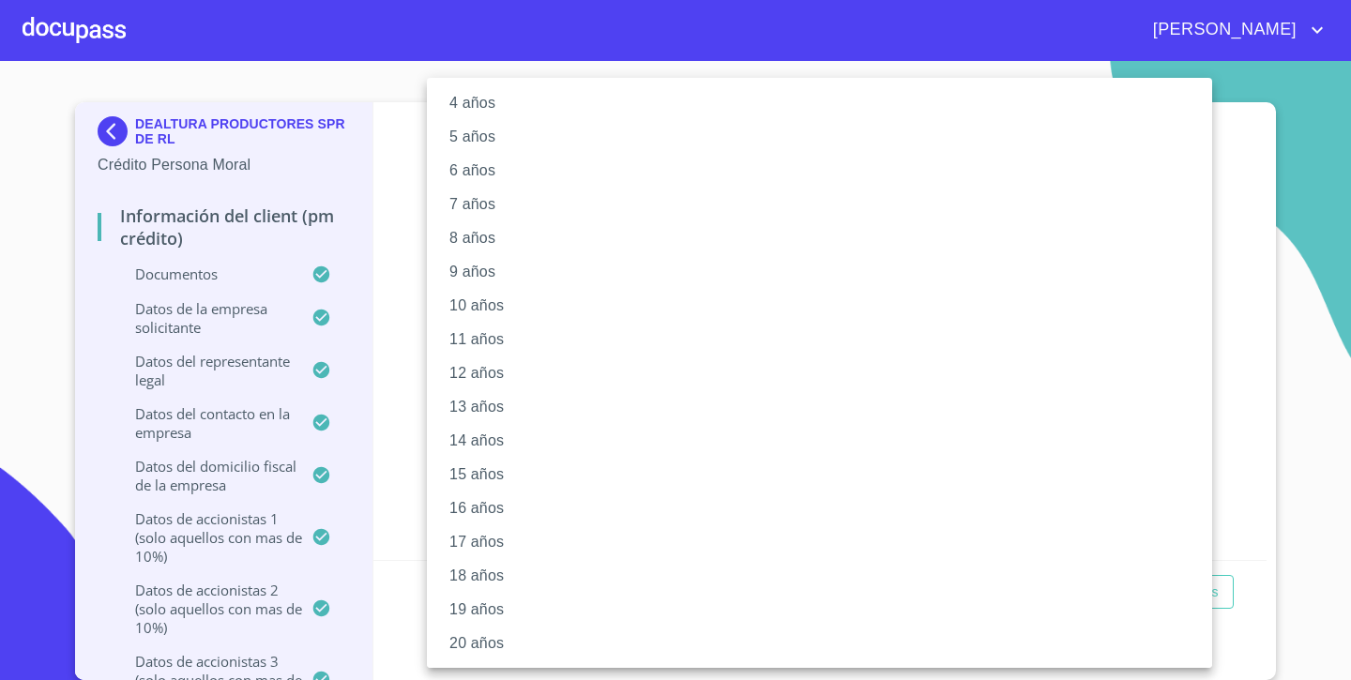
scroll to position [145, 0]
click at [482, 656] on li "20 años" at bounding box center [819, 644] width 785 height 34
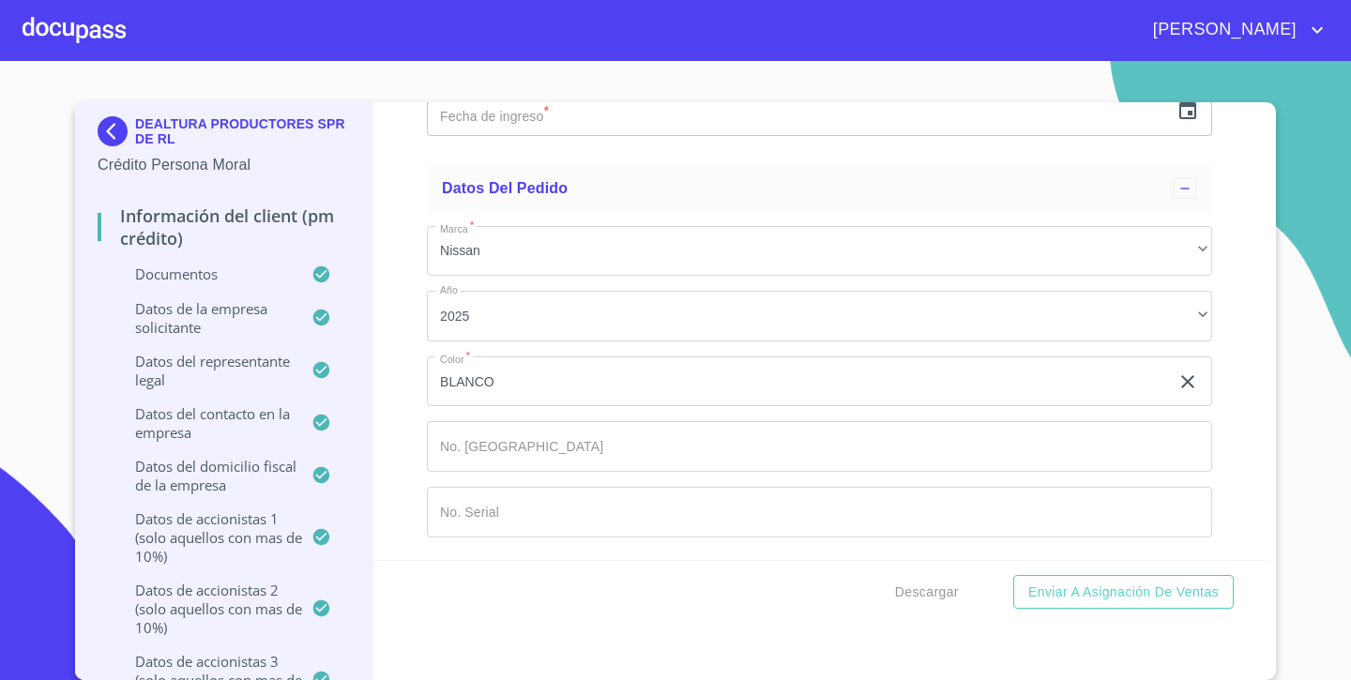
click at [405, 469] on div "Información del Client (PM crédito) Documentos Documento de identificación repr…" at bounding box center [820, 331] width 894 height 458
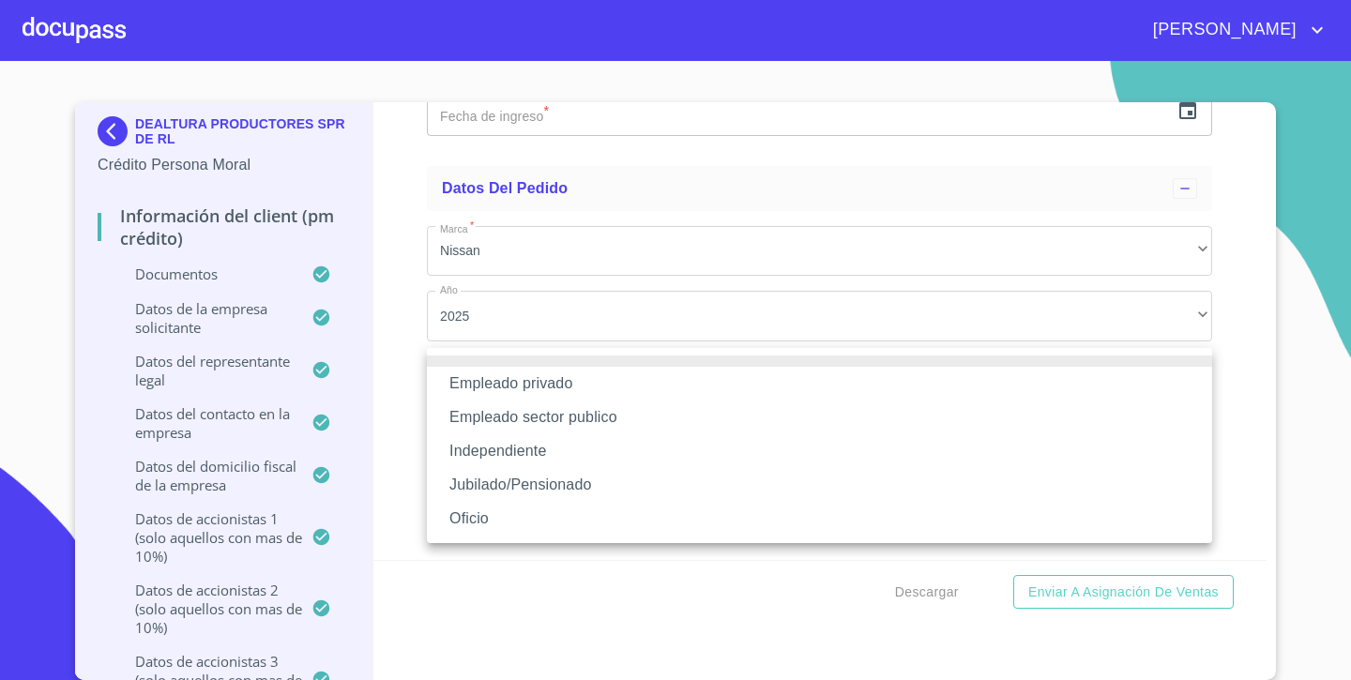
click at [537, 448] on li "Independiente" at bounding box center [819, 451] width 785 height 34
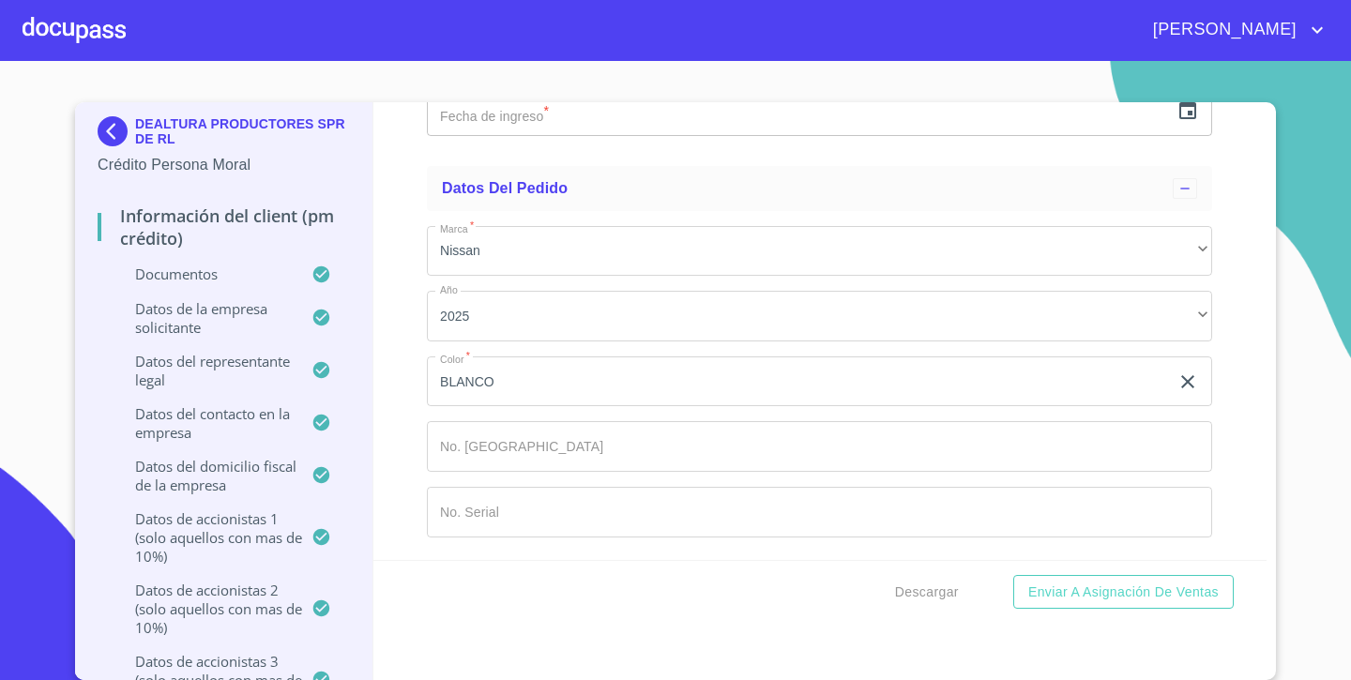
click at [514, 70] on div "​" at bounding box center [819, 45] width 785 height 51
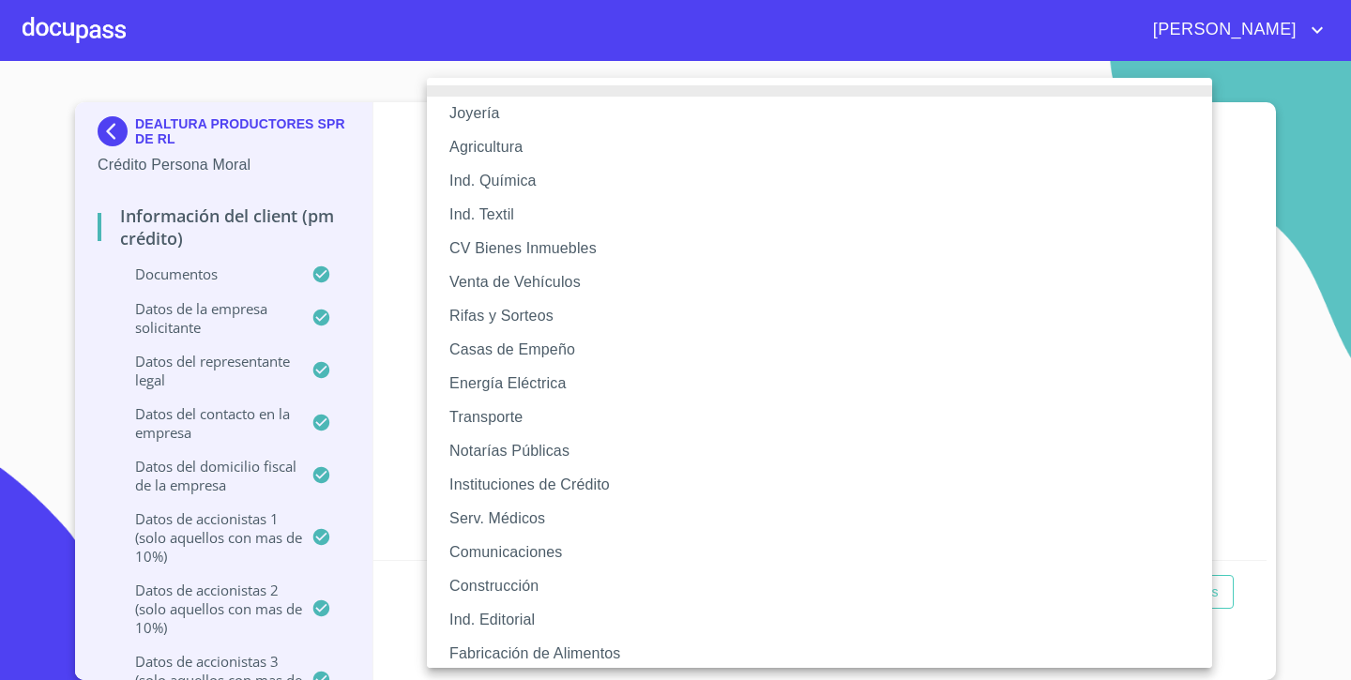
click at [644, 141] on li "Agricultura" at bounding box center [819, 147] width 785 height 34
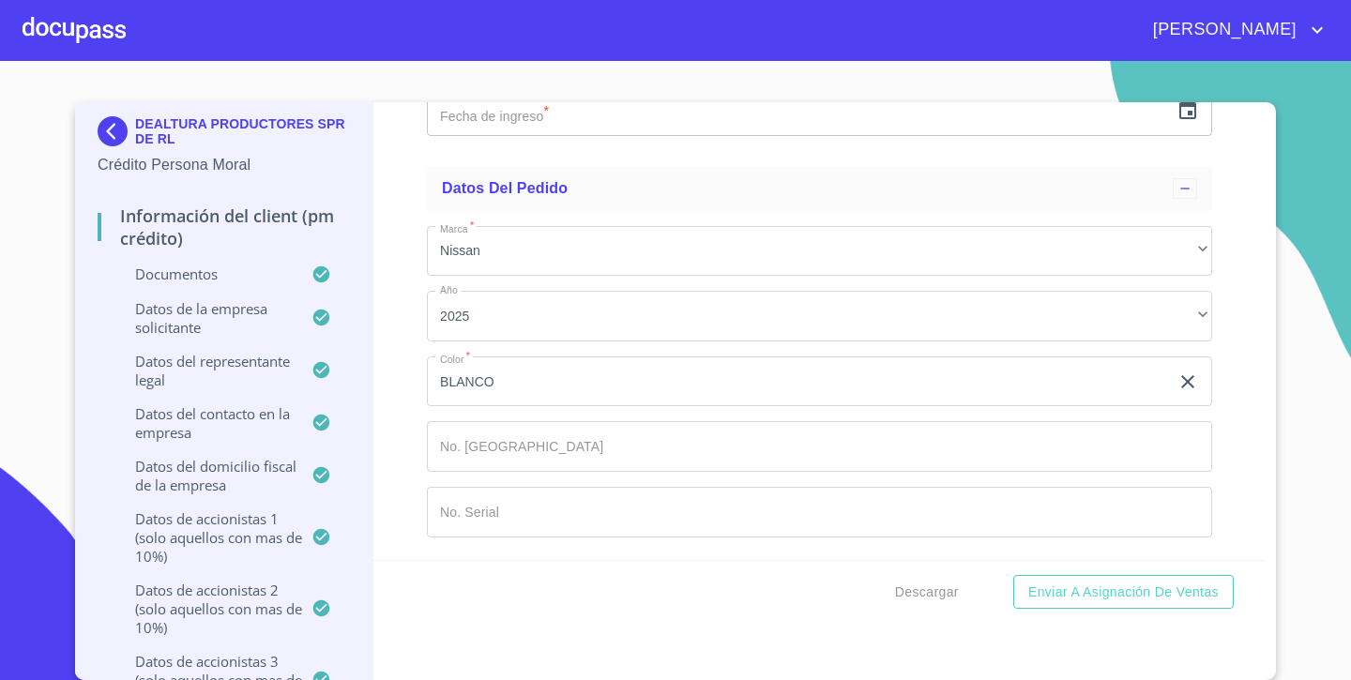
scroll to position [21205, 0]
click at [1190, 122] on icon "button" at bounding box center [1187, 110] width 23 height 23
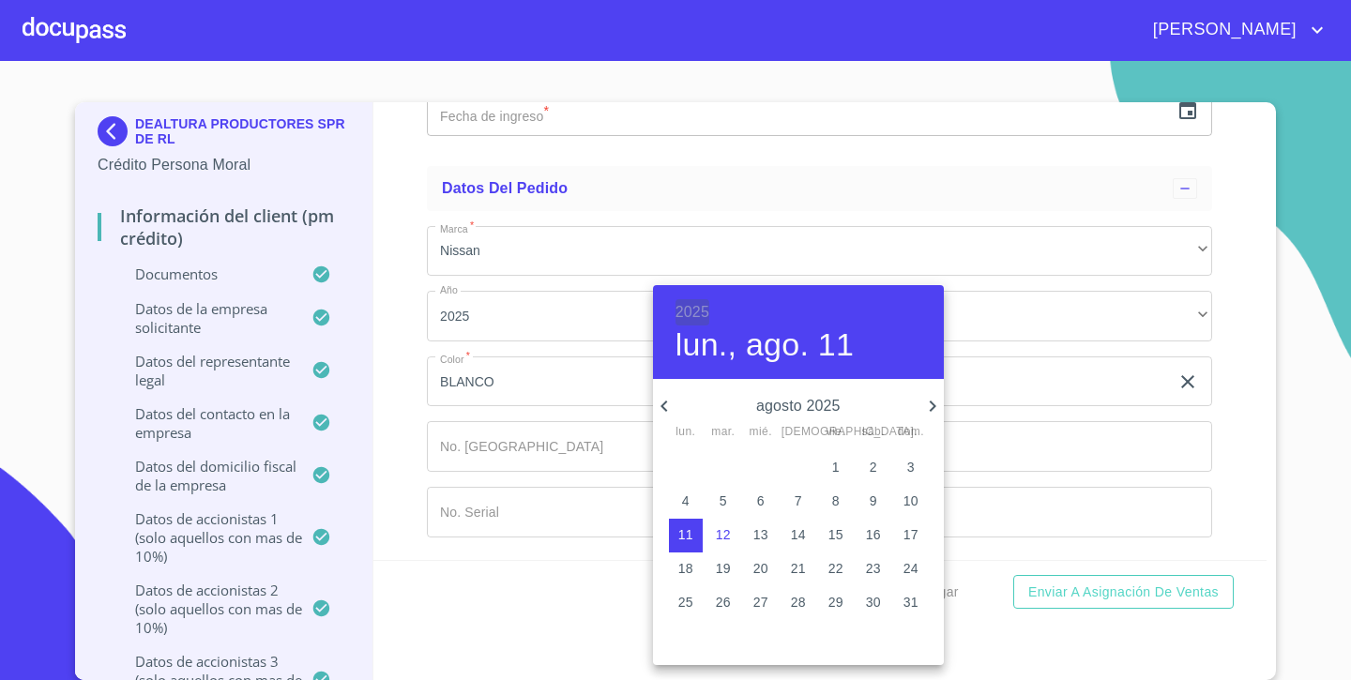
click at [691, 311] on h6 "2025" at bounding box center [692, 312] width 34 height 26
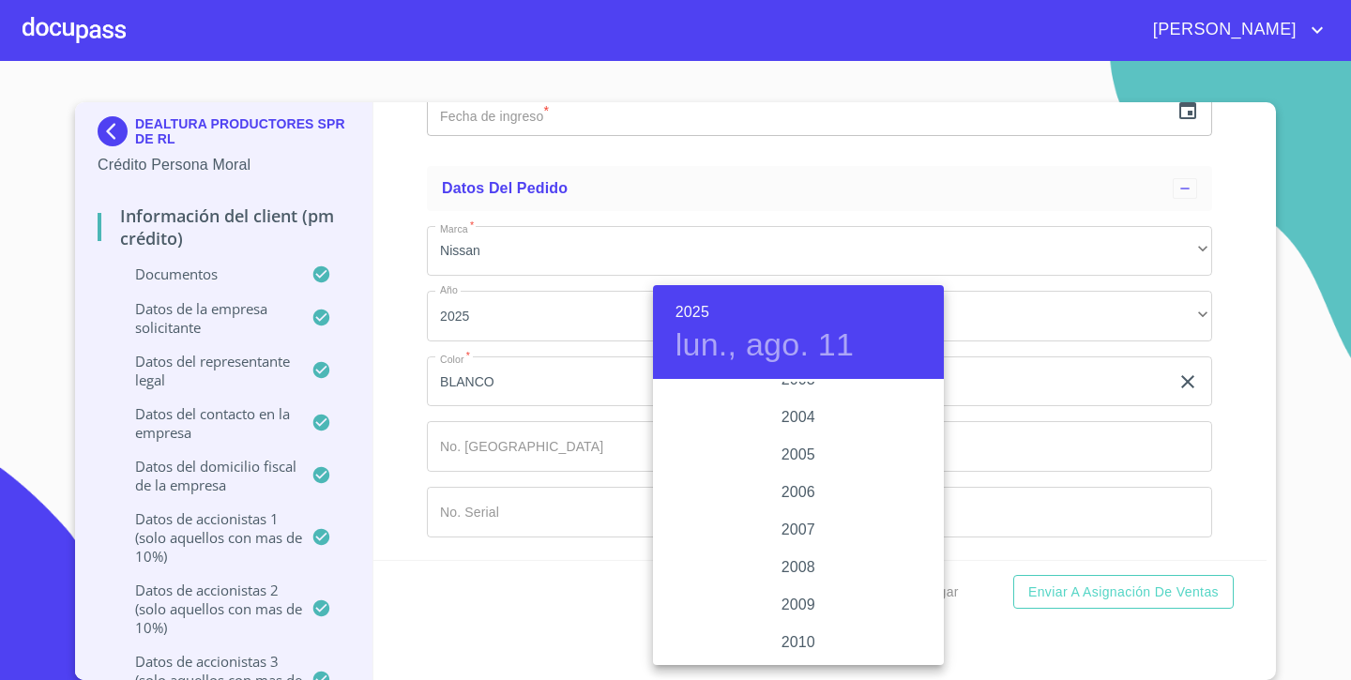
scroll to position [2946, 0]
click at [810, 457] on div "2005" at bounding box center [798, 456] width 291 height 38
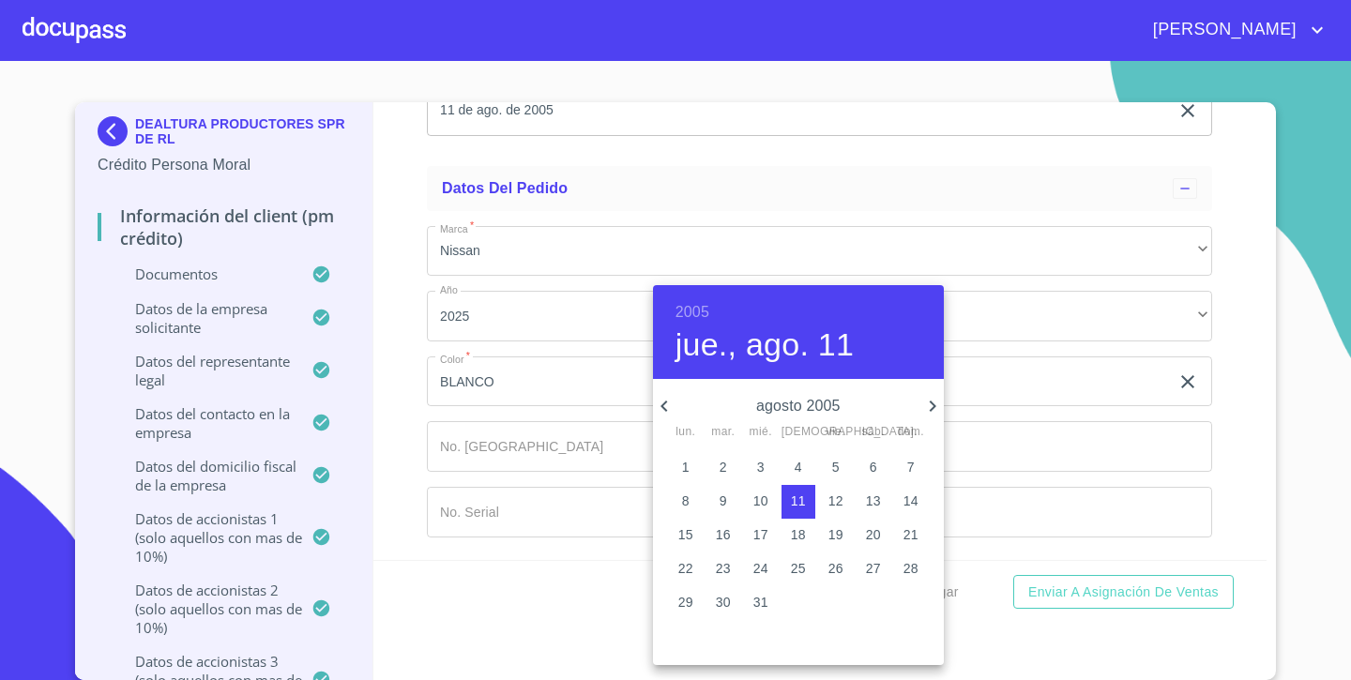
click at [940, 403] on icon "button" at bounding box center [932, 406] width 23 height 23
click at [761, 531] on p "14" at bounding box center [760, 534] width 15 height 19
type input "14 de sep. de 2005"
click at [397, 472] on div at bounding box center [675, 340] width 1351 height 680
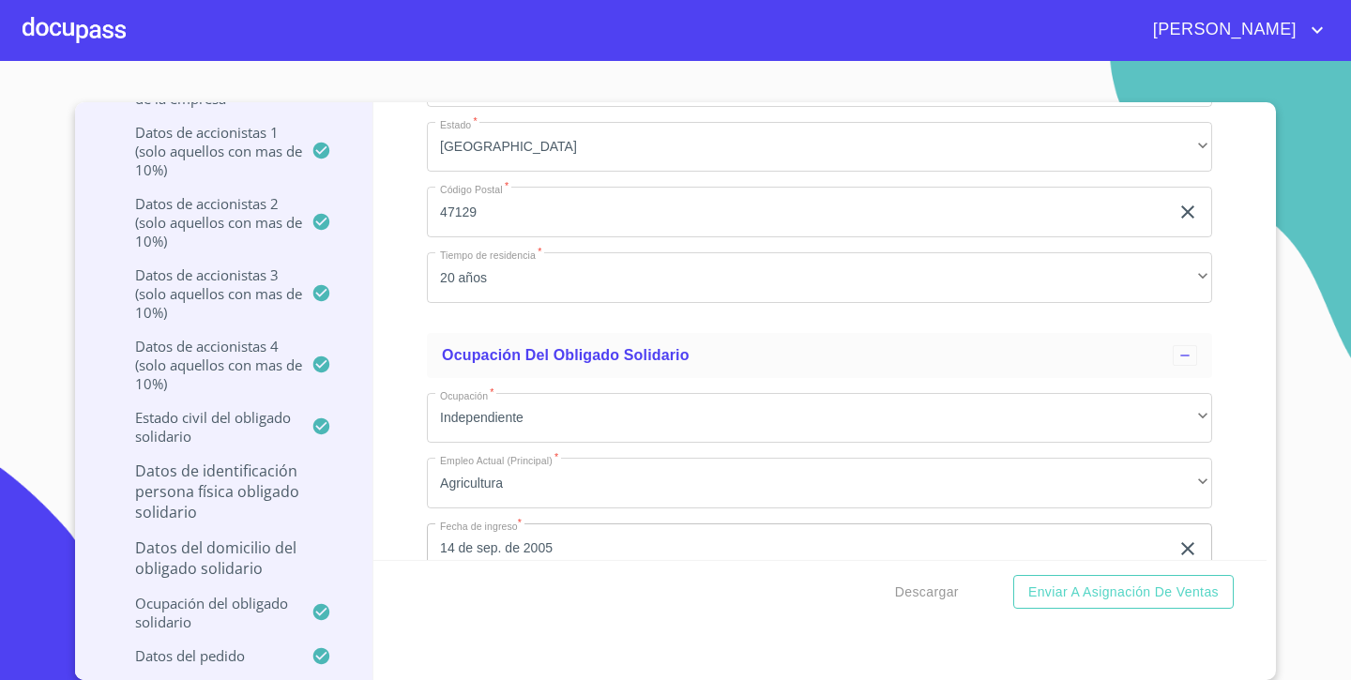
scroll to position [19803, 0]
type input "[GEOGRAPHIC_DATA]"
click at [396, 386] on div "Información del Client (PM crédito) Documentos Documento de identificación repr…" at bounding box center [820, 331] width 894 height 458
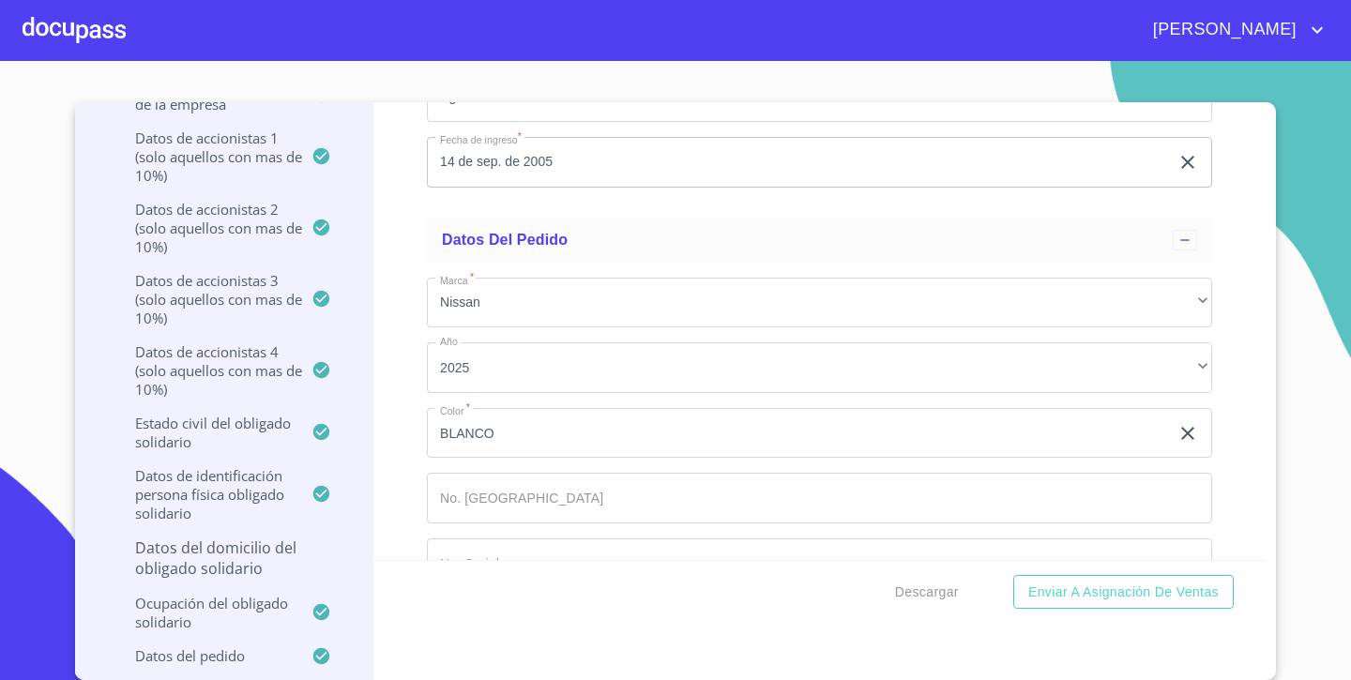
scroll to position [20216, 0]
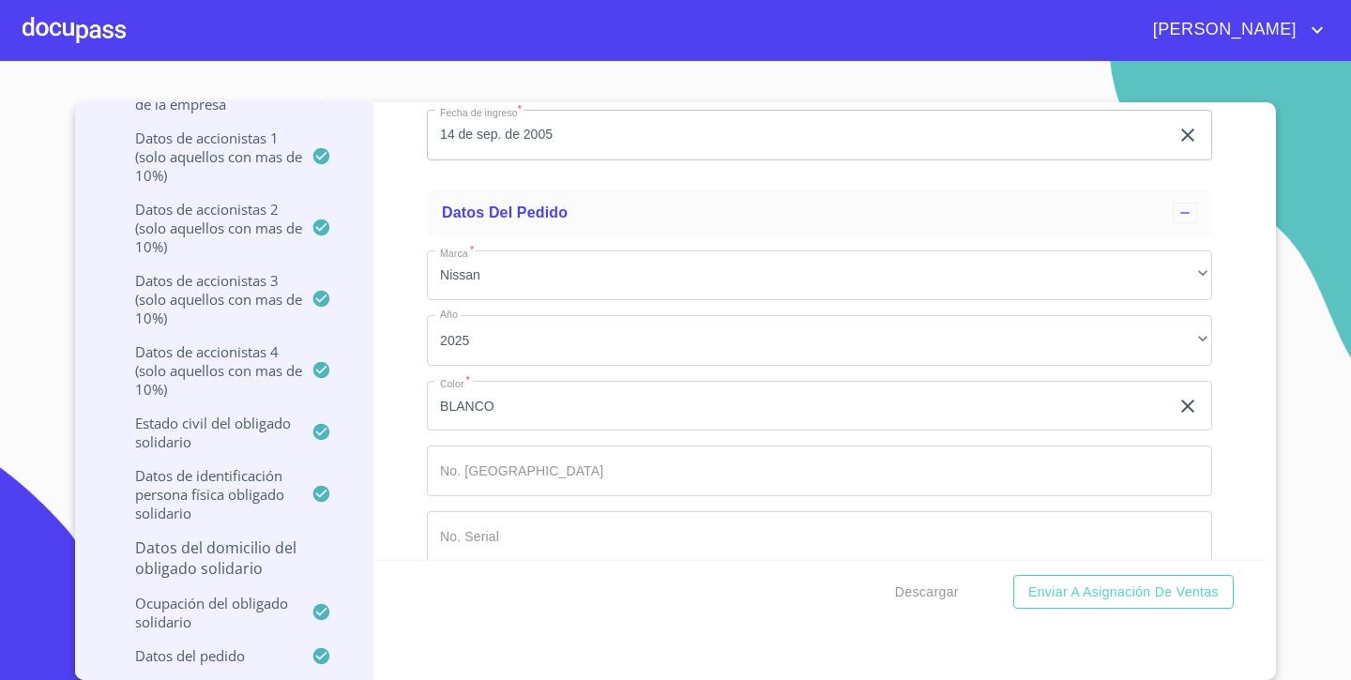
type input "$3,000,000"
click at [421, 390] on div "Información del Client (PM crédito) Documentos Documento de identificación repr…" at bounding box center [820, 331] width 894 height 458
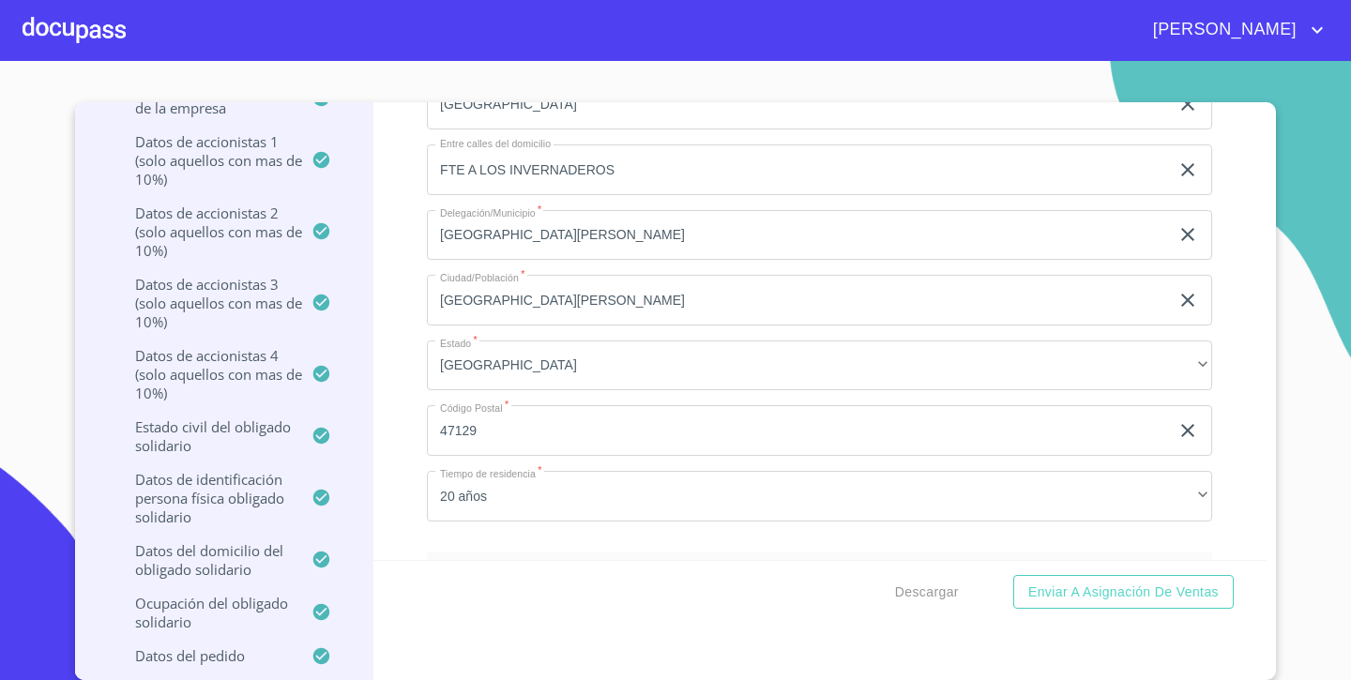
scroll to position [4, 0]
click at [930, 591] on span "Descargar" at bounding box center [927, 592] width 64 height 23
click at [924, 587] on span "Descargar" at bounding box center [927, 592] width 64 height 23
click at [1084, 598] on span "Enviar a Asignación de Ventas" at bounding box center [1123, 592] width 190 height 23
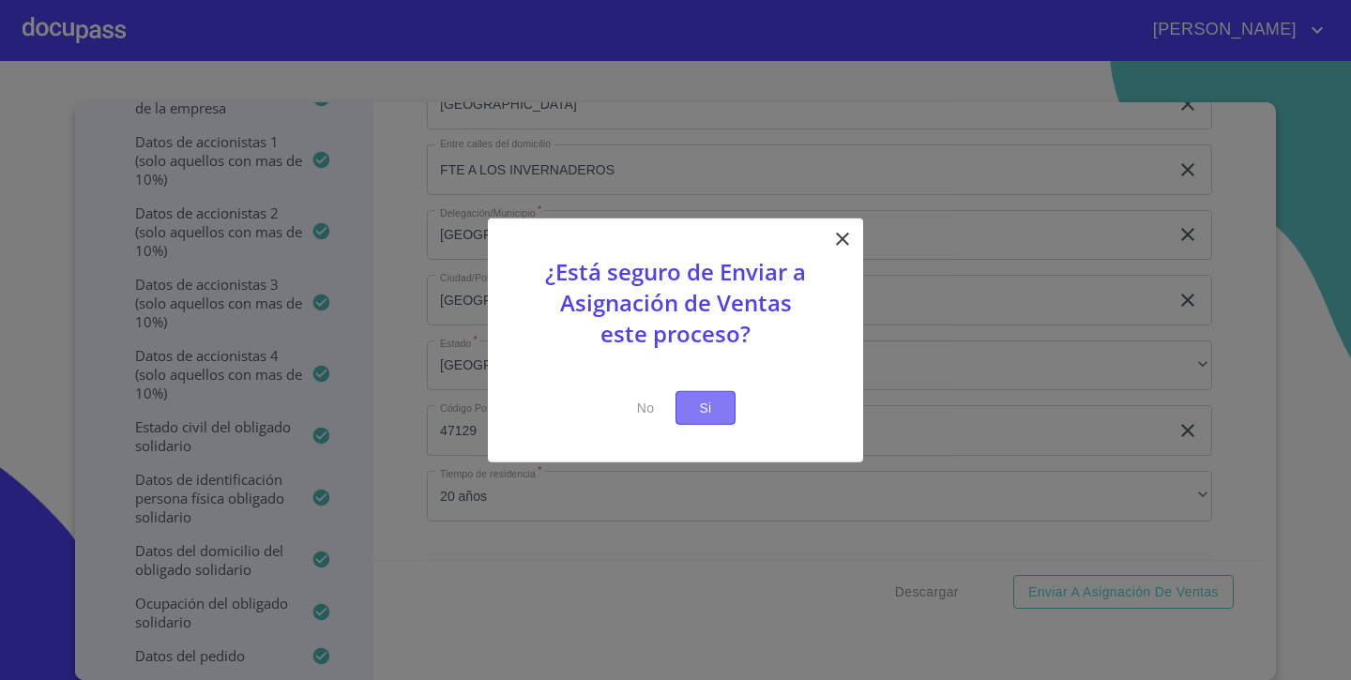
click at [701, 403] on span "Si" at bounding box center [705, 407] width 30 height 23
click at [704, 409] on span "Si" at bounding box center [705, 407] width 30 height 23
